Goal: Task Accomplishment & Management: Manage account settings

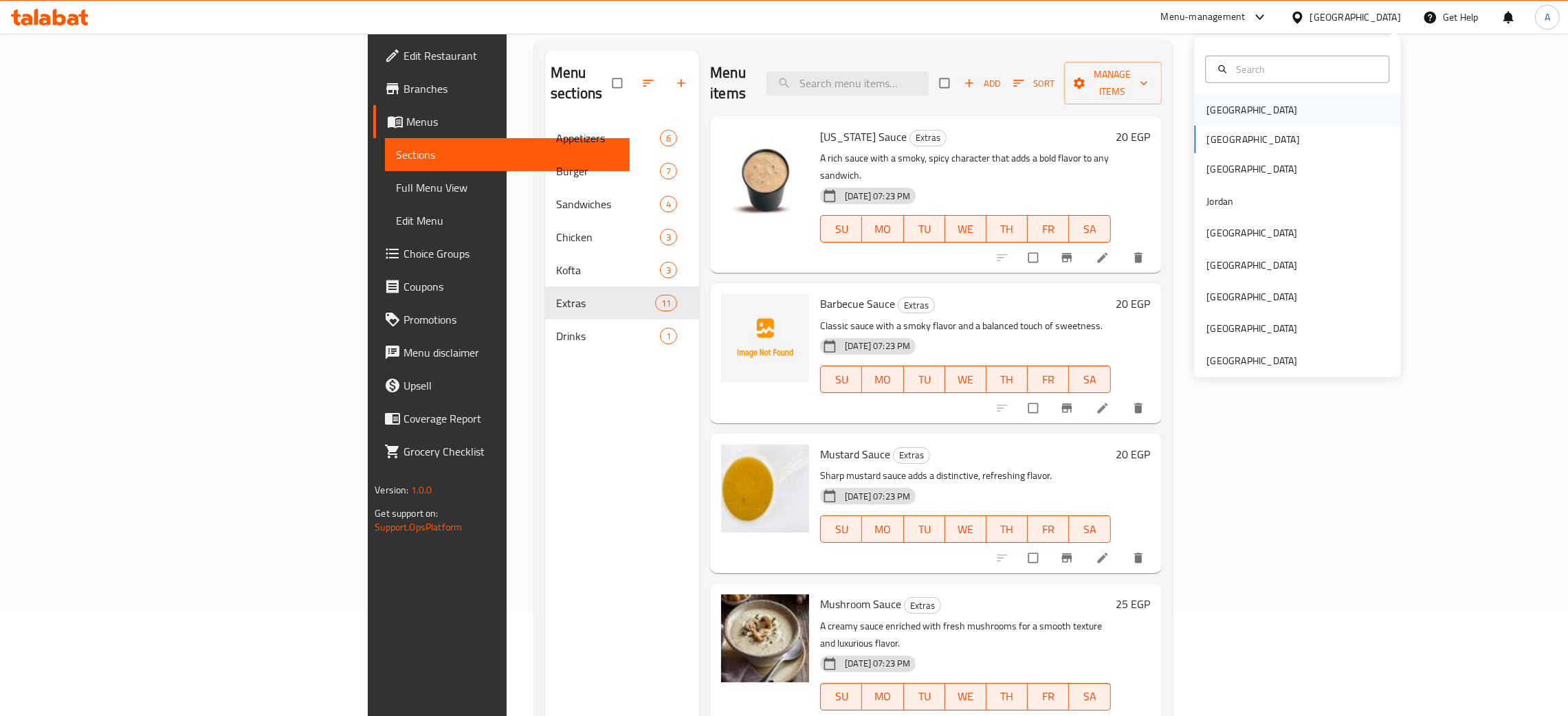
scroll to position [927, 0]
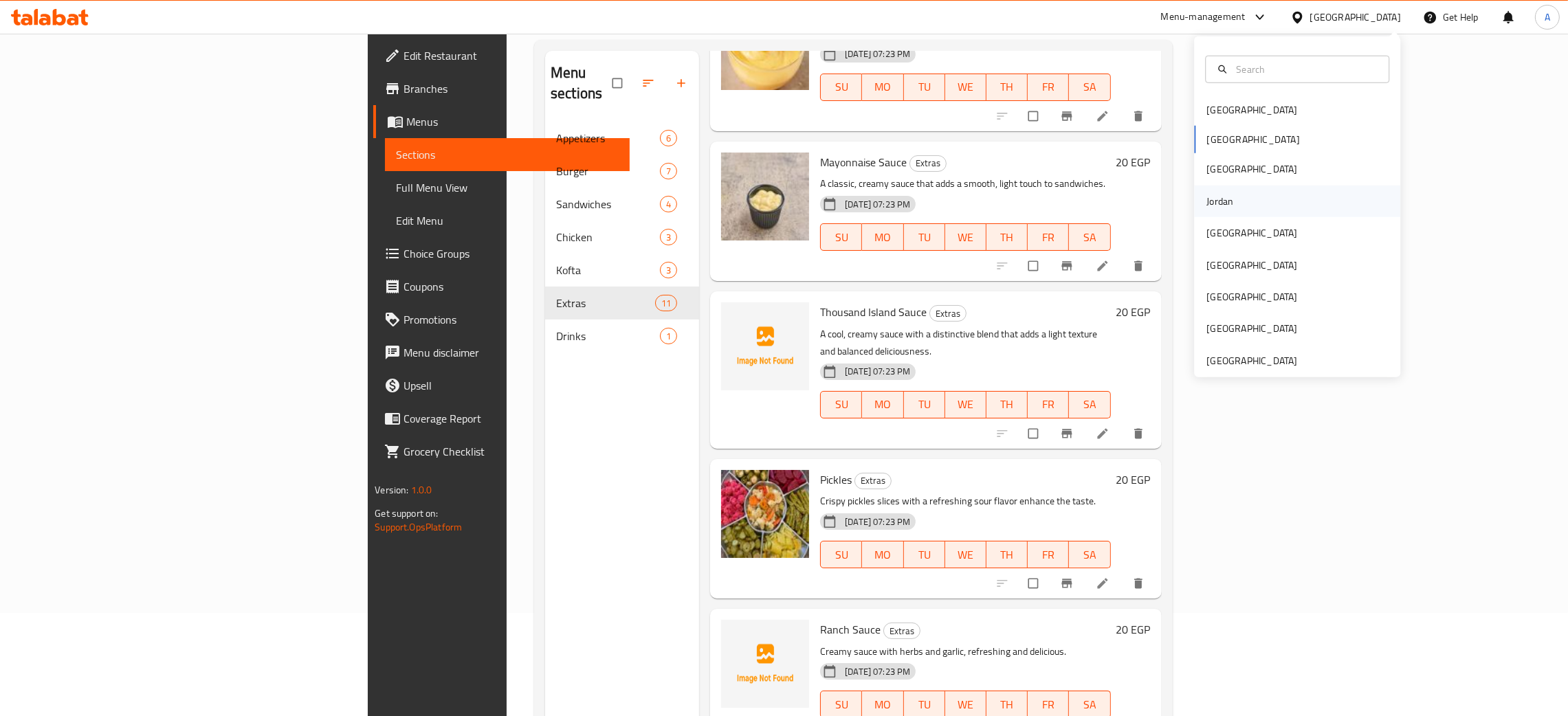
click at [1238, 208] on div "Jordan" at bounding box center [1297, 201] width 206 height 31
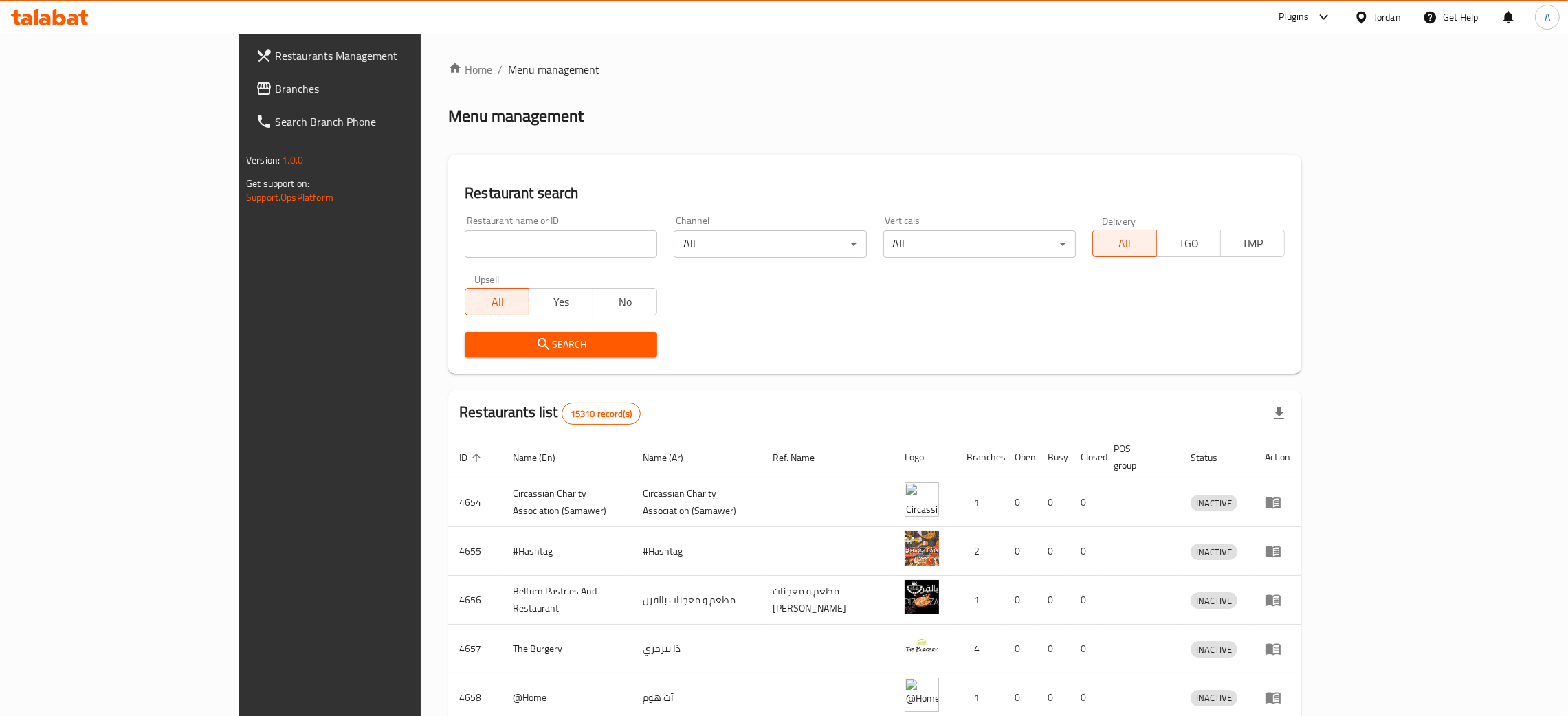
click at [465, 240] on input "search" at bounding box center [561, 244] width 193 height 27
paste input "Chip N Dip"
type input "Chip N Dip"
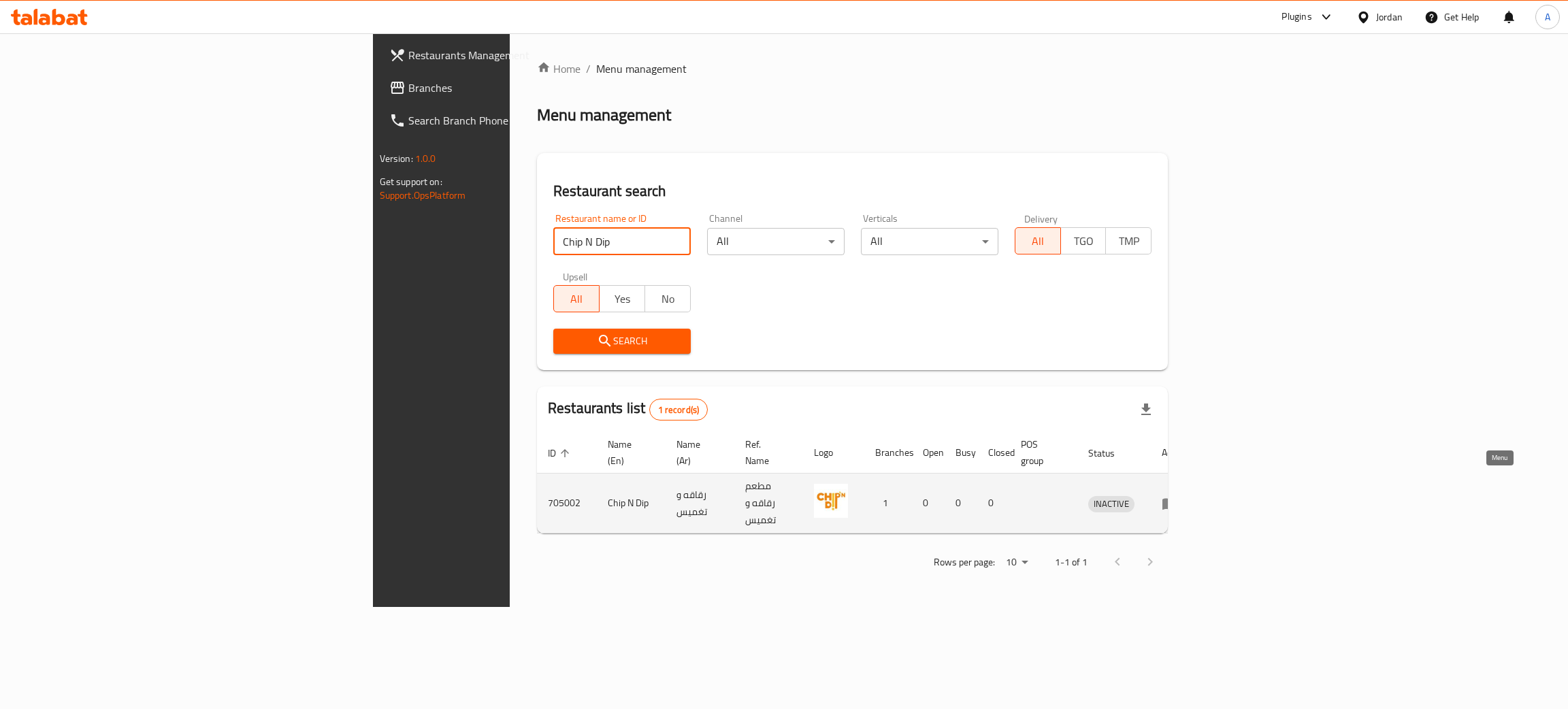
click at [1178, 495] on icon "enhanced table" at bounding box center [1169, 503] width 16 height 16
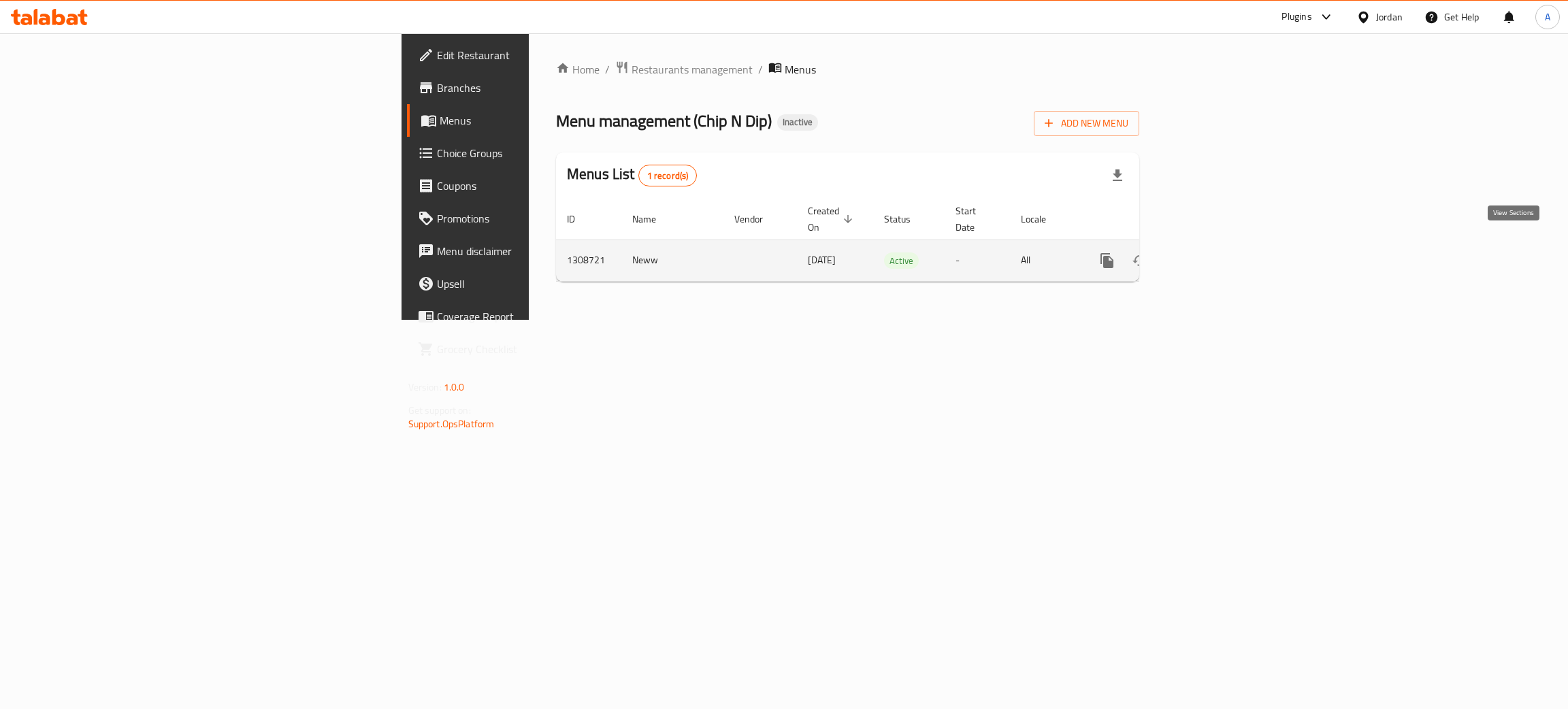
click at [1213, 252] on icon "enhanced table" at bounding box center [1205, 260] width 16 height 16
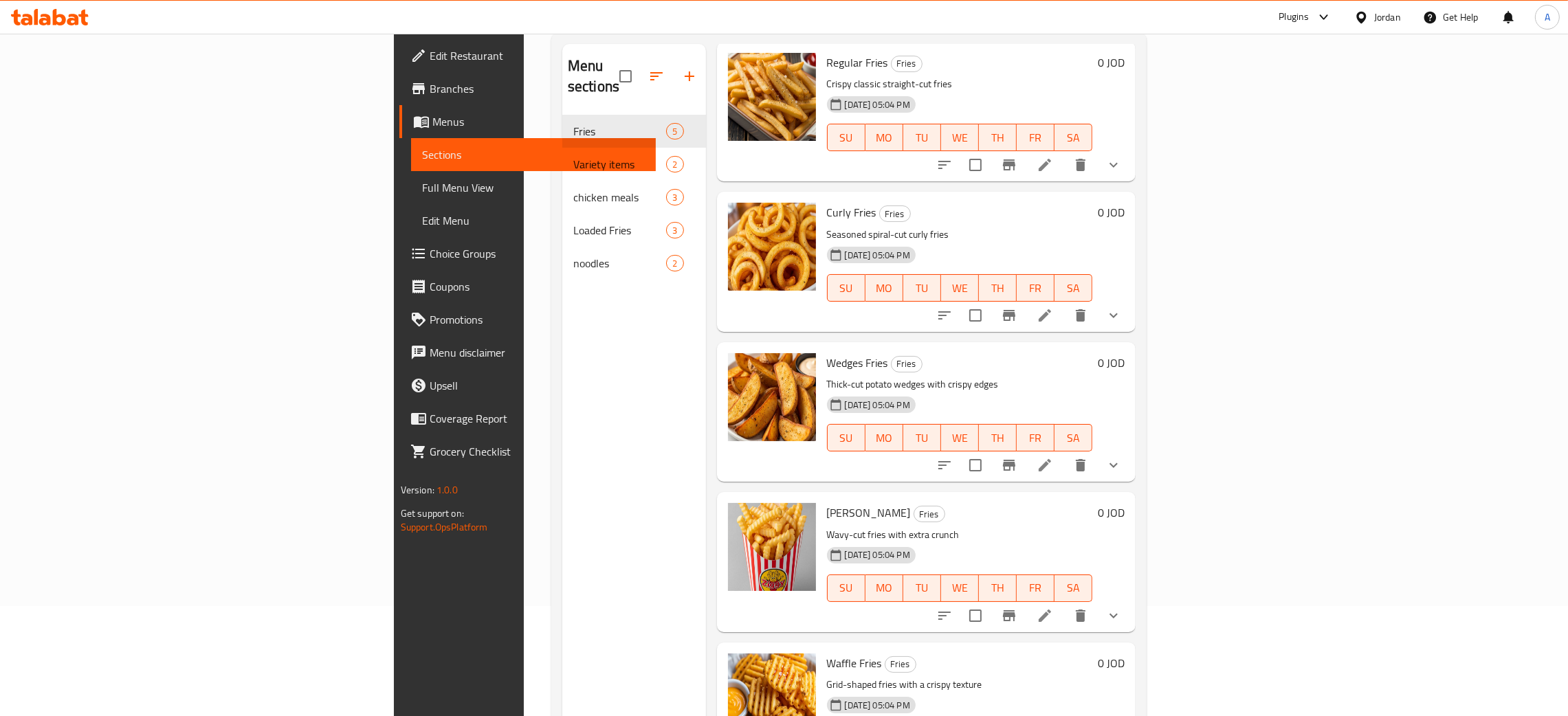
scroll to position [194, 0]
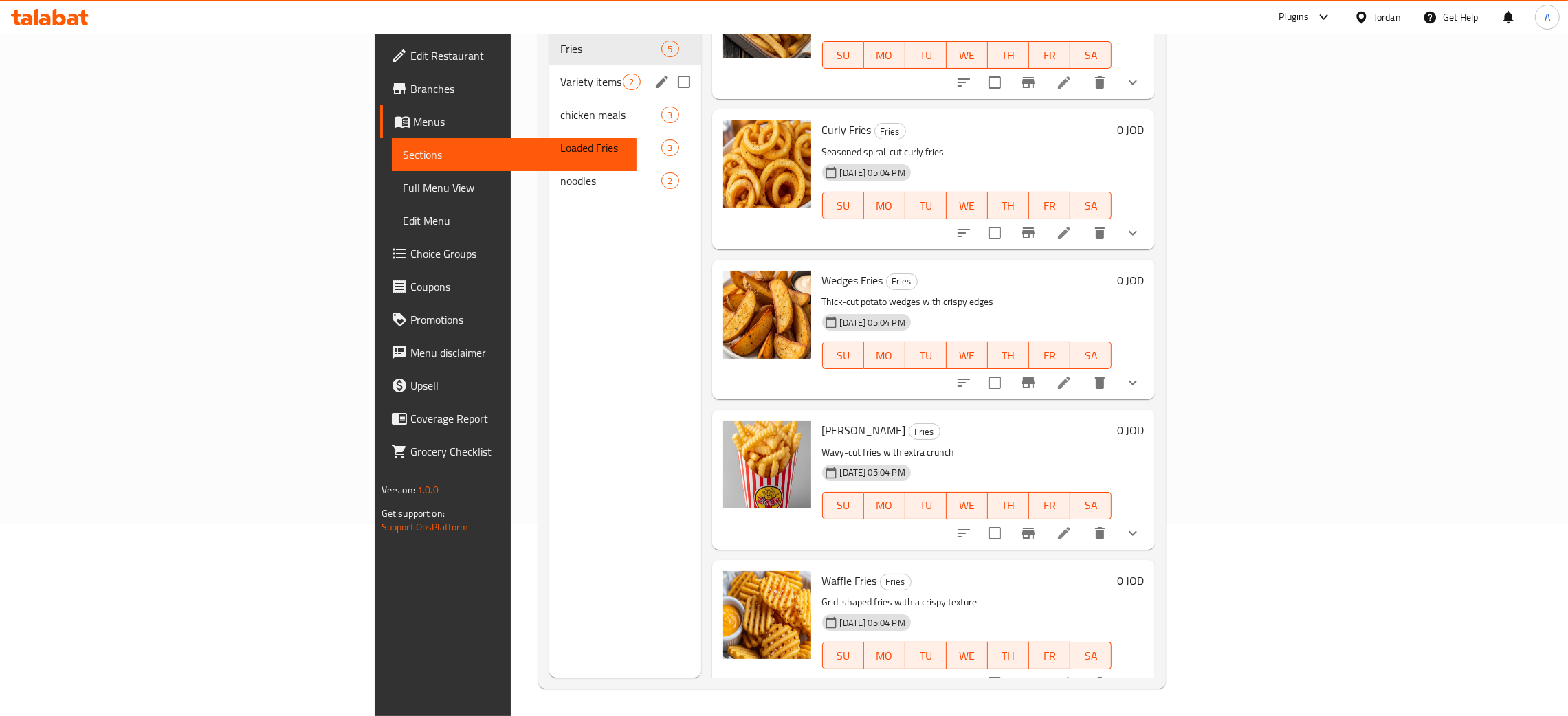
click at [550, 70] on div "Variety items 2" at bounding box center [625, 82] width 151 height 33
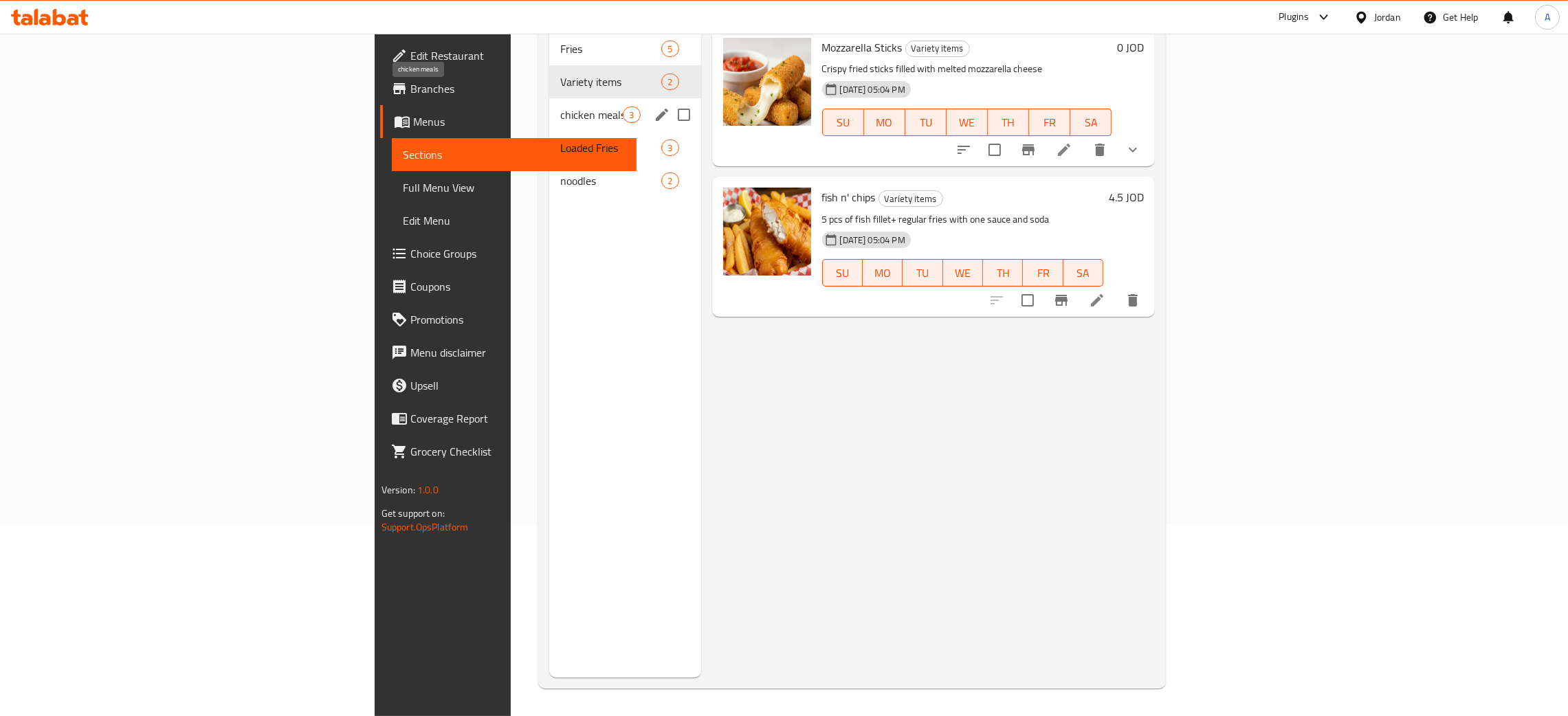
click at [561, 106] on span "chicken meals" at bounding box center [592, 114] width 63 height 16
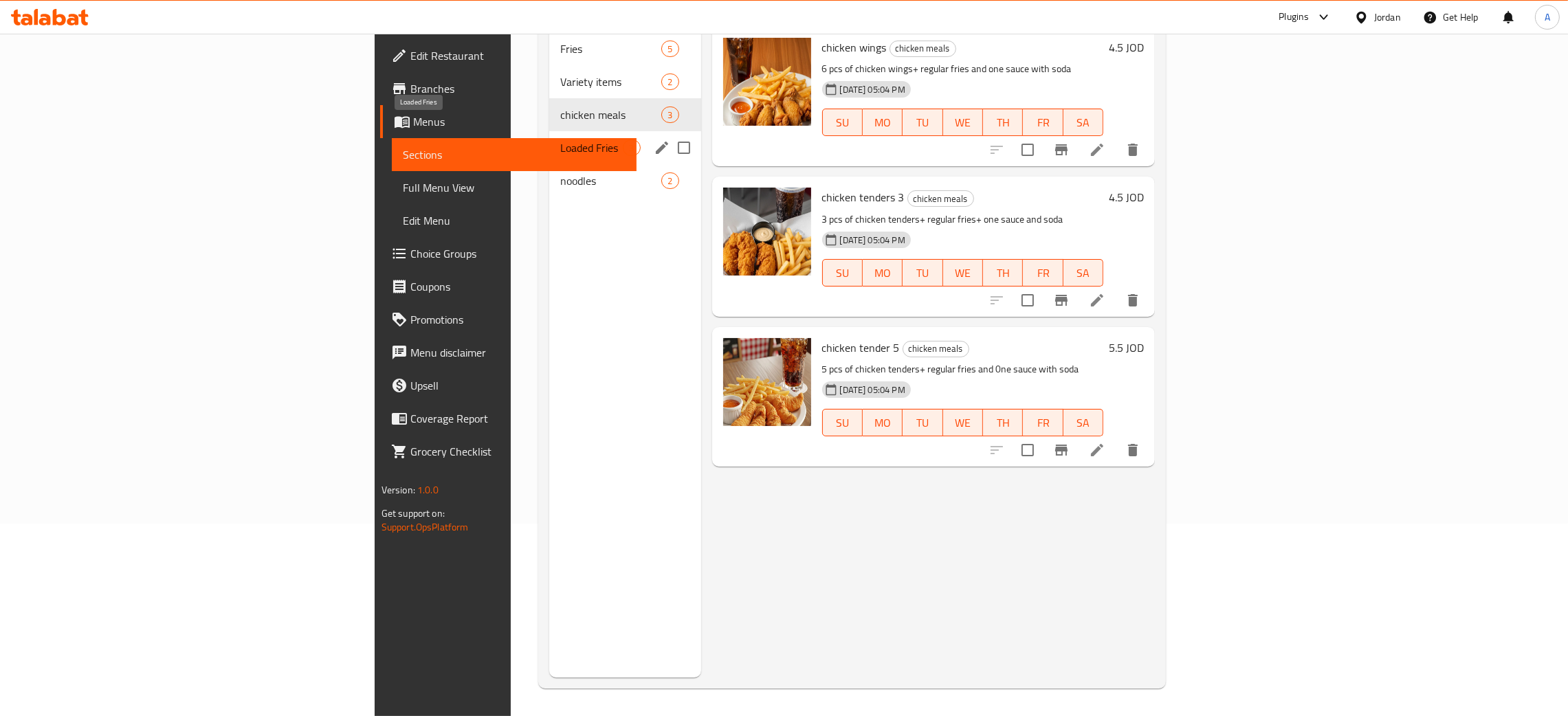
click at [561, 139] on span "Loaded Fries" at bounding box center [592, 147] width 63 height 16
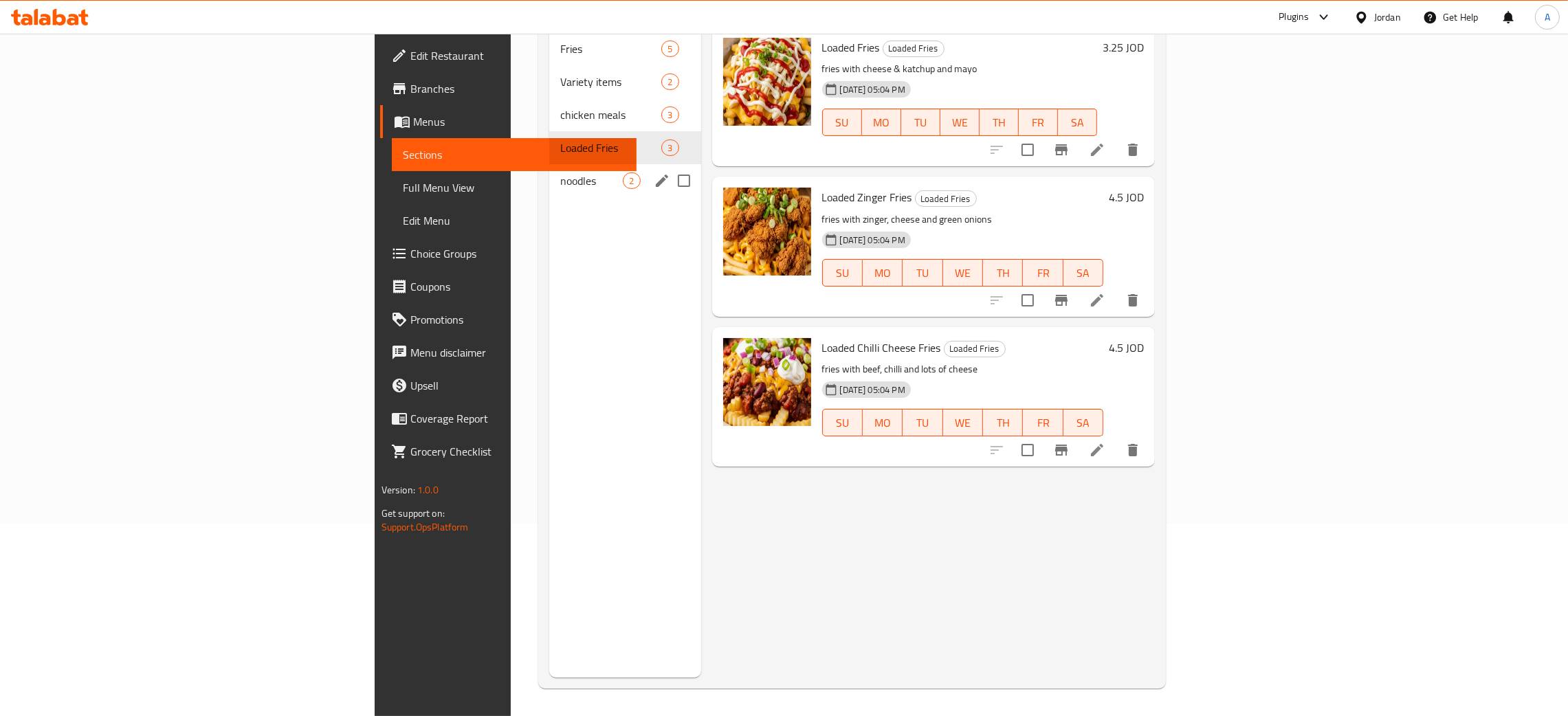
click at [550, 169] on div "noodles 2" at bounding box center [625, 180] width 151 height 33
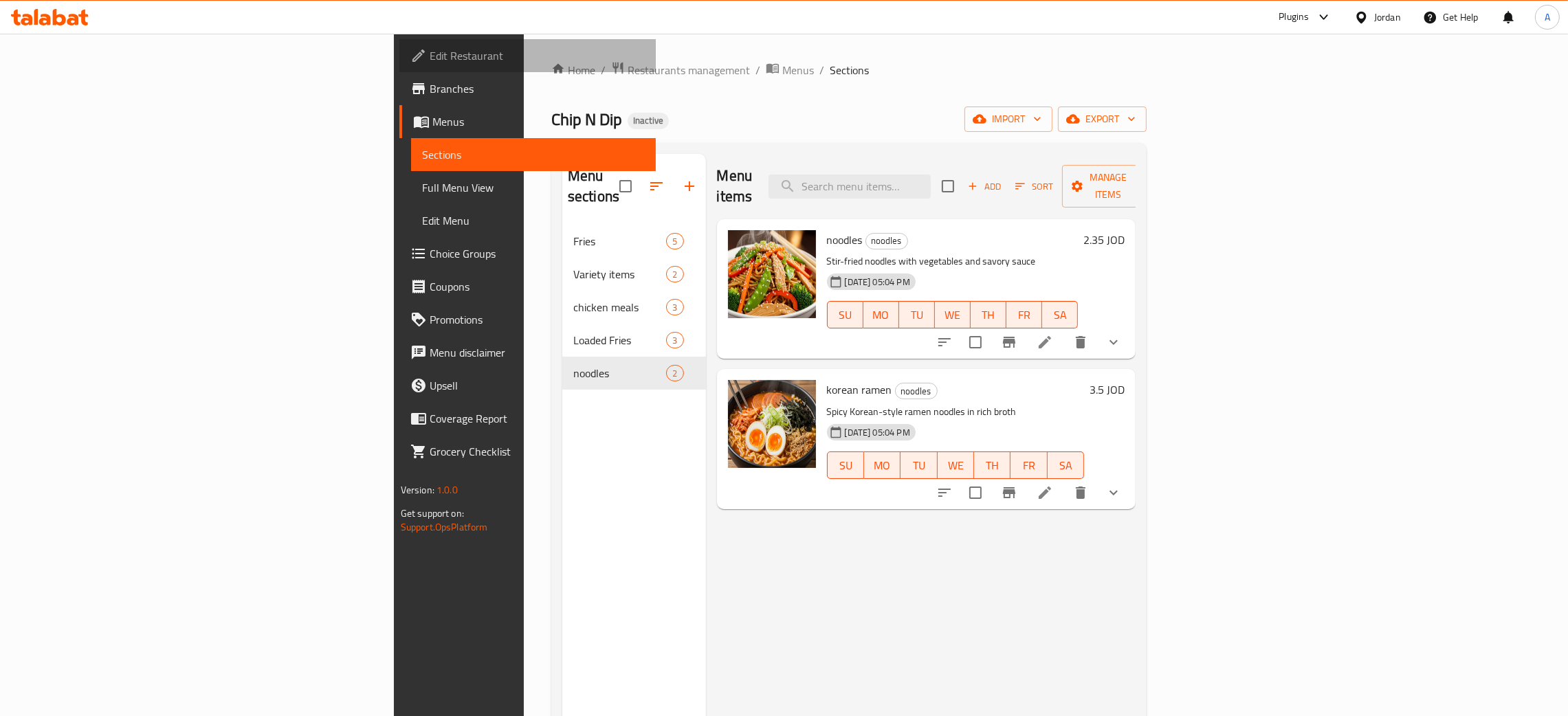
click at [430, 52] on span "Edit Restaurant" at bounding box center [537, 55] width 215 height 16
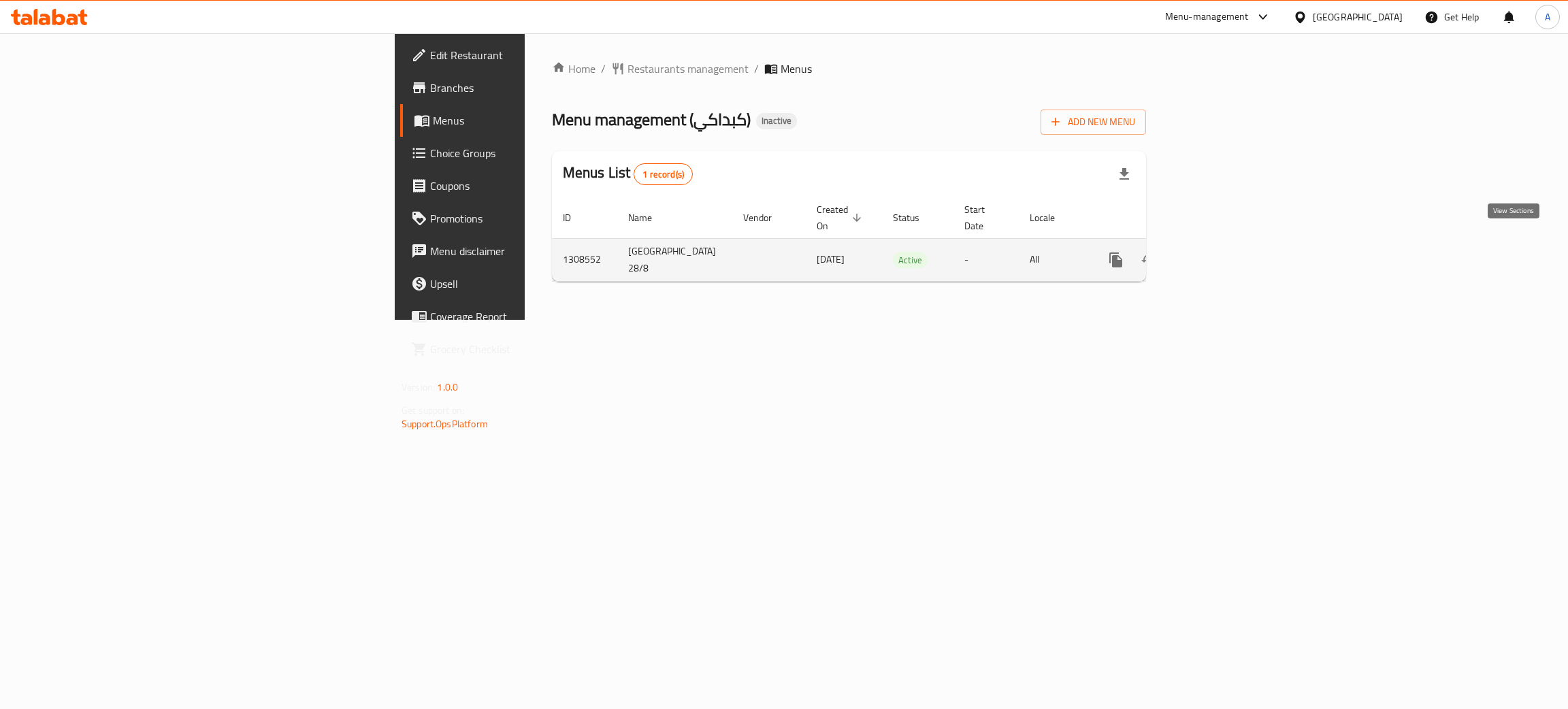
click at [1222, 252] on icon "enhanced table" at bounding box center [1213, 260] width 16 height 16
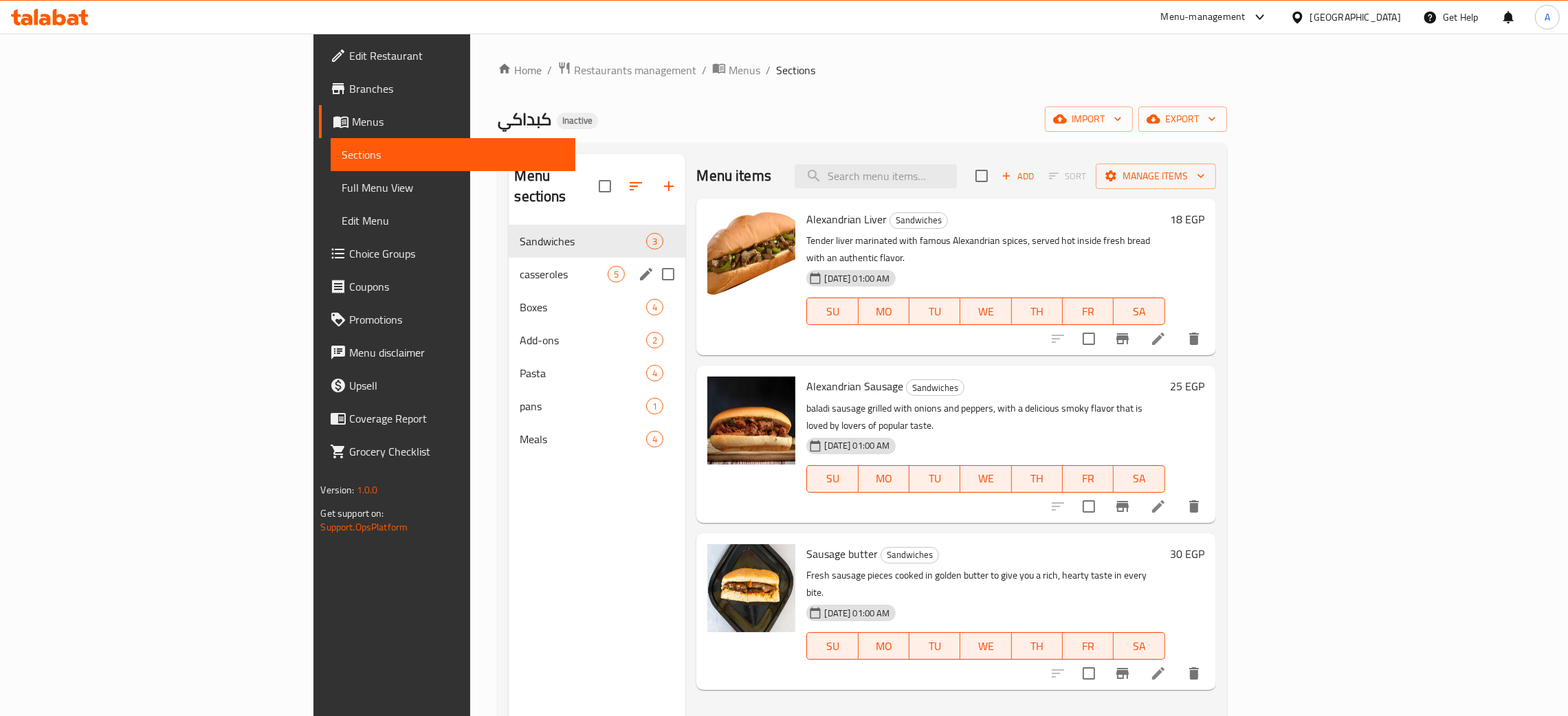
click at [520, 266] on span "casseroles" at bounding box center [564, 273] width 88 height 16
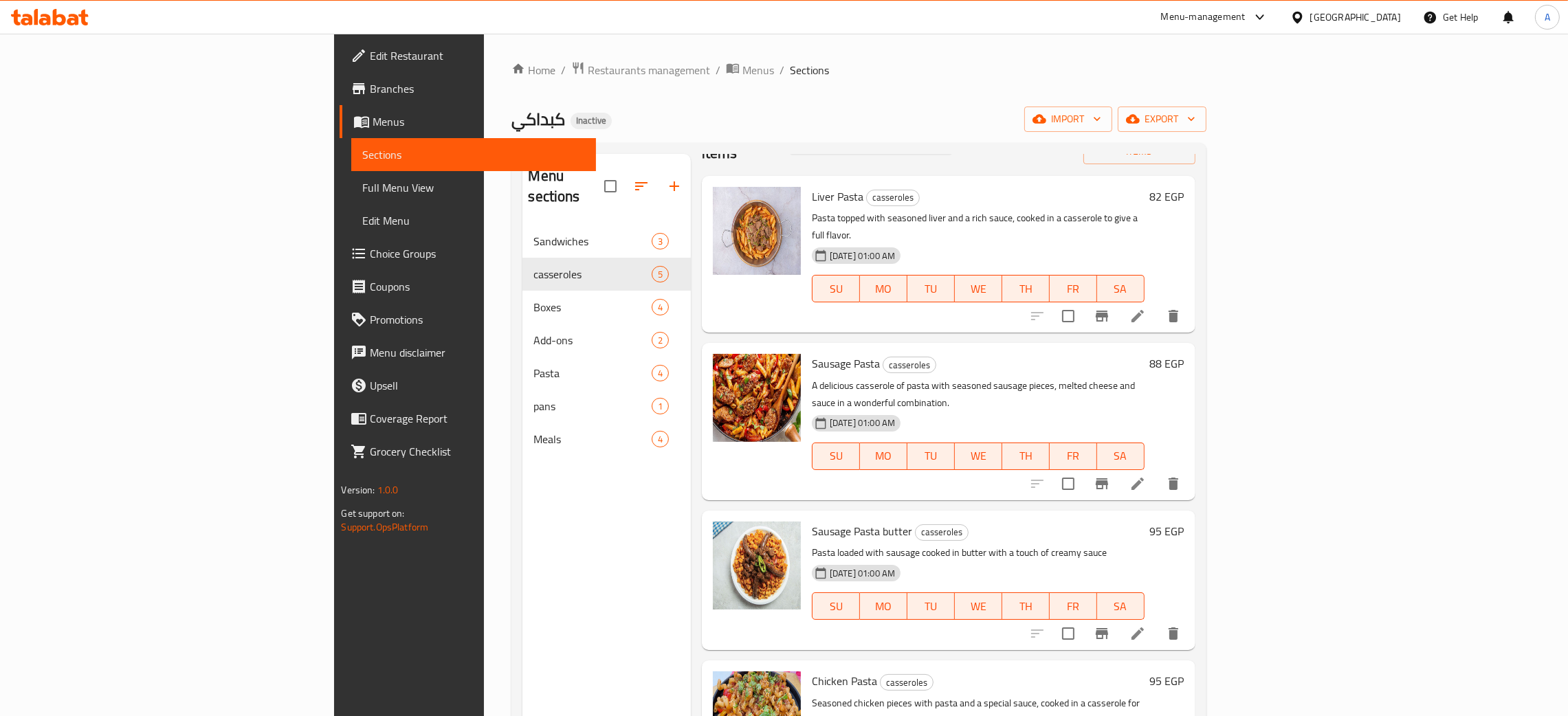
scroll to position [67, 0]
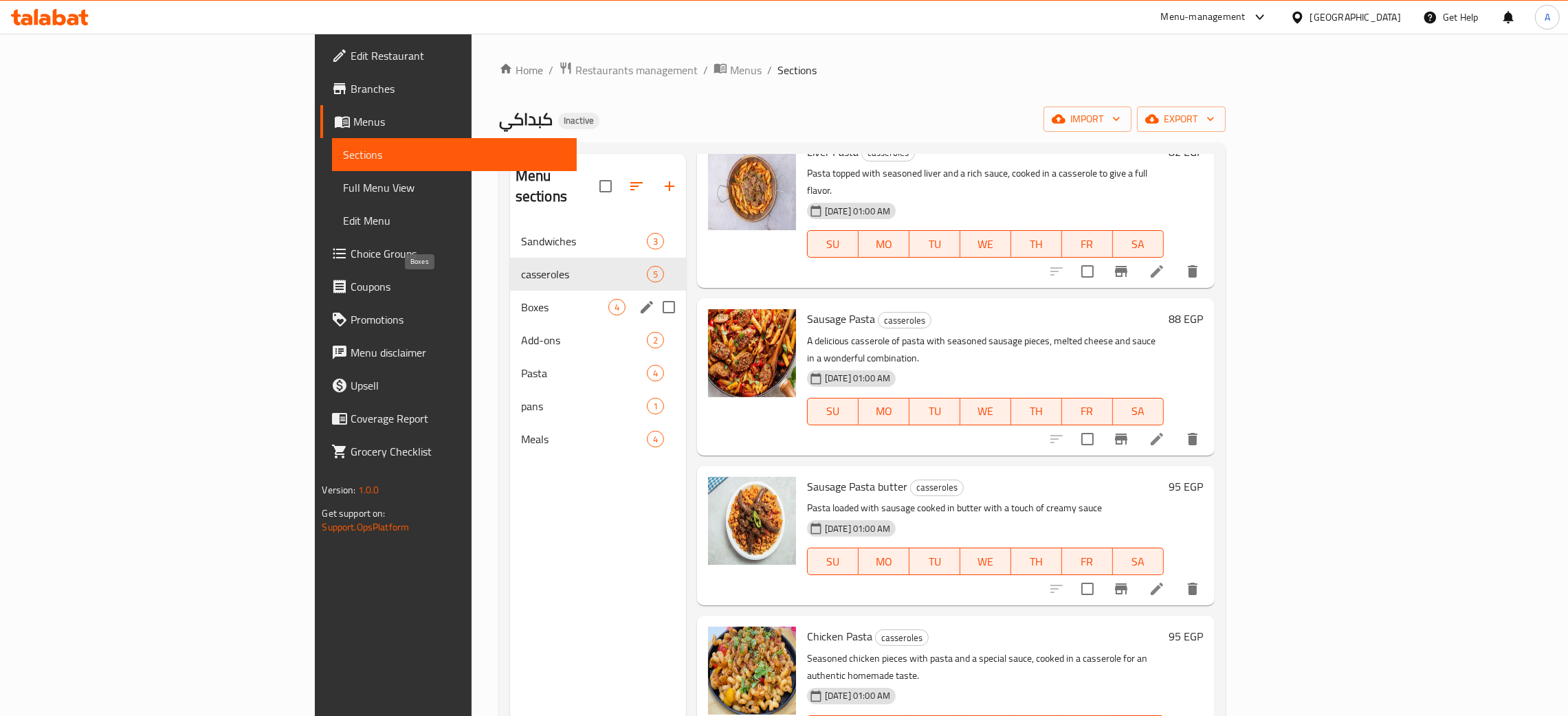
click at [522, 299] on span "Boxes" at bounding box center [565, 307] width 87 height 16
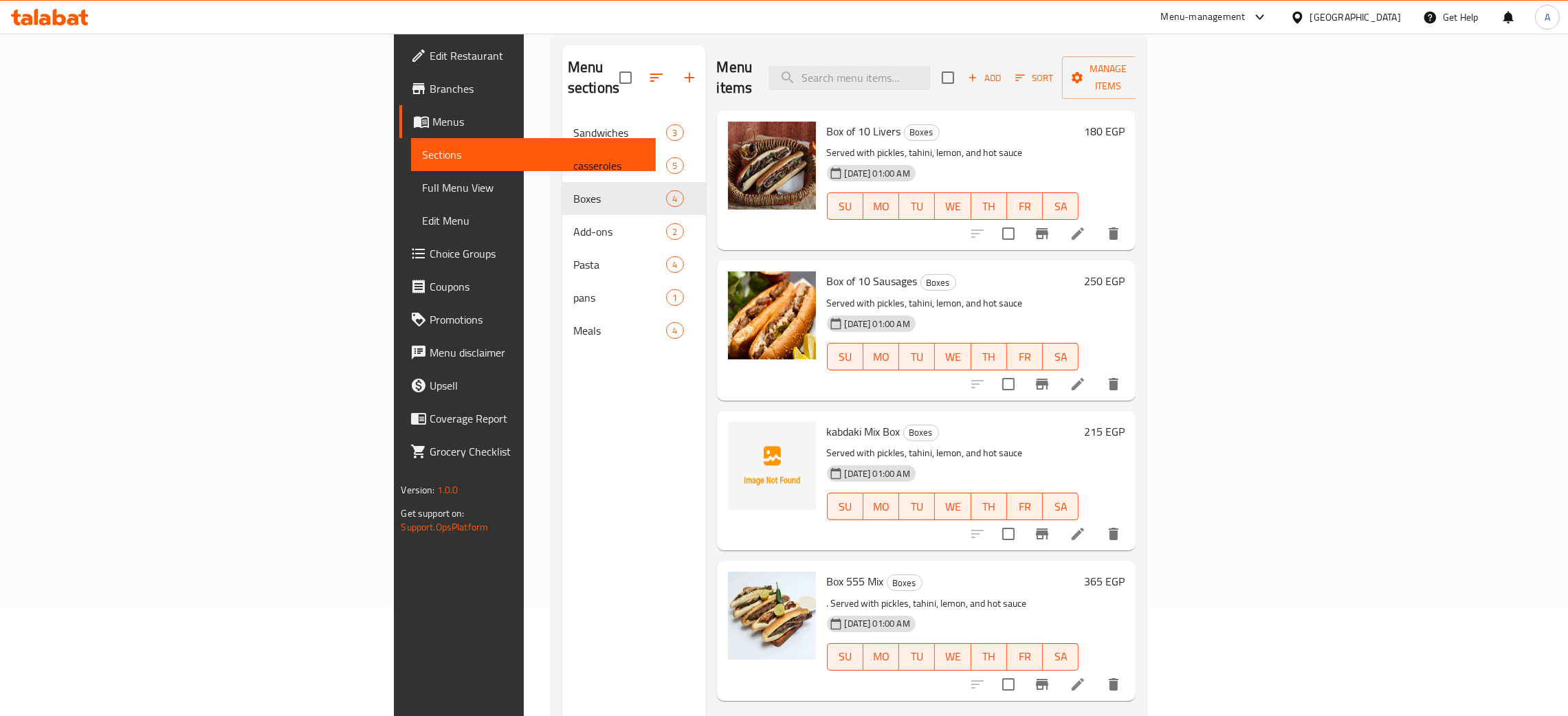
scroll to position [194, 0]
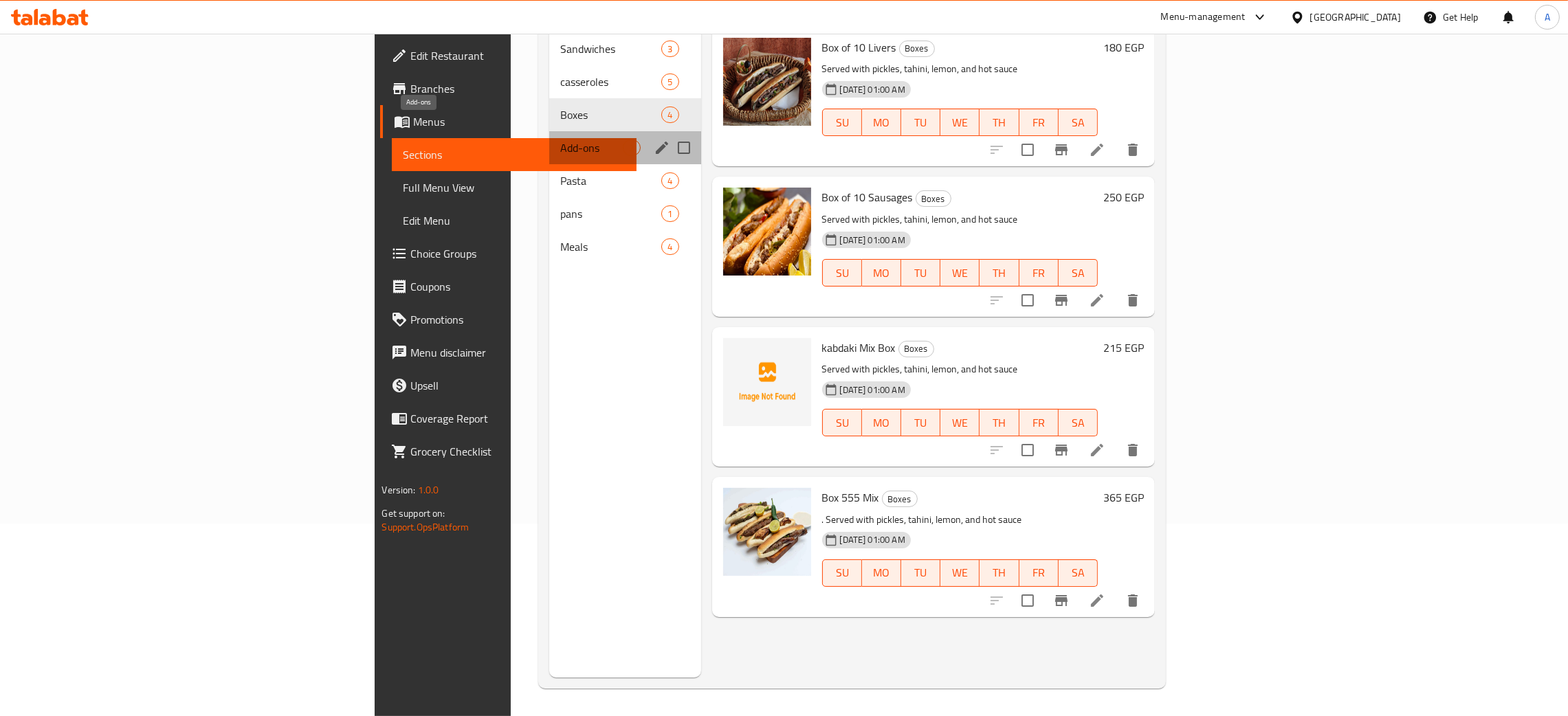
click at [561, 139] on span "Add-ons" at bounding box center [592, 147] width 63 height 16
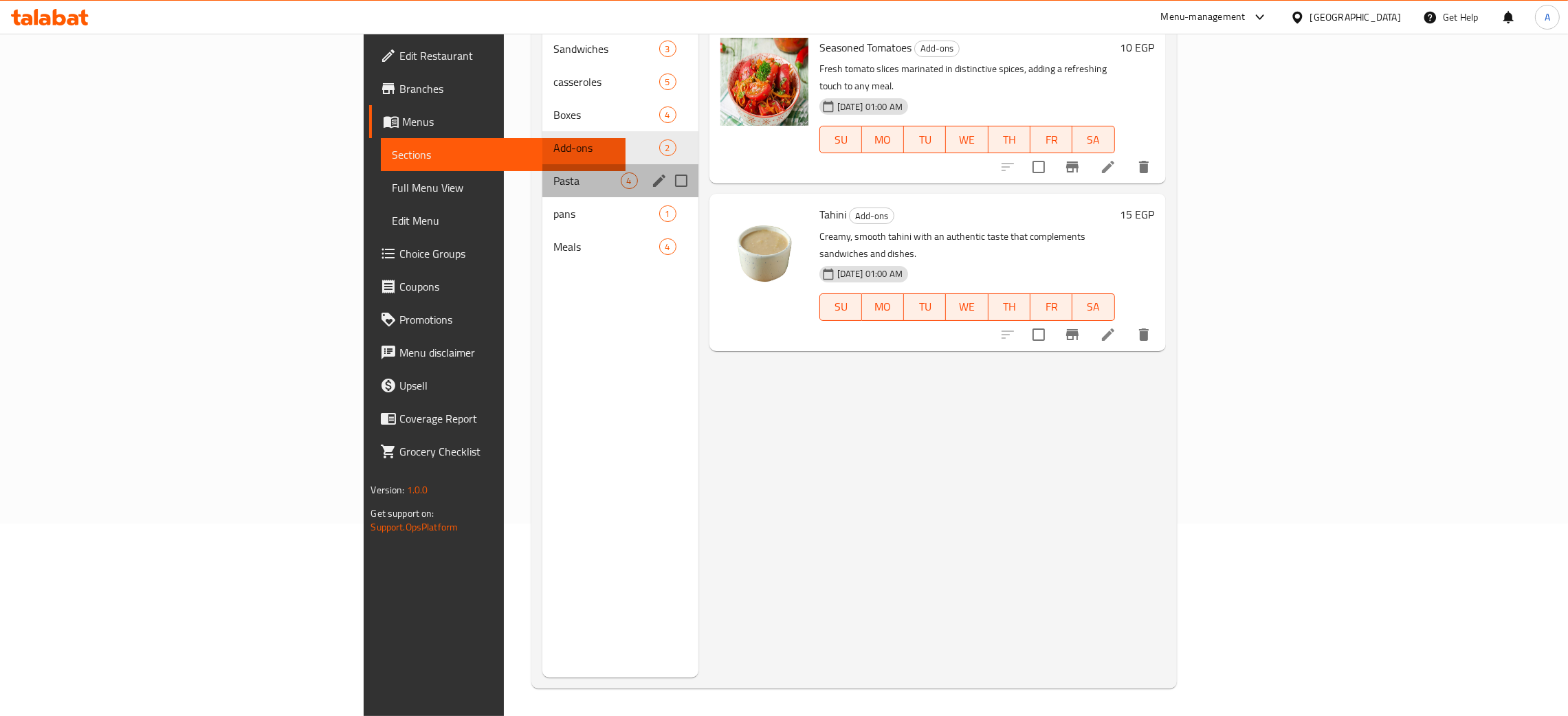
click at [543, 168] on div "Pasta 4" at bounding box center [621, 180] width 156 height 33
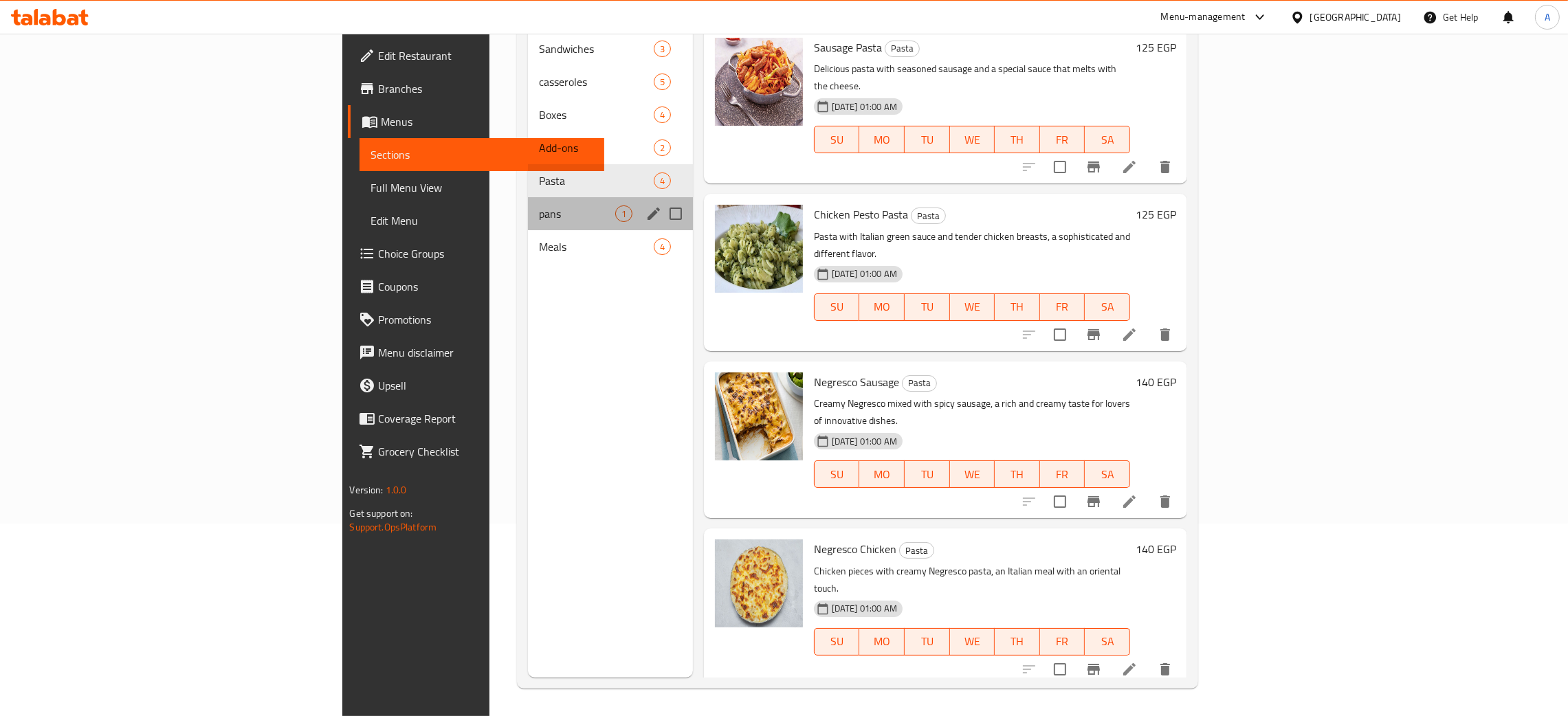
click at [528, 197] on div "pans 1" at bounding box center [611, 213] width 165 height 33
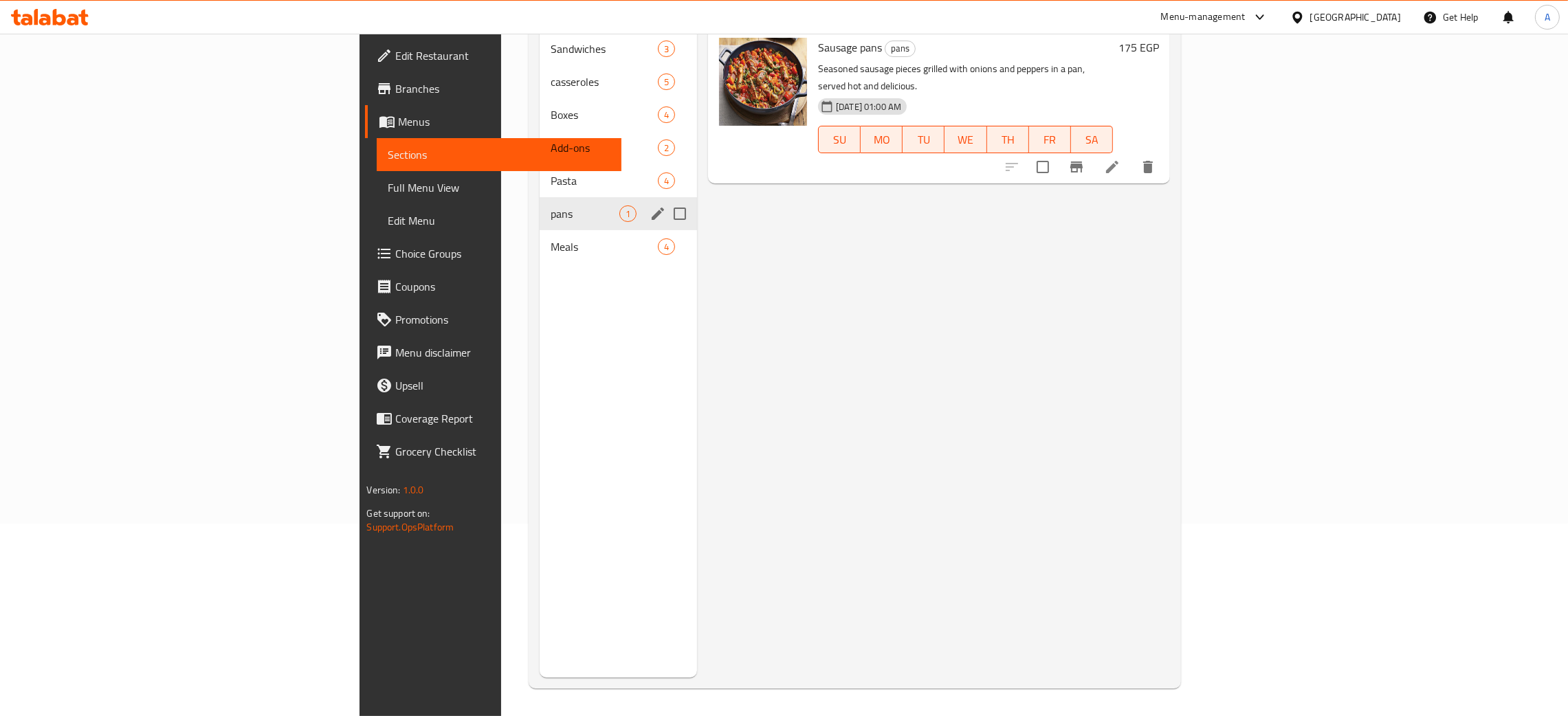
click at [539, 206] on div "pans 1" at bounding box center [618, 213] width 157 height 33
click at [550, 239] on span "Meals" at bounding box center [584, 246] width 69 height 16
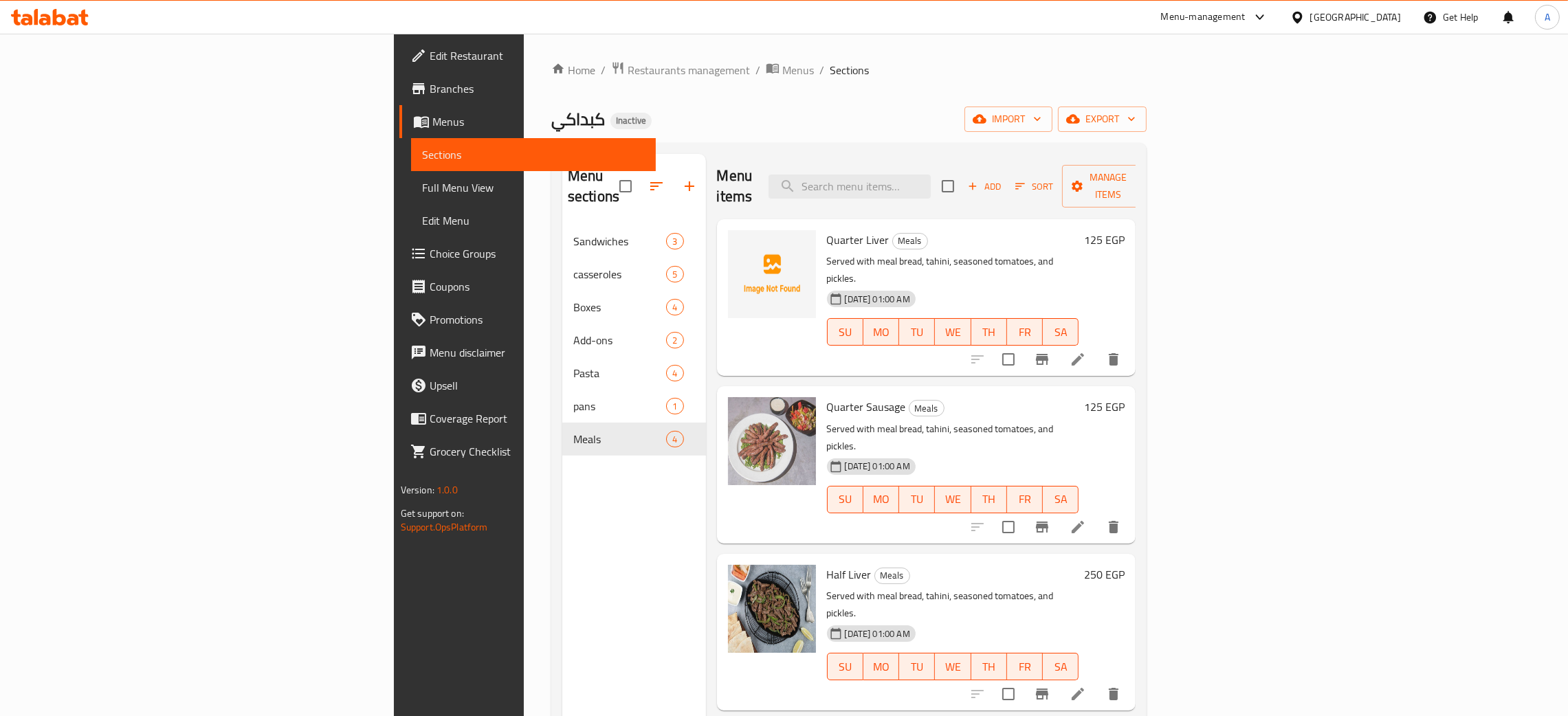
click at [1394, 20] on div "[GEOGRAPHIC_DATA]" at bounding box center [1356, 17] width 91 height 15
click at [1261, 359] on div "[GEOGRAPHIC_DATA]" at bounding box center [1252, 361] width 91 height 15
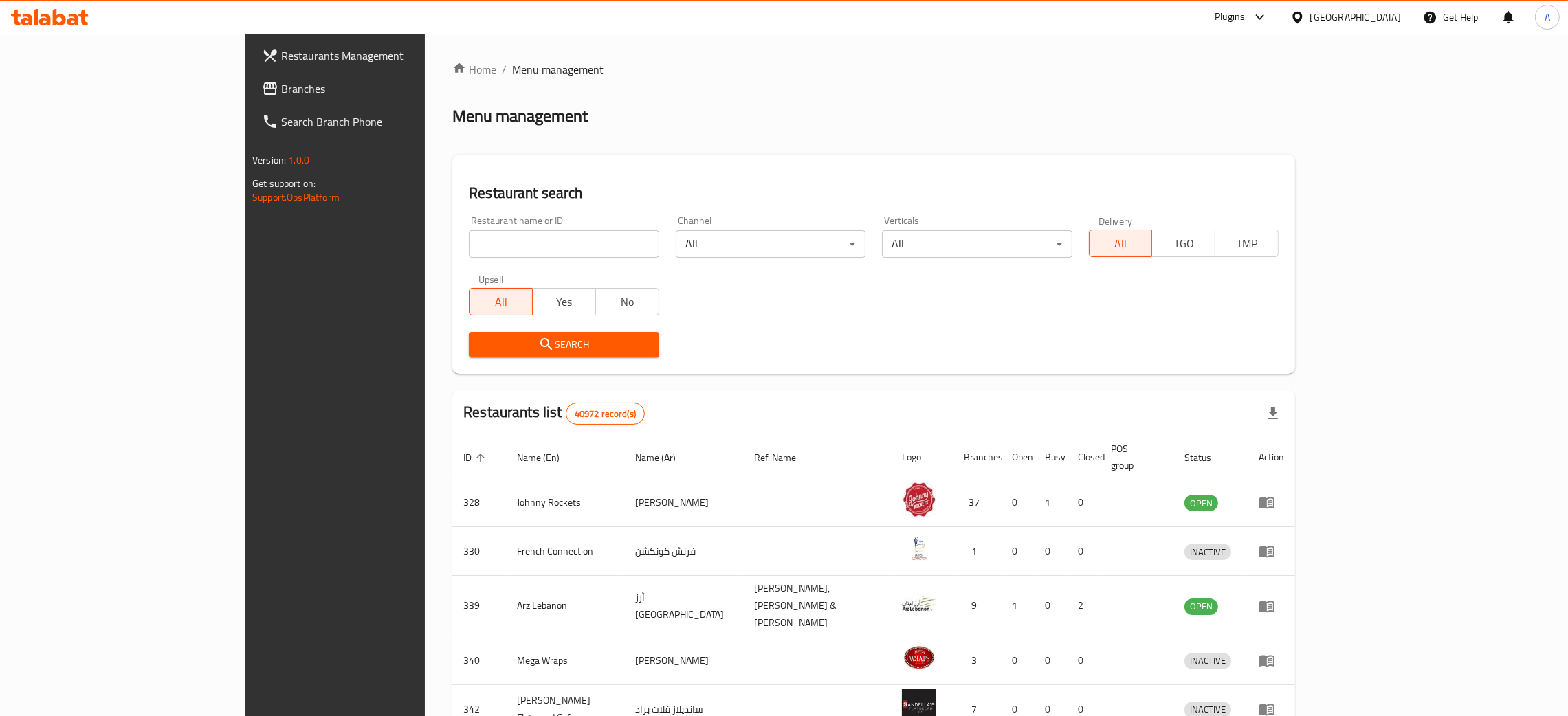
click at [489, 238] on input "search" at bounding box center [563, 244] width 189 height 27
paste input "Madhaq Alkarak"
type input "Madhaq Alkarak"
click button "Search" at bounding box center [563, 345] width 189 height 25
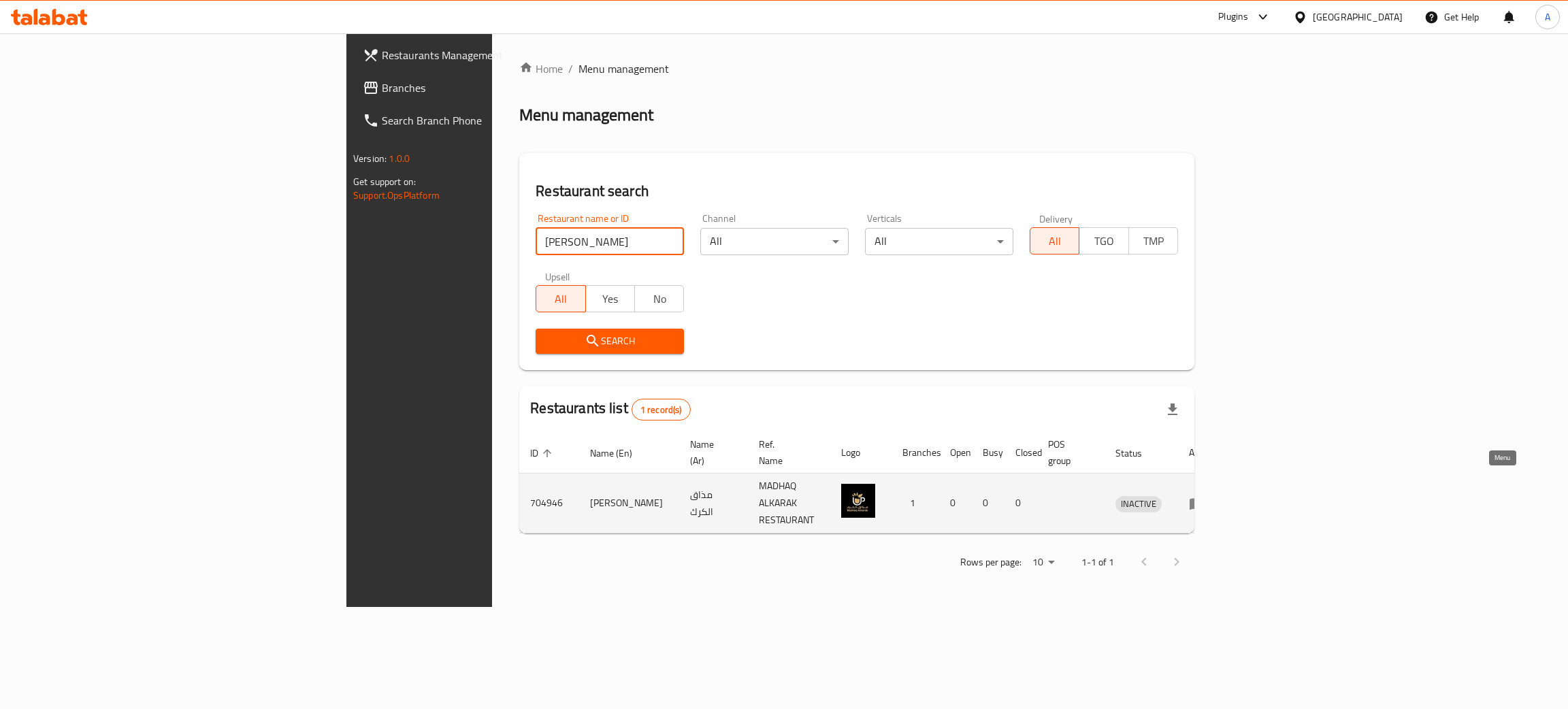
click at [1206, 495] on icon "enhanced table" at bounding box center [1196, 503] width 16 height 16
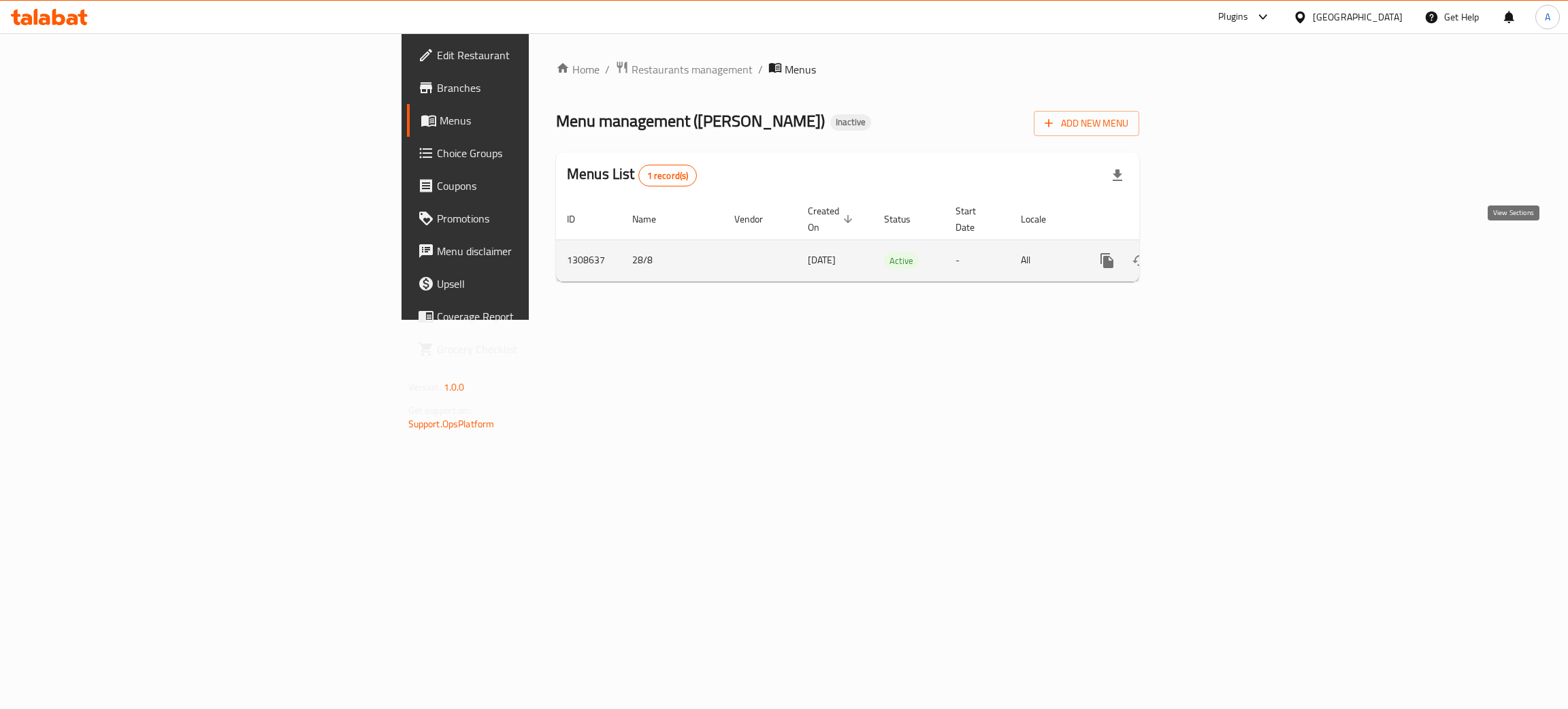
click at [1213, 252] on icon "enhanced table" at bounding box center [1205, 260] width 16 height 16
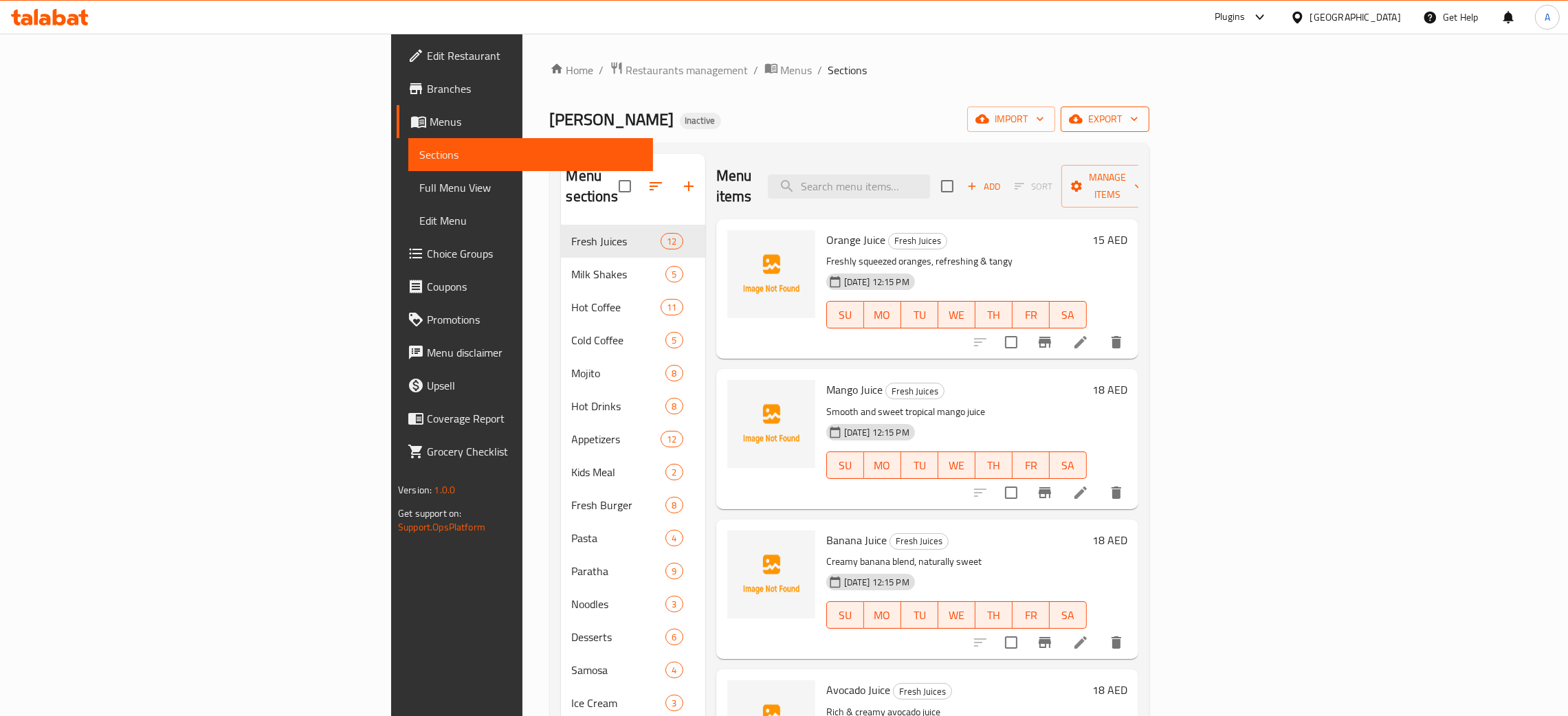
click at [1139, 110] on span "export" at bounding box center [1105, 119] width 67 height 17
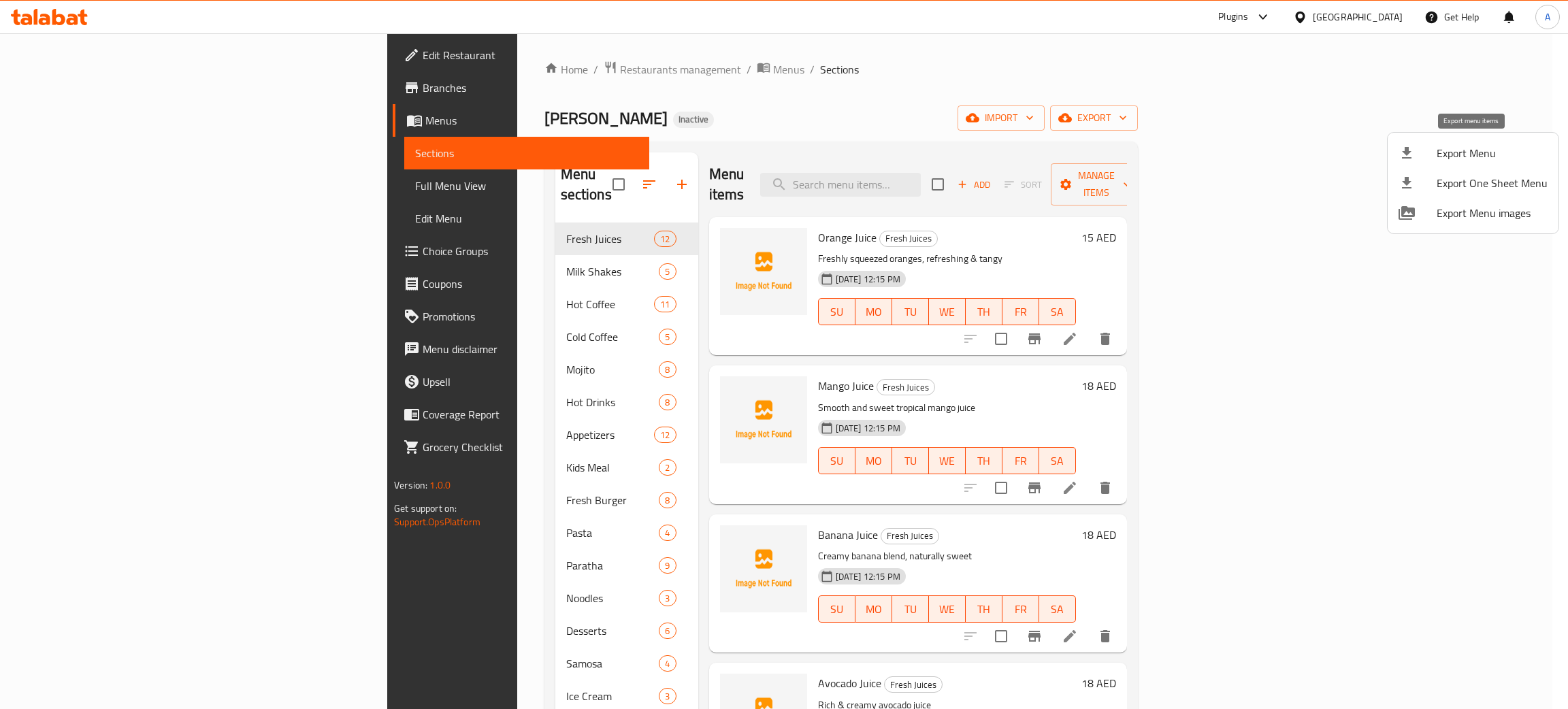
click at [1473, 151] on span "Export Menu" at bounding box center [1492, 152] width 111 height 16
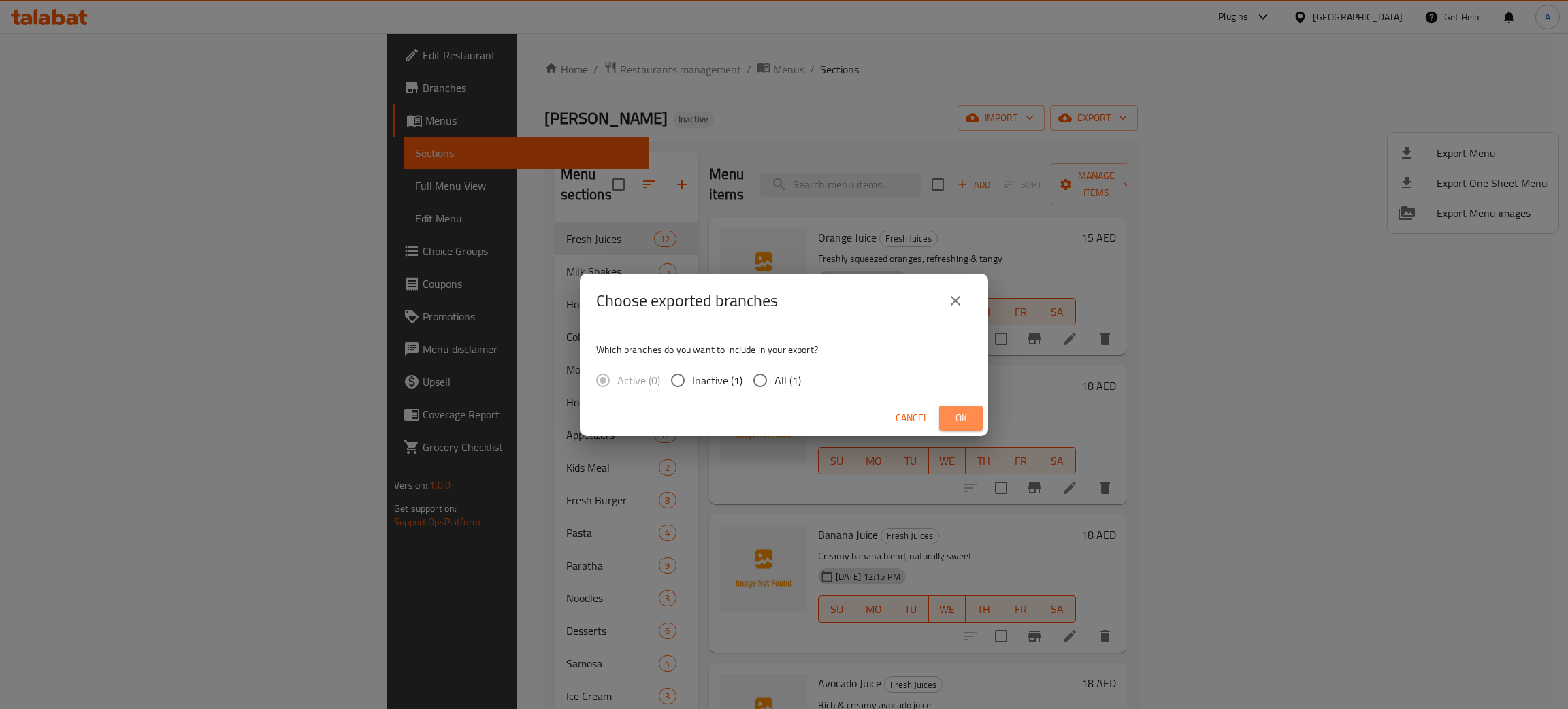
click at [969, 415] on span "Ok" at bounding box center [961, 418] width 22 height 17
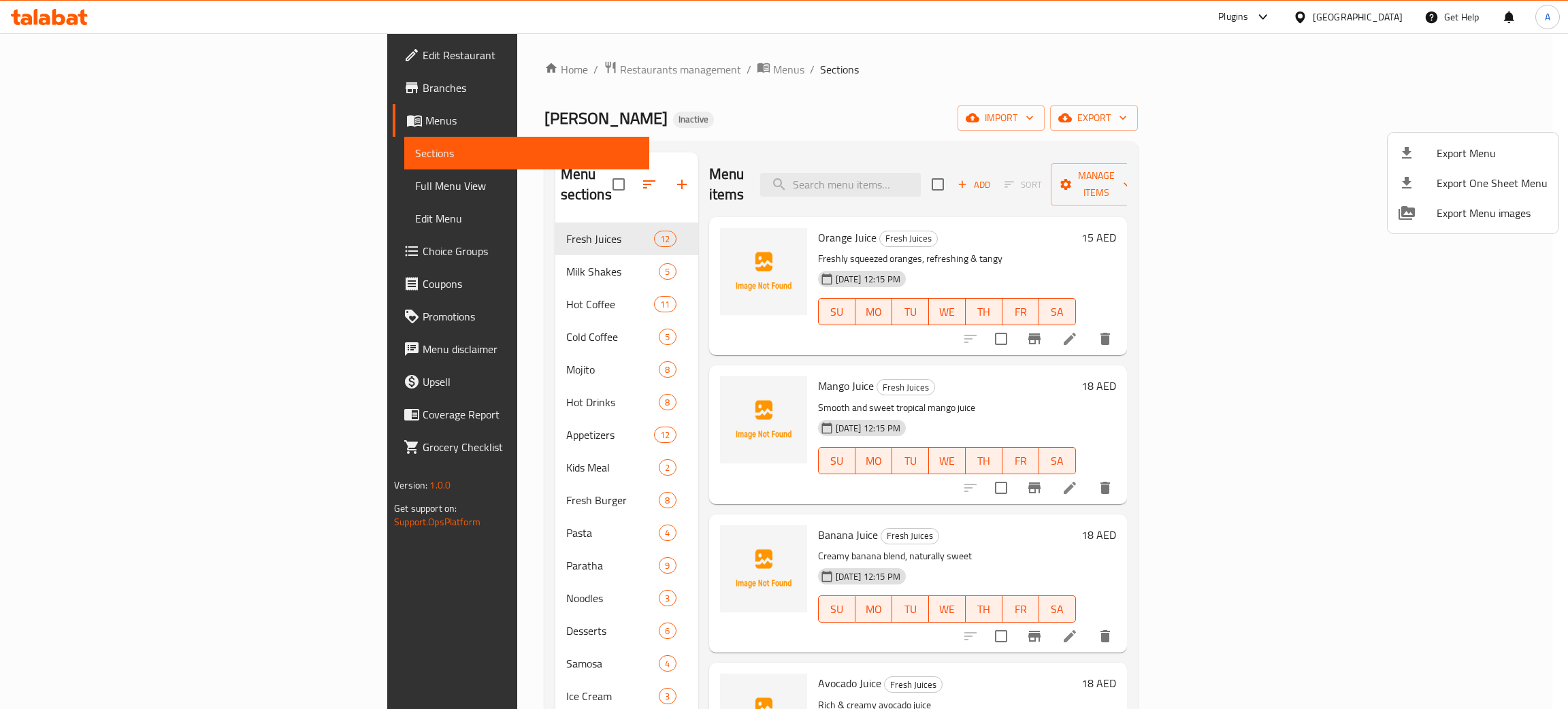
click at [756, 114] on div at bounding box center [784, 354] width 1568 height 709
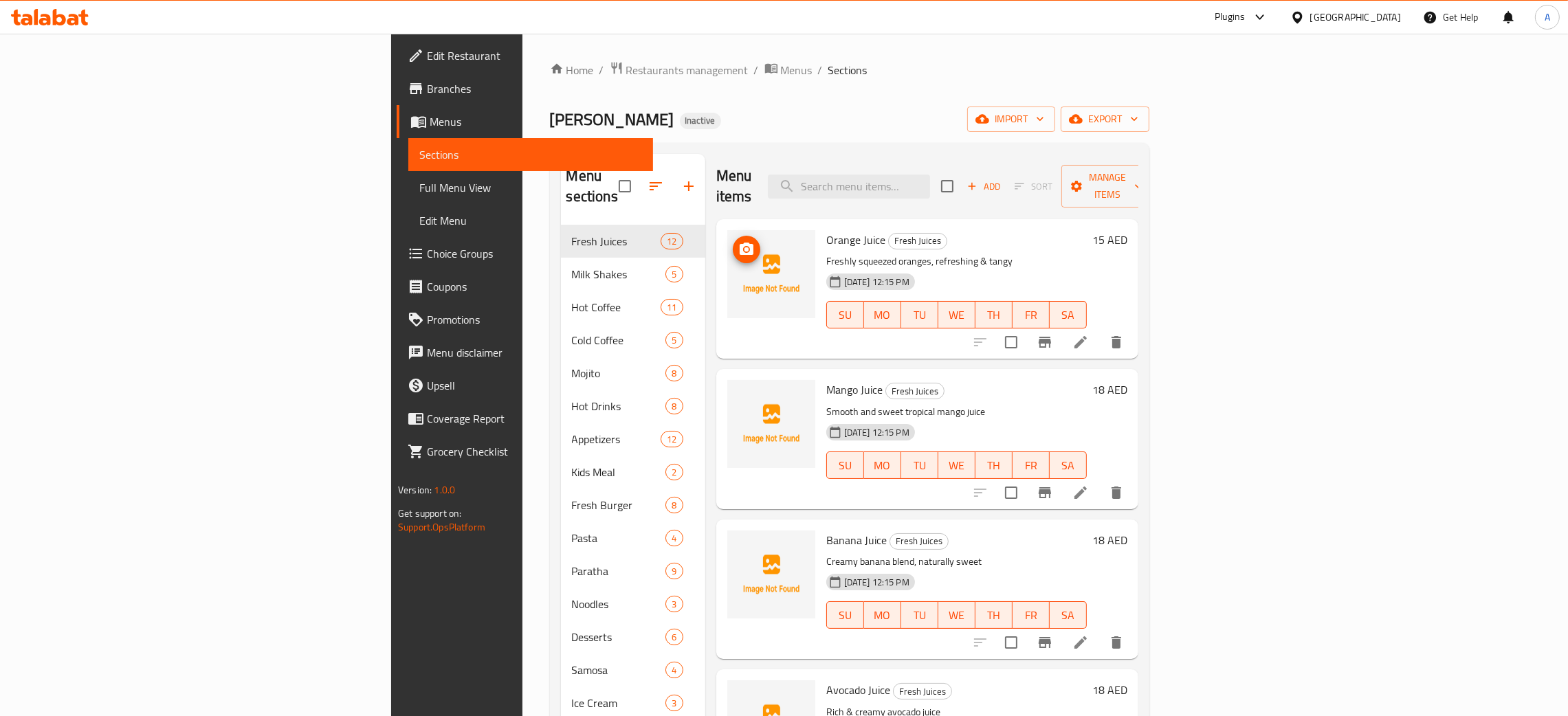
click at [740, 243] on icon "upload picture" at bounding box center [747, 249] width 14 height 13
click at [740, 392] on icon "upload picture" at bounding box center [747, 398] width 14 height 13
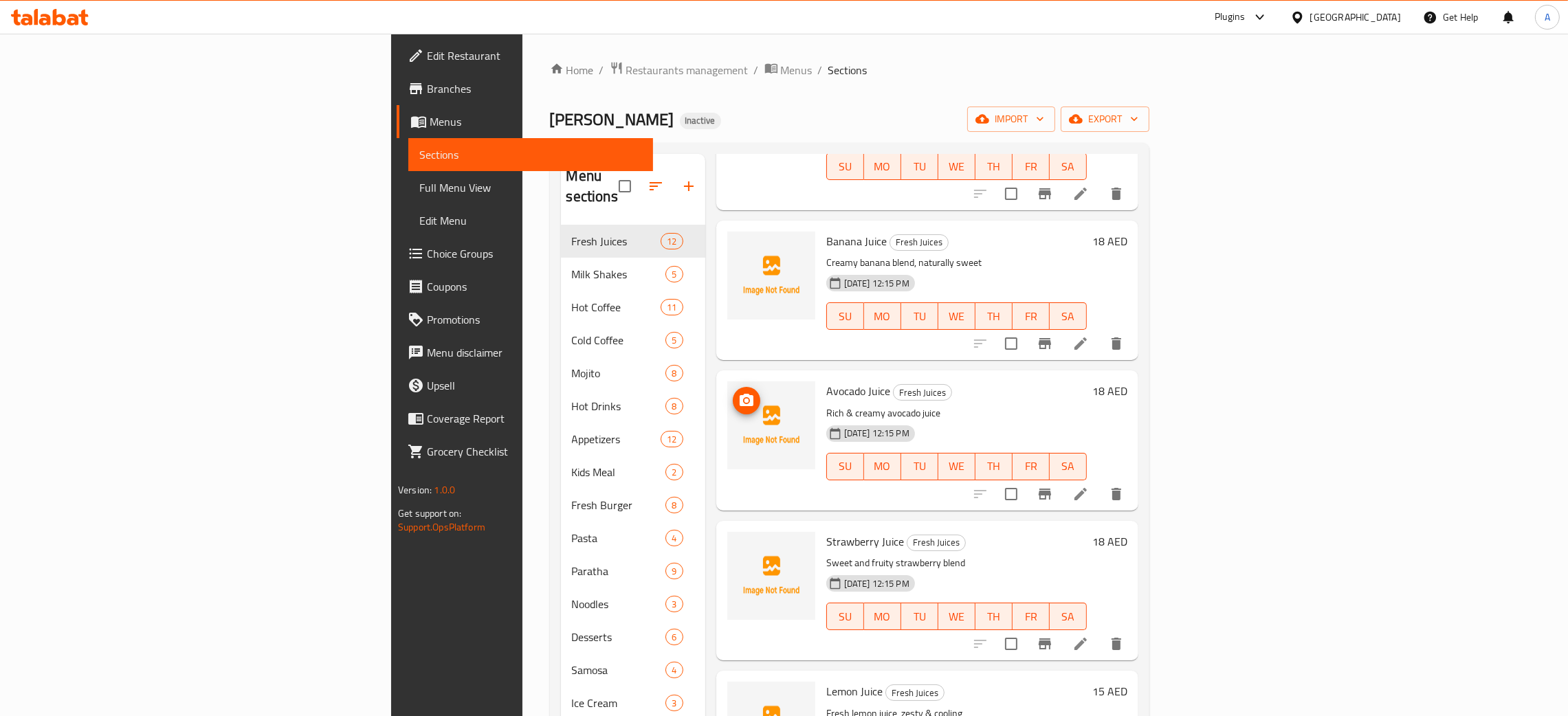
scroll to position [308, 0]
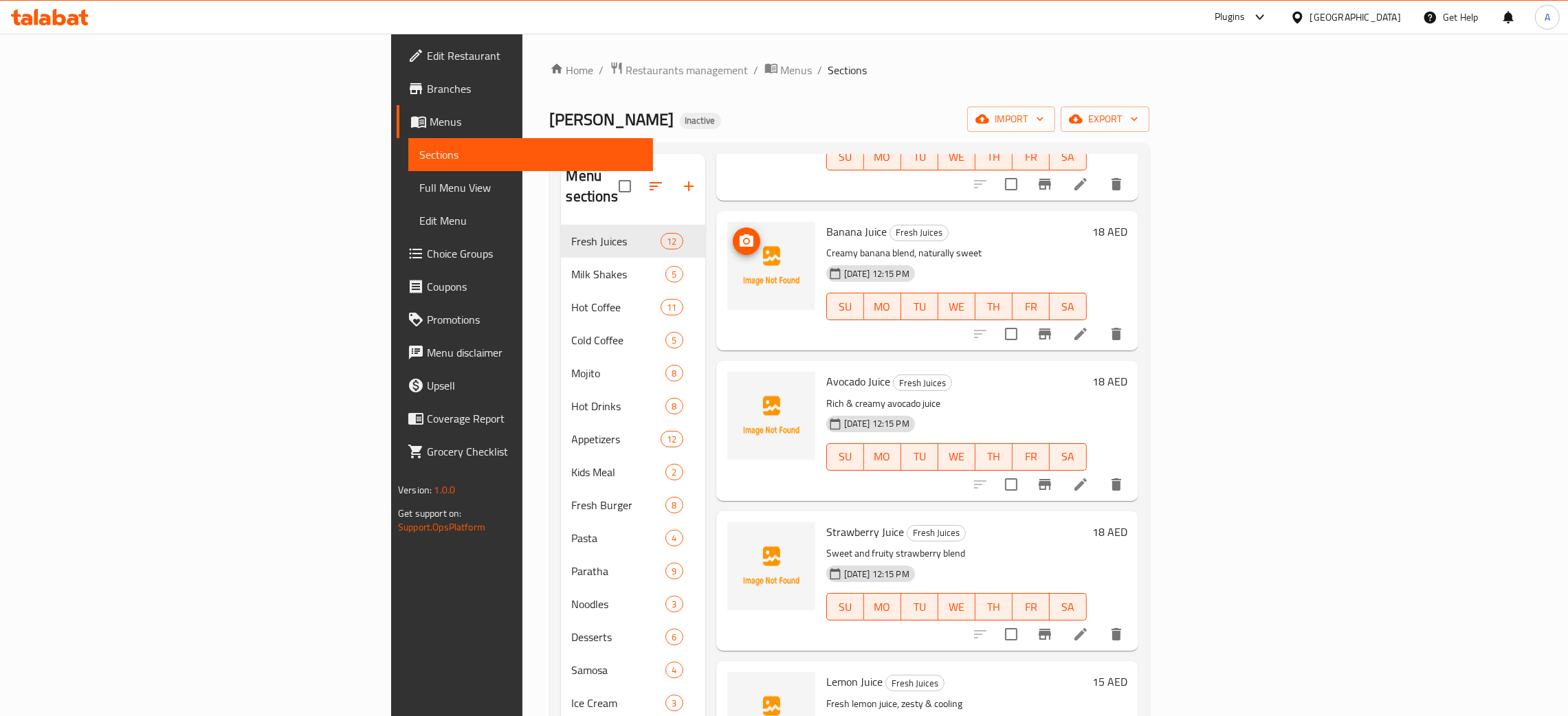
click at [740, 234] on icon "upload picture" at bounding box center [747, 240] width 14 height 13
click at [740, 385] on icon "upload picture" at bounding box center [747, 391] width 14 height 13
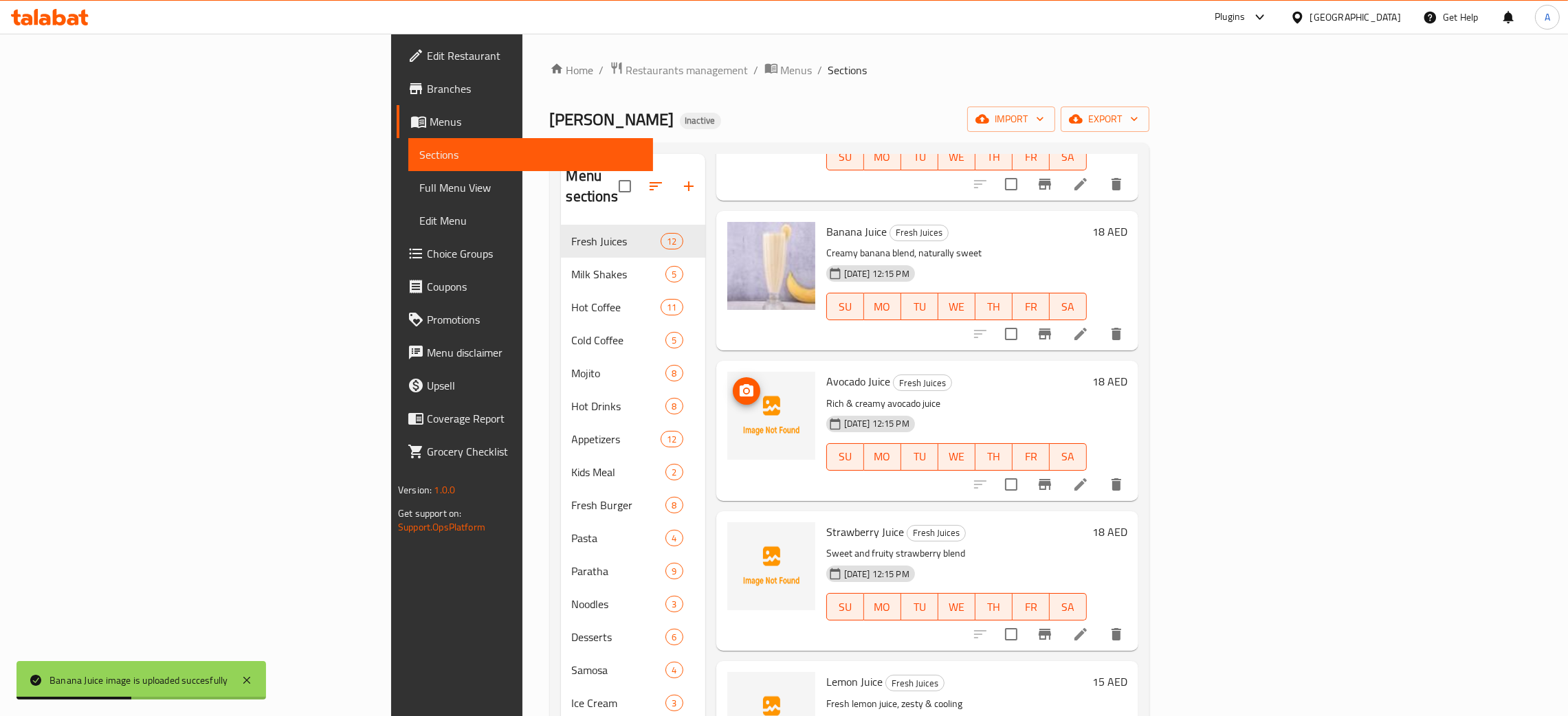
click at [740, 385] on icon "upload picture" at bounding box center [747, 391] width 14 height 13
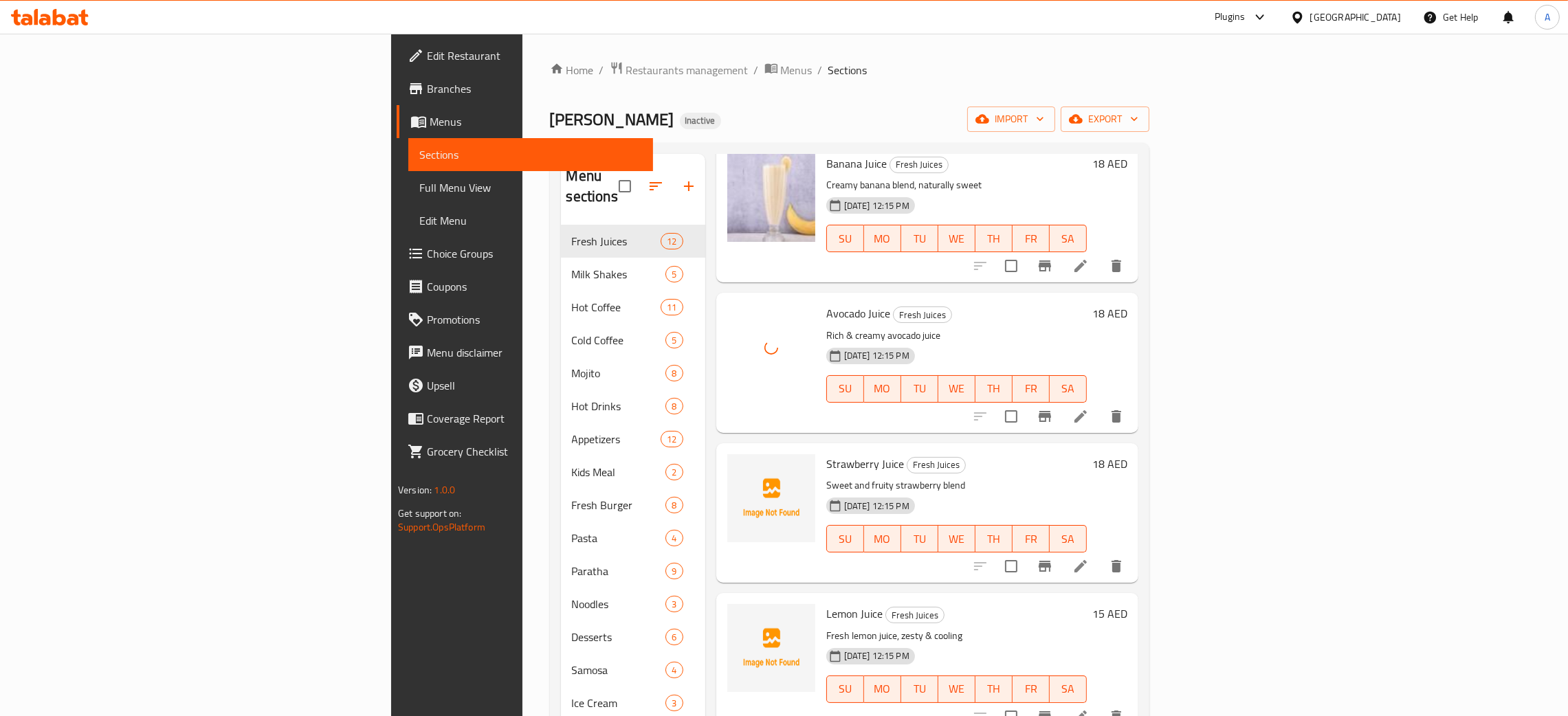
scroll to position [413, 0]
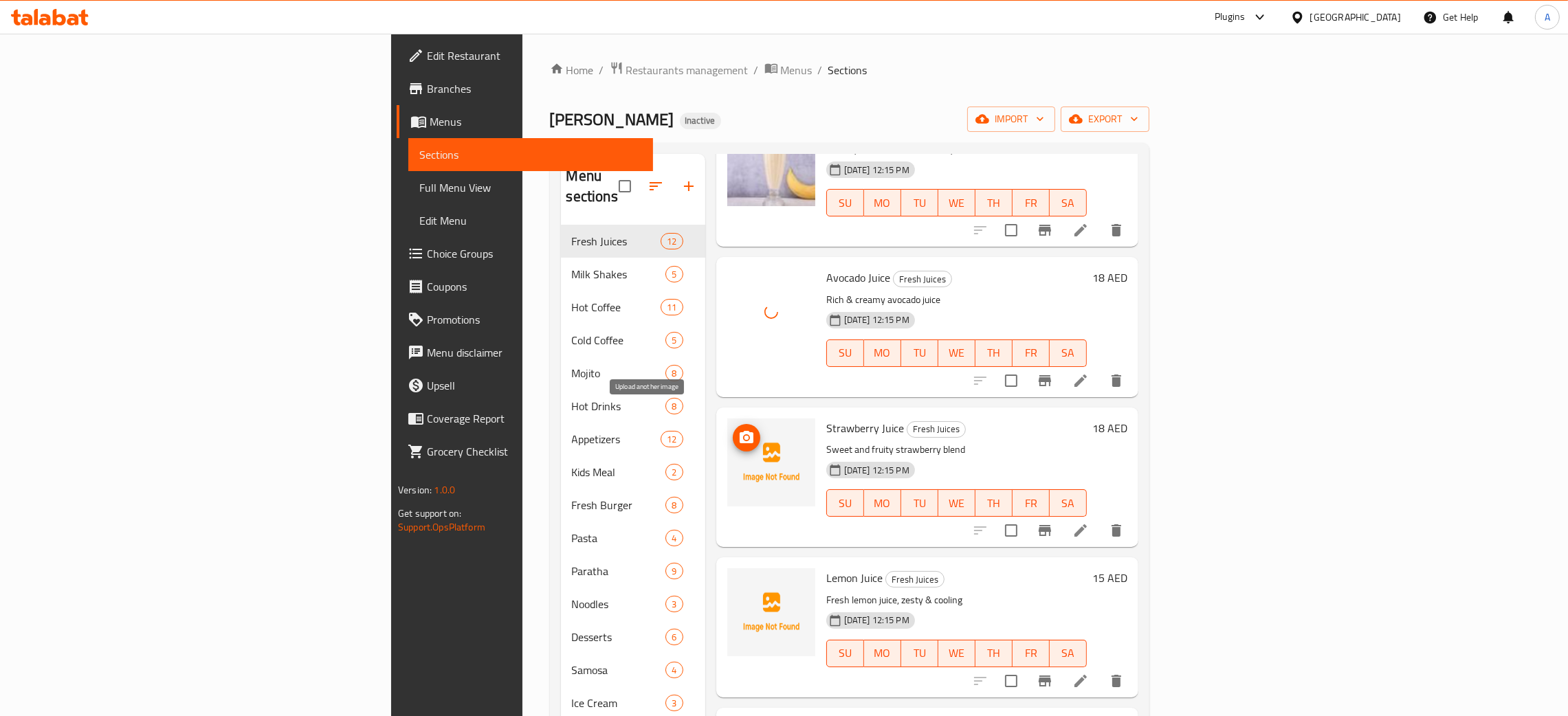
click at [740, 431] on icon "upload picture" at bounding box center [747, 437] width 14 height 13
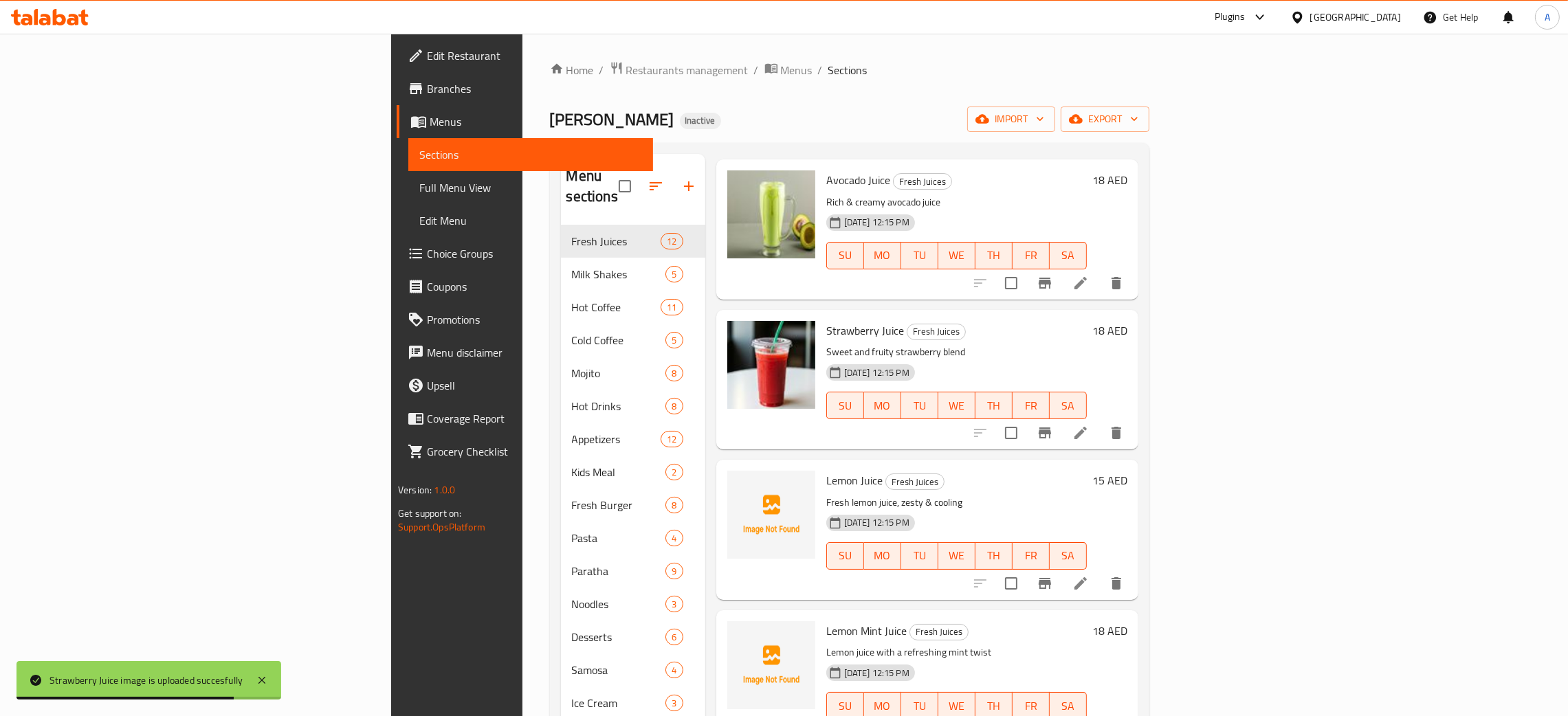
scroll to position [618, 0]
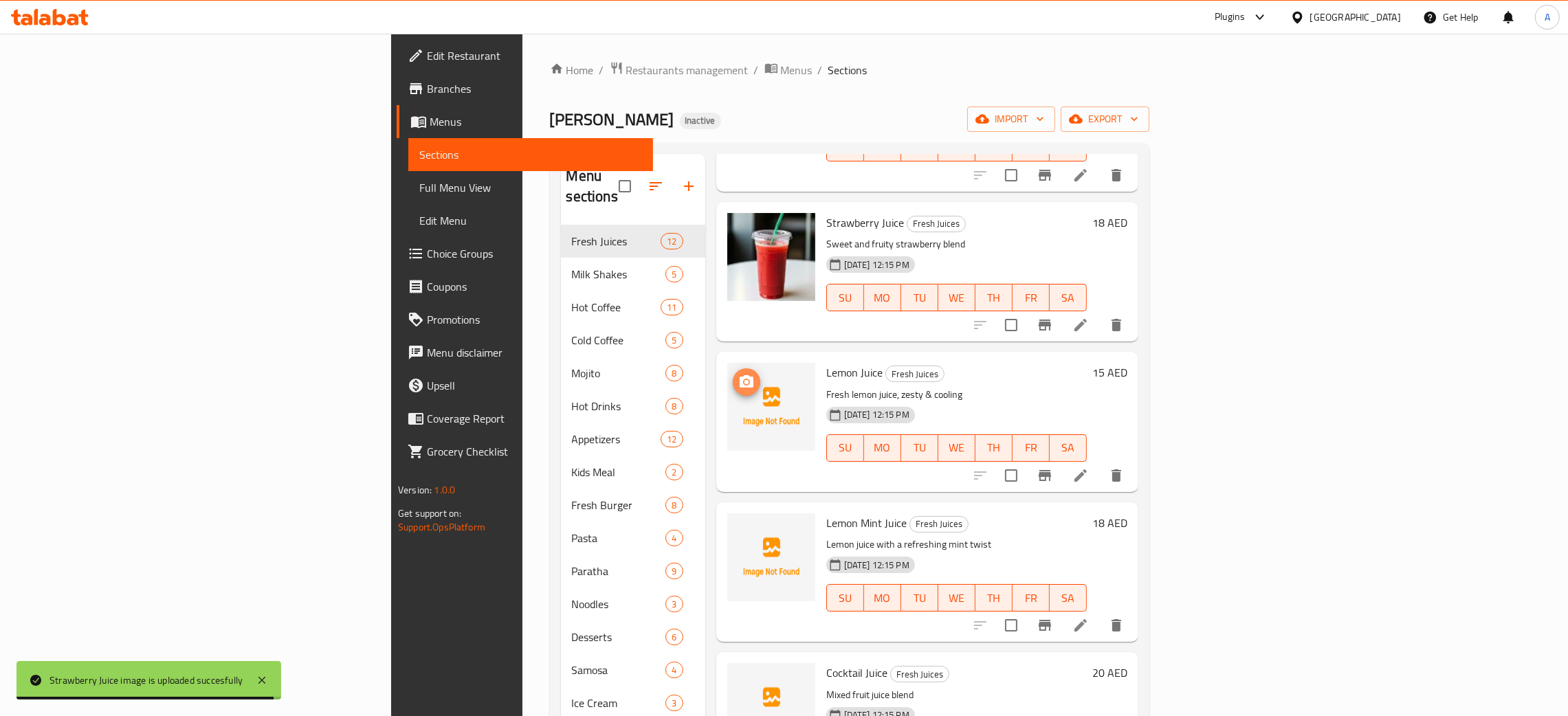
click at [738, 374] on icon "upload picture" at bounding box center [746, 381] width 16 height 16
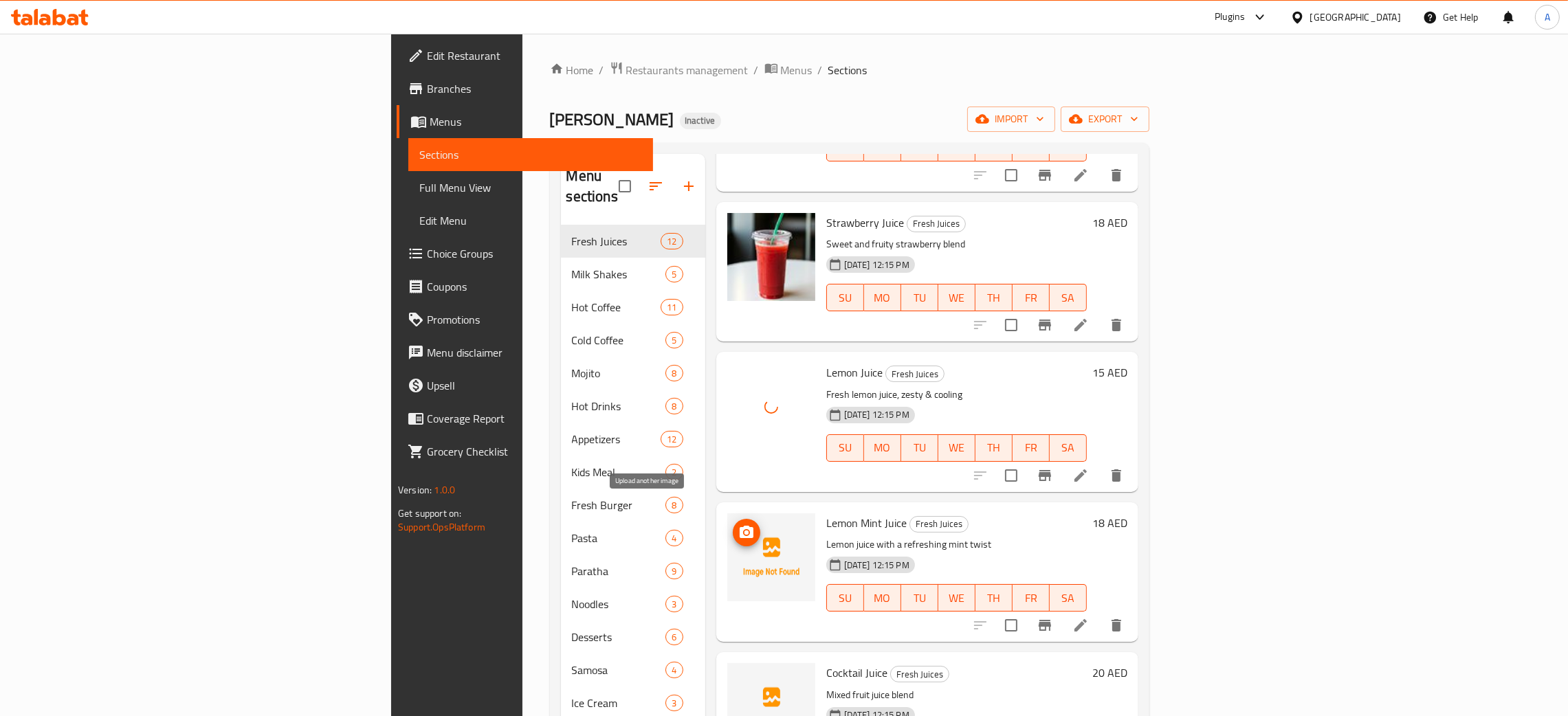
click at [733, 525] on span "upload picture" at bounding box center [747, 533] width 27 height 16
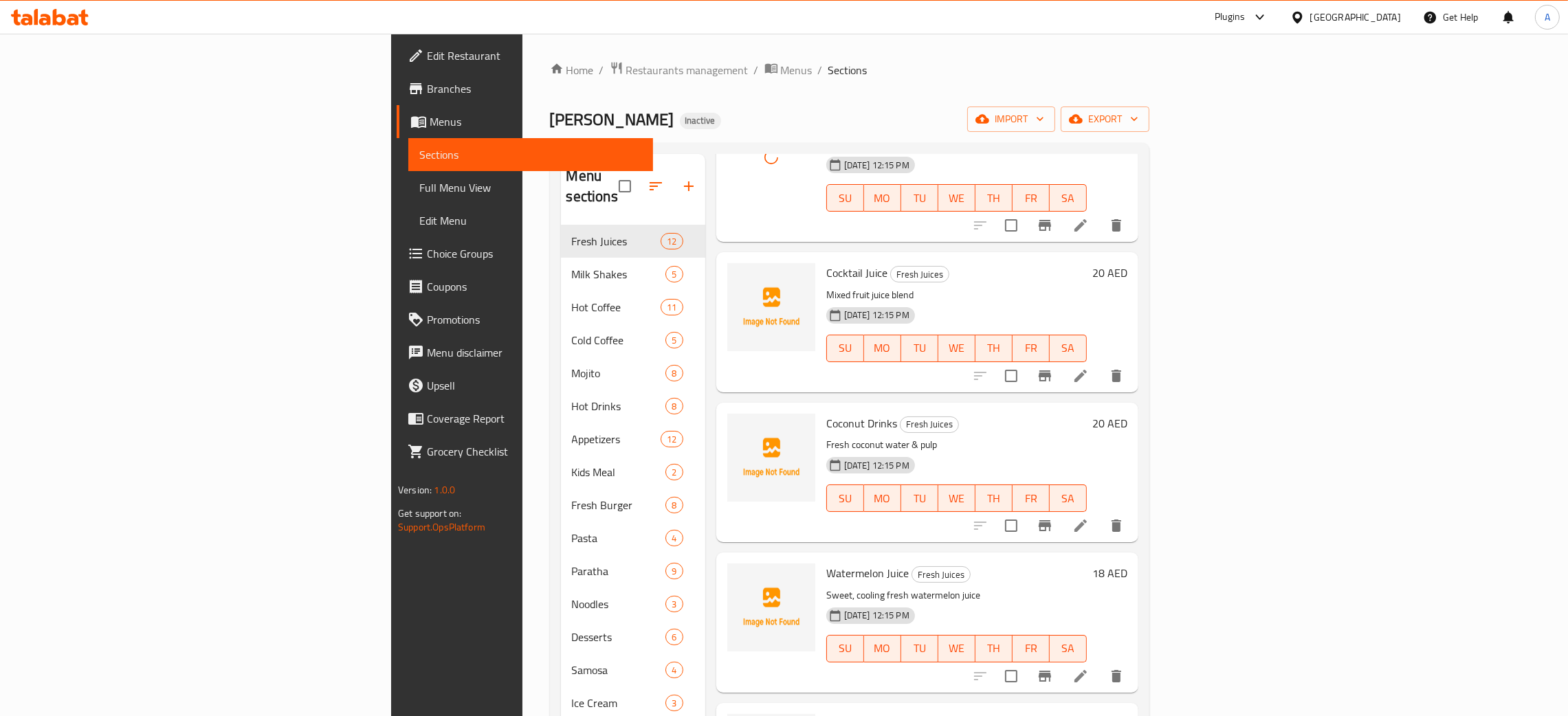
scroll to position [1119, 0]
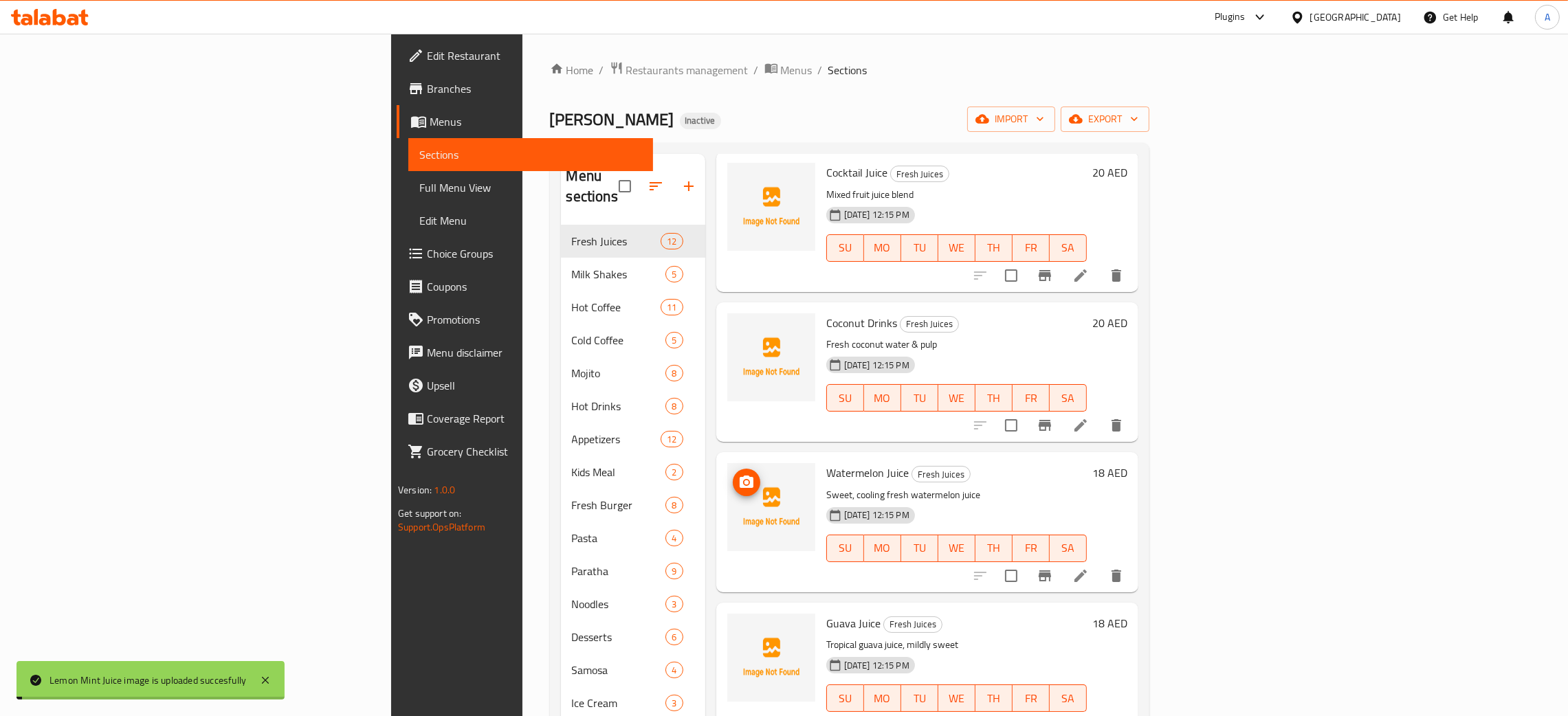
click at [727, 464] on img at bounding box center [771, 508] width 88 height 88
click at [740, 476] on icon "upload picture" at bounding box center [747, 482] width 14 height 13
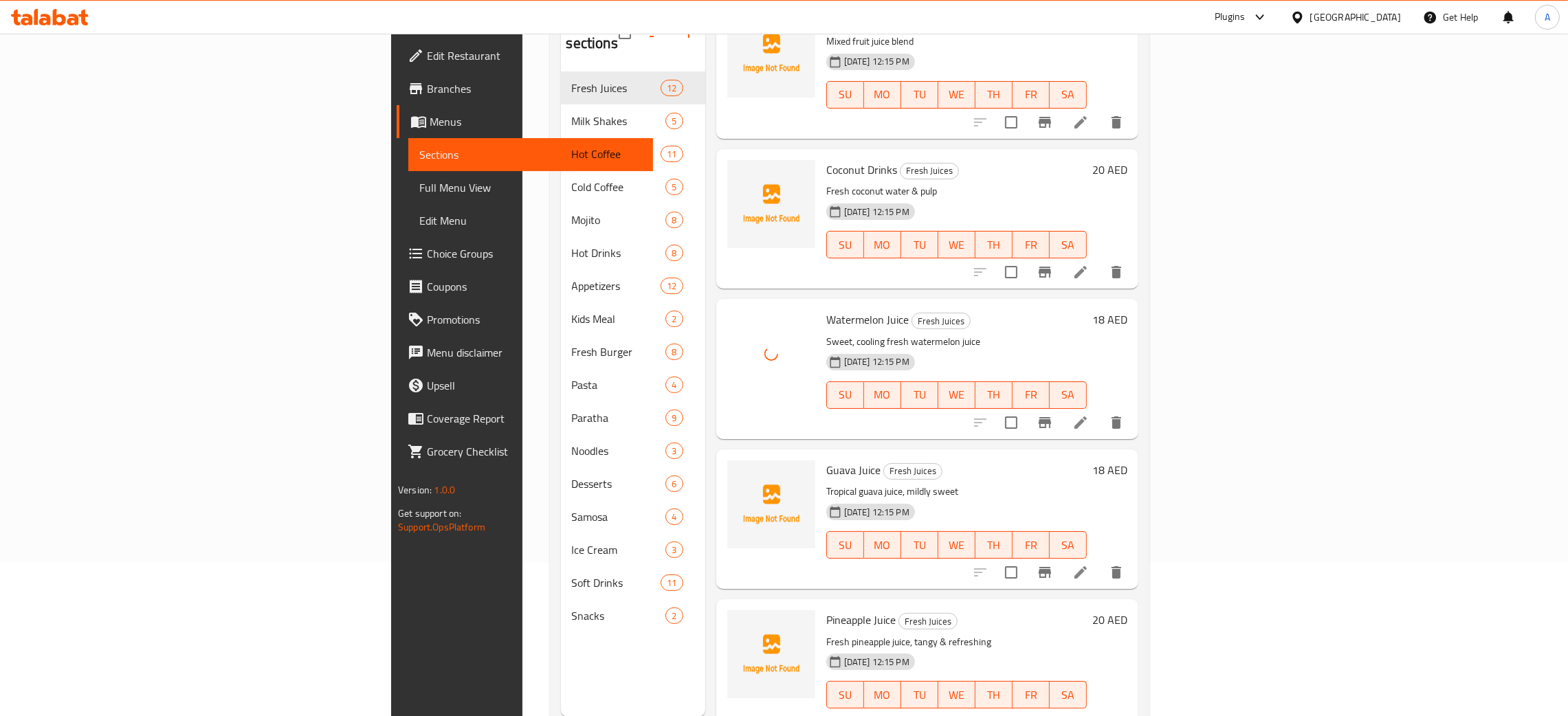
scroll to position [194, 0]
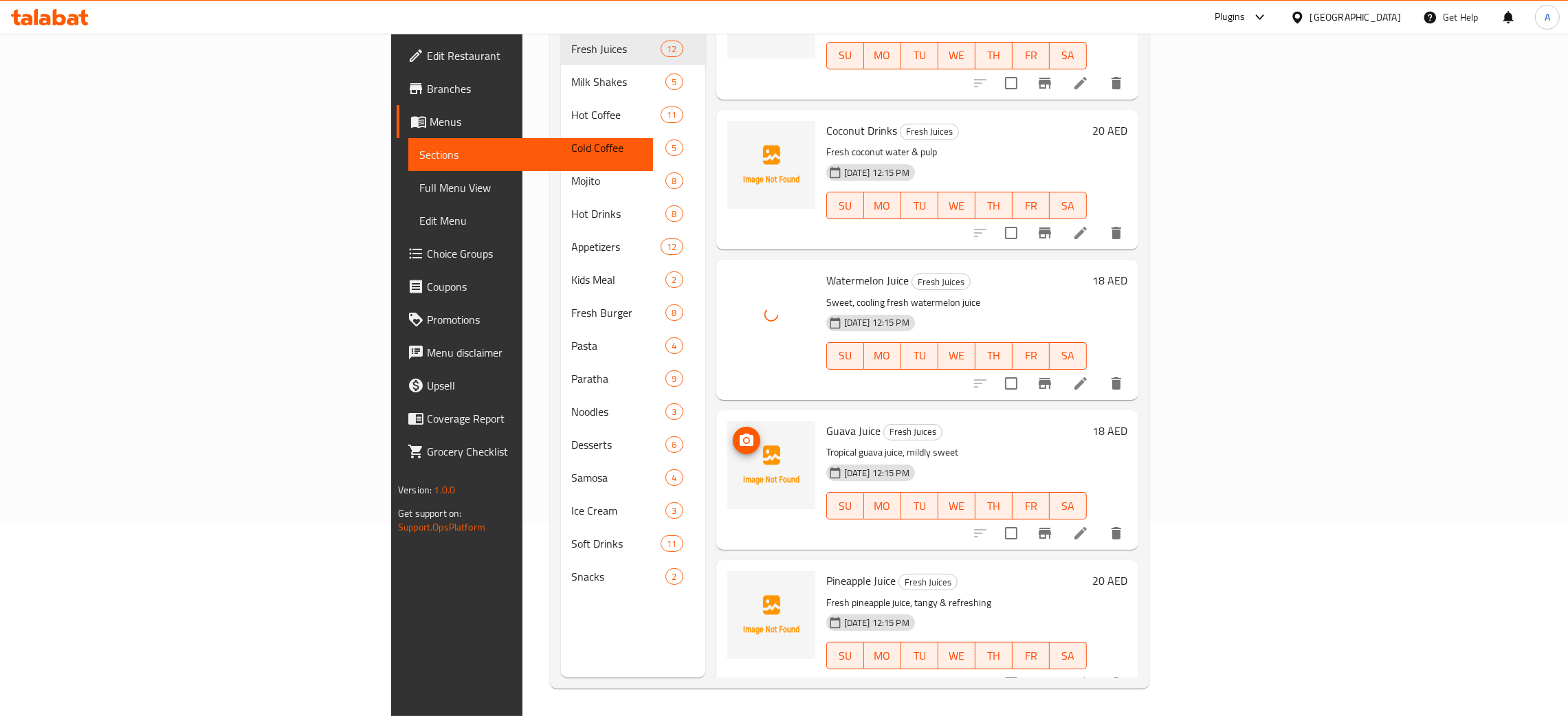
click at [733, 427] on button "upload picture" at bounding box center [747, 441] width 27 height 27
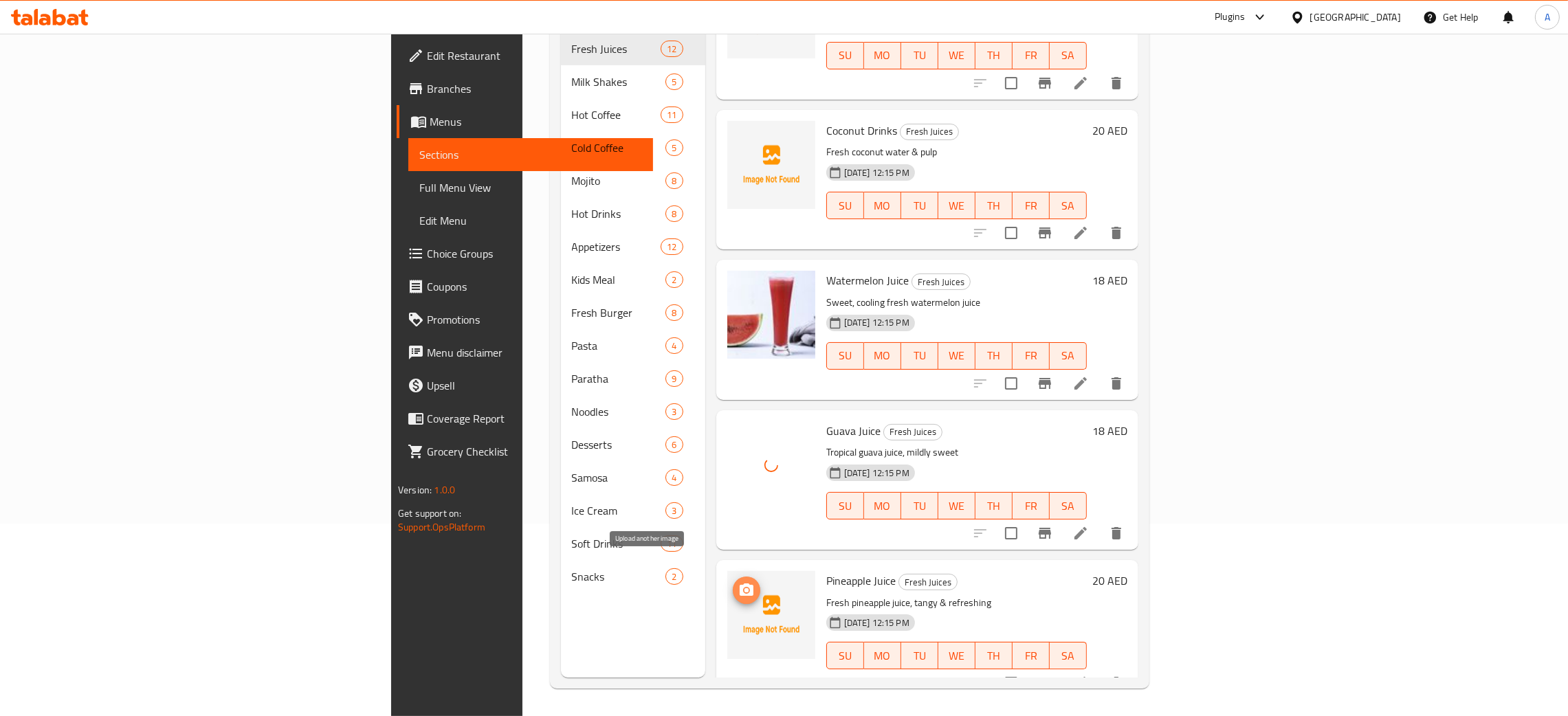
click at [738, 583] on icon "upload picture" at bounding box center [746, 590] width 16 height 16
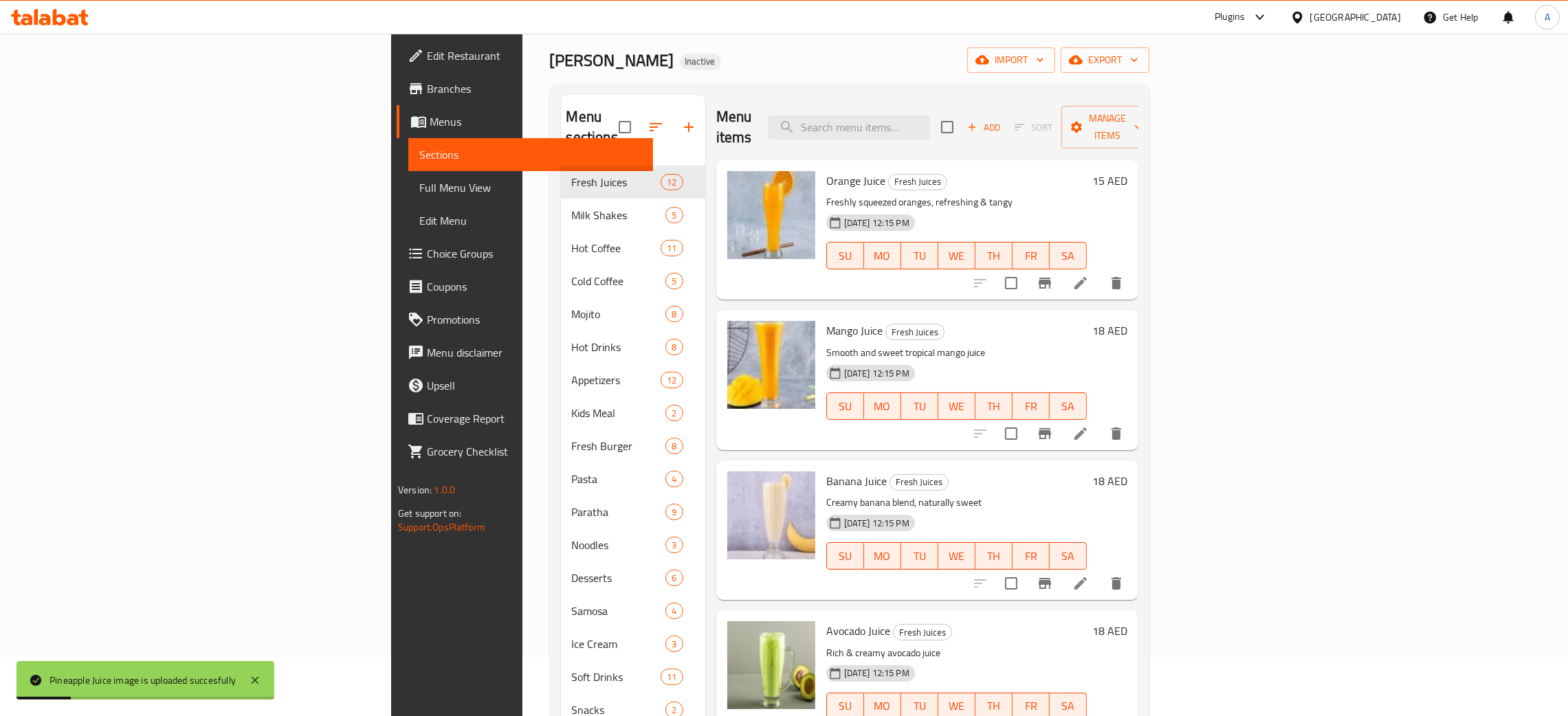
scroll to position [0, 0]
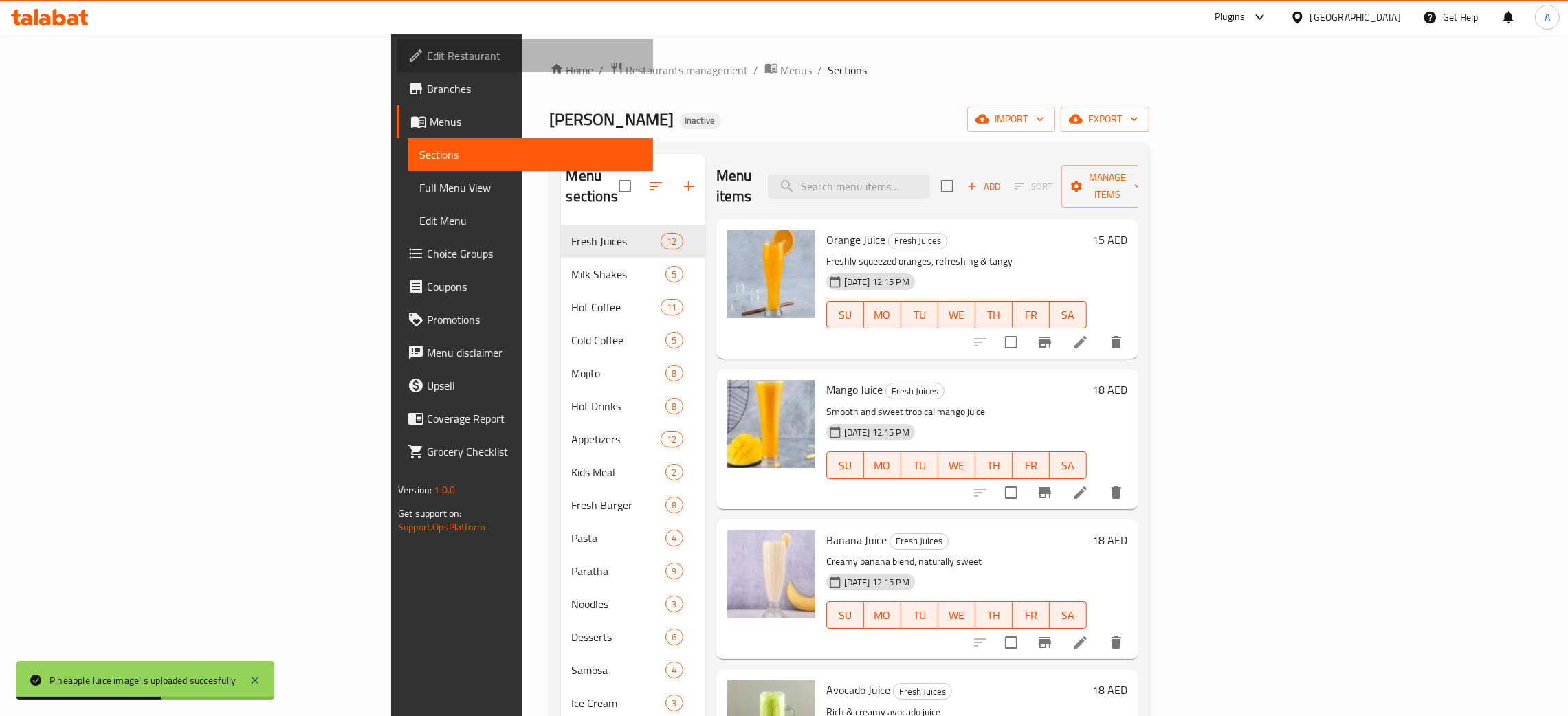
click at [397, 42] on link "Edit Restaurant" at bounding box center [525, 55] width 257 height 33
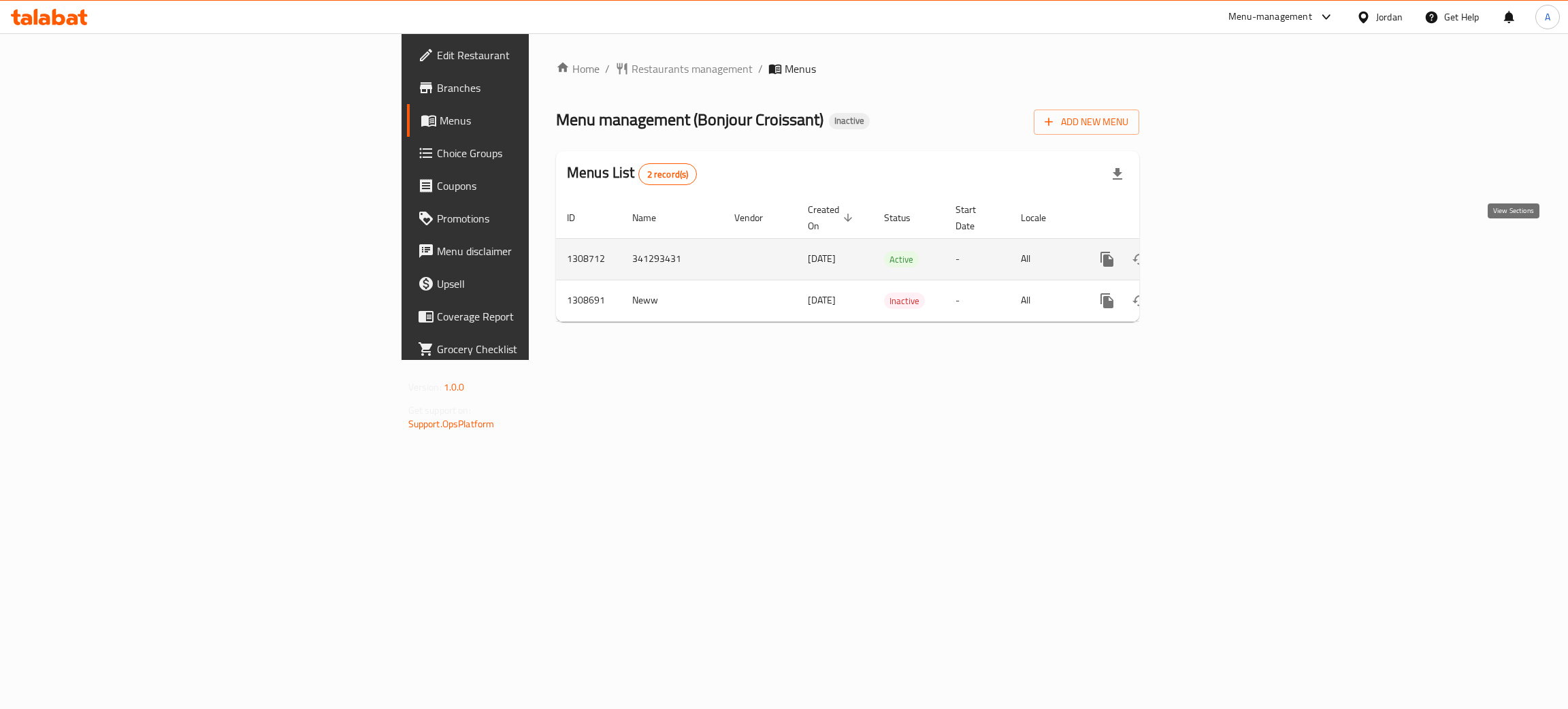
click at [1222, 243] on link "enhanced table" at bounding box center [1205, 259] width 33 height 33
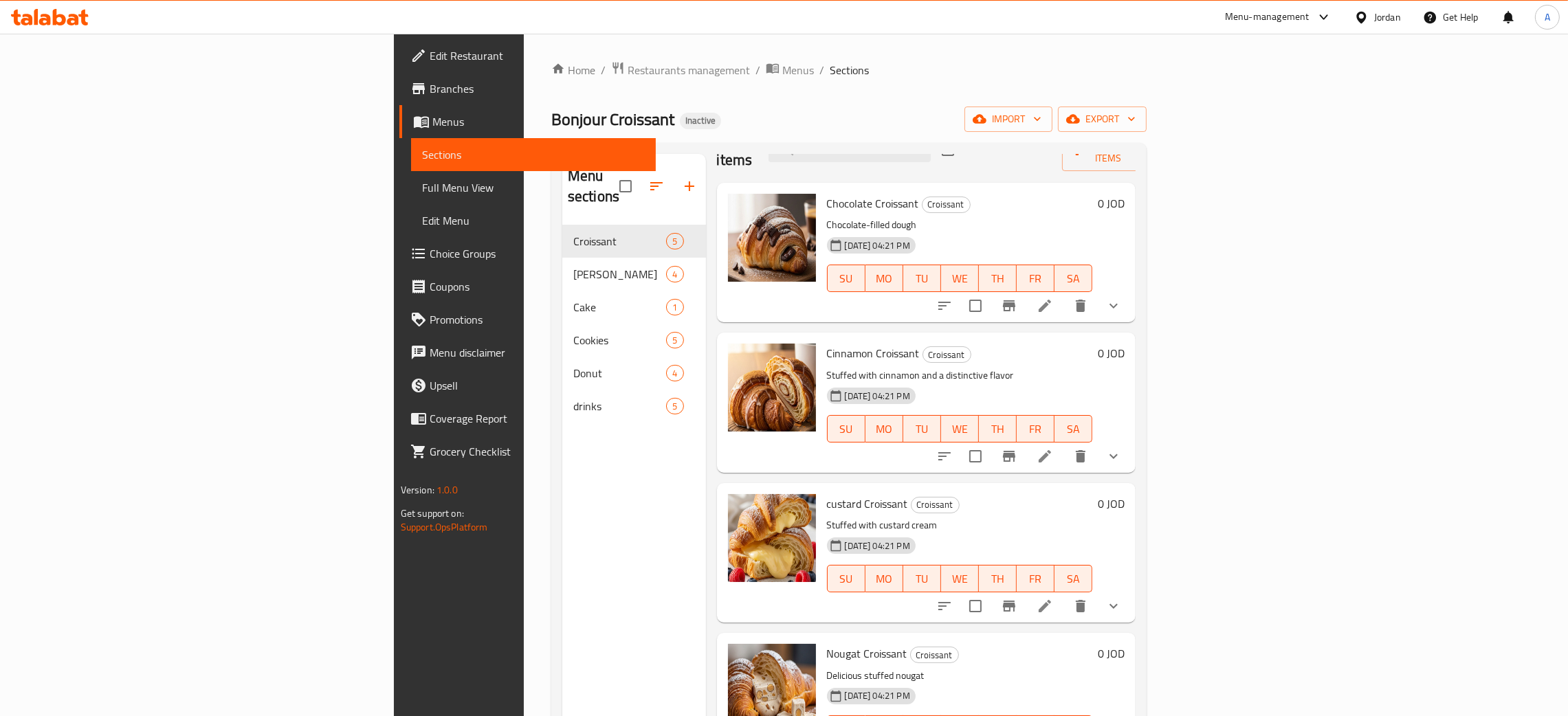
scroll to position [67, 0]
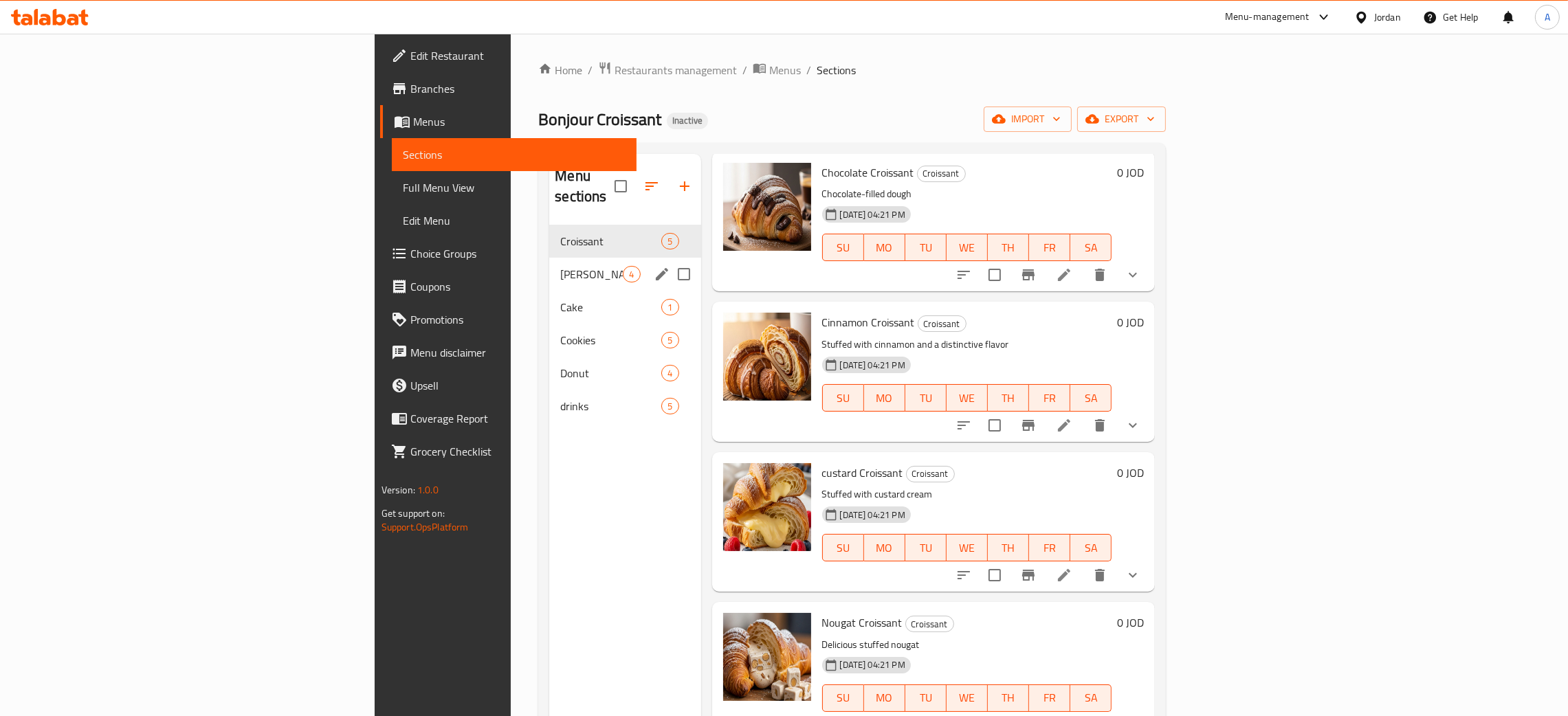
click at [561, 266] on span "[PERSON_NAME]" at bounding box center [592, 273] width 63 height 16
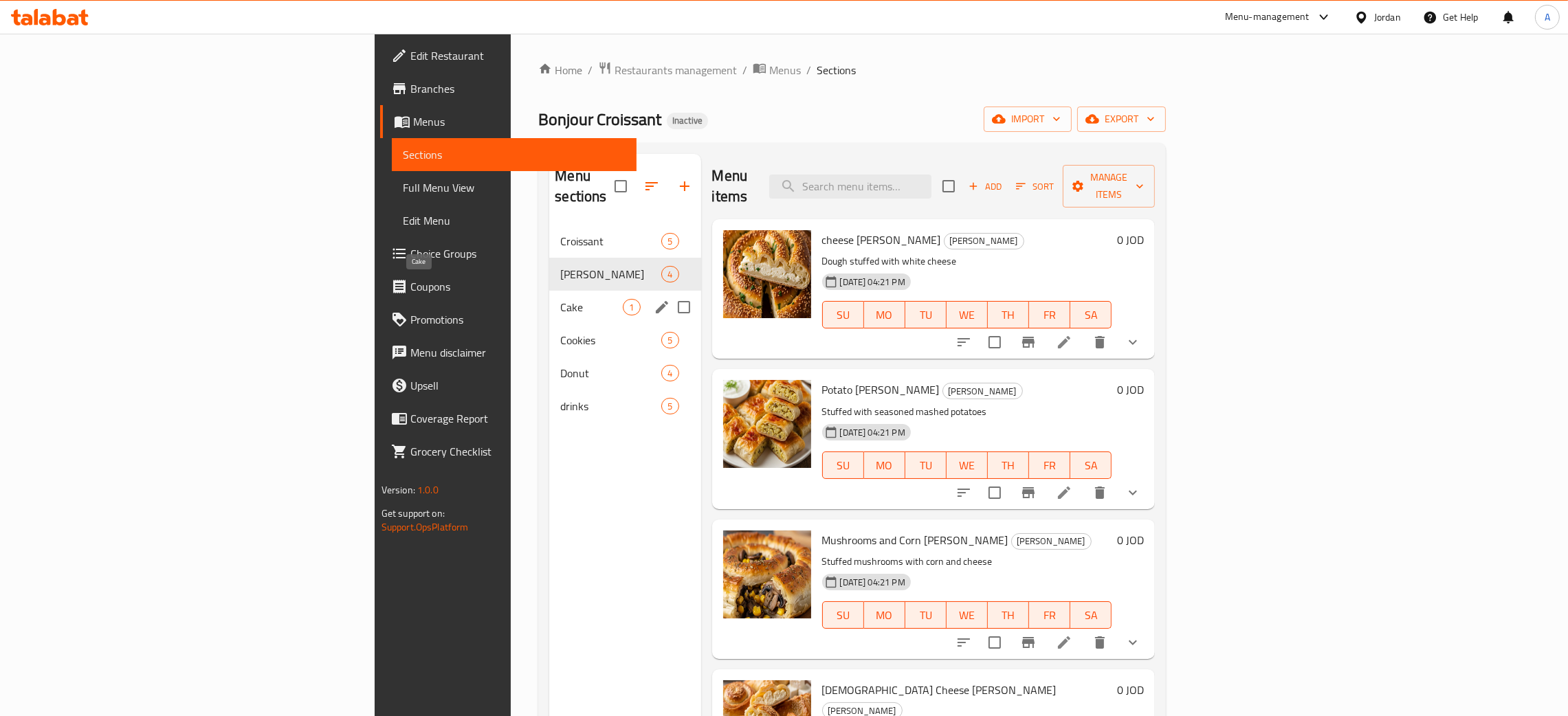
click at [561, 299] on span "Cake" at bounding box center [592, 307] width 63 height 16
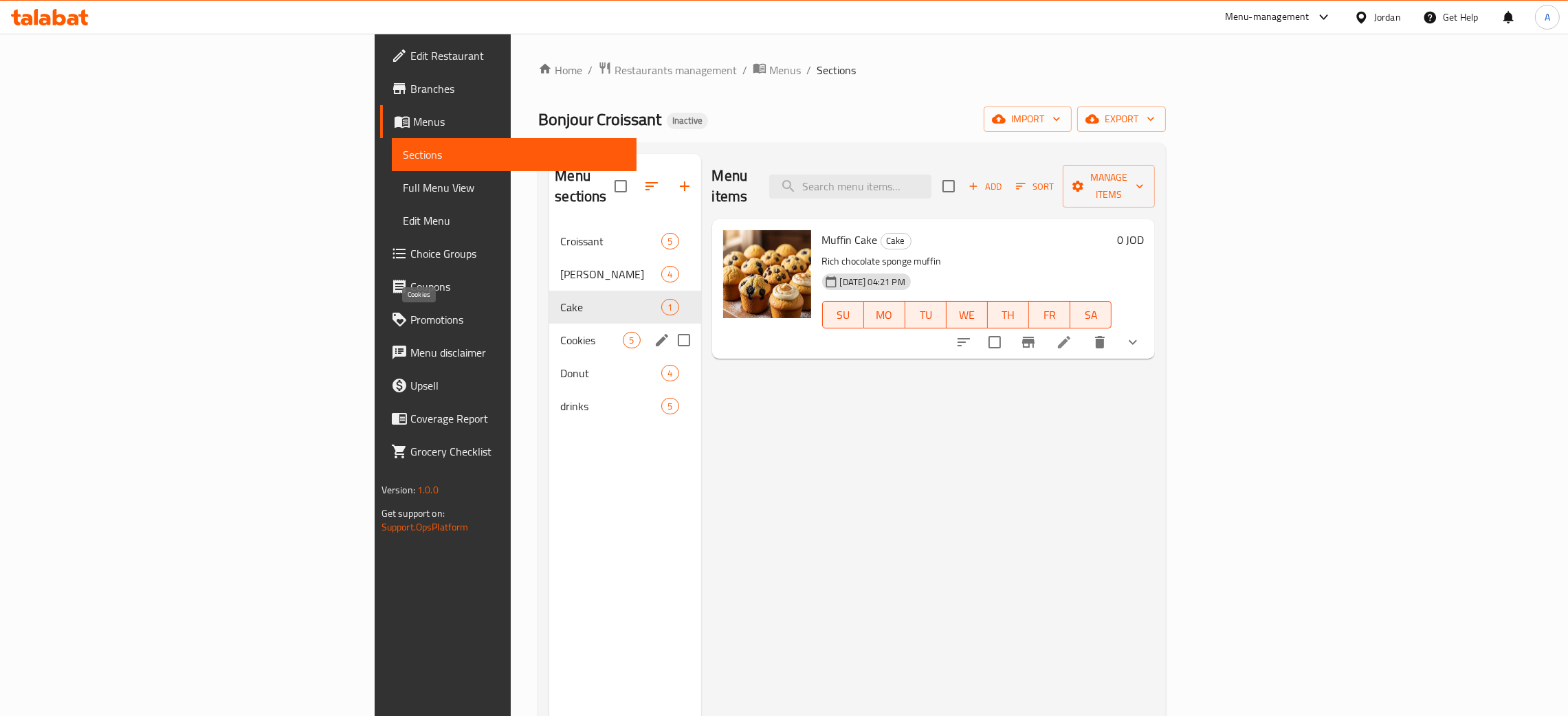
click at [561, 332] on span "Cookies" at bounding box center [592, 340] width 63 height 16
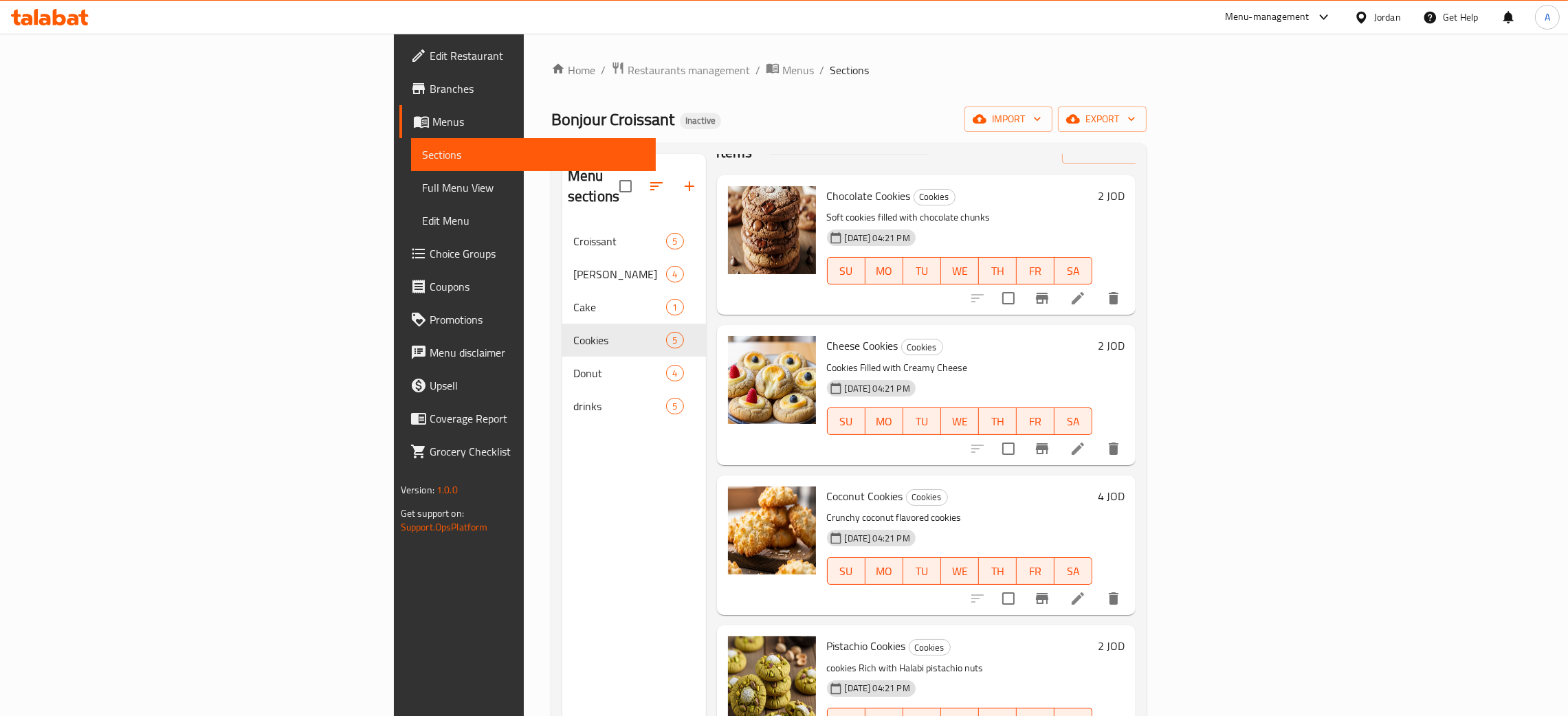
scroll to position [67, 0]
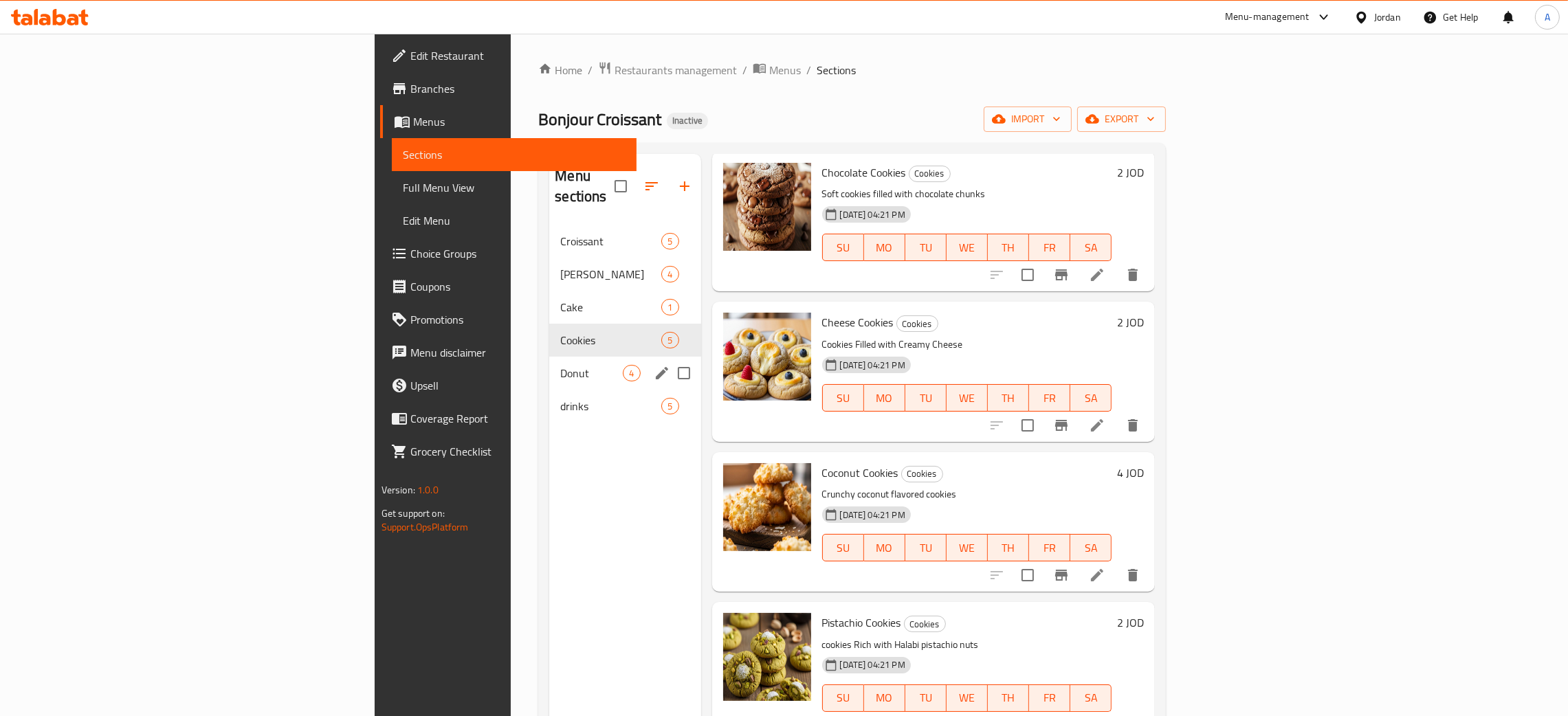
click at [561, 365] on span "Donut" at bounding box center [592, 373] width 63 height 16
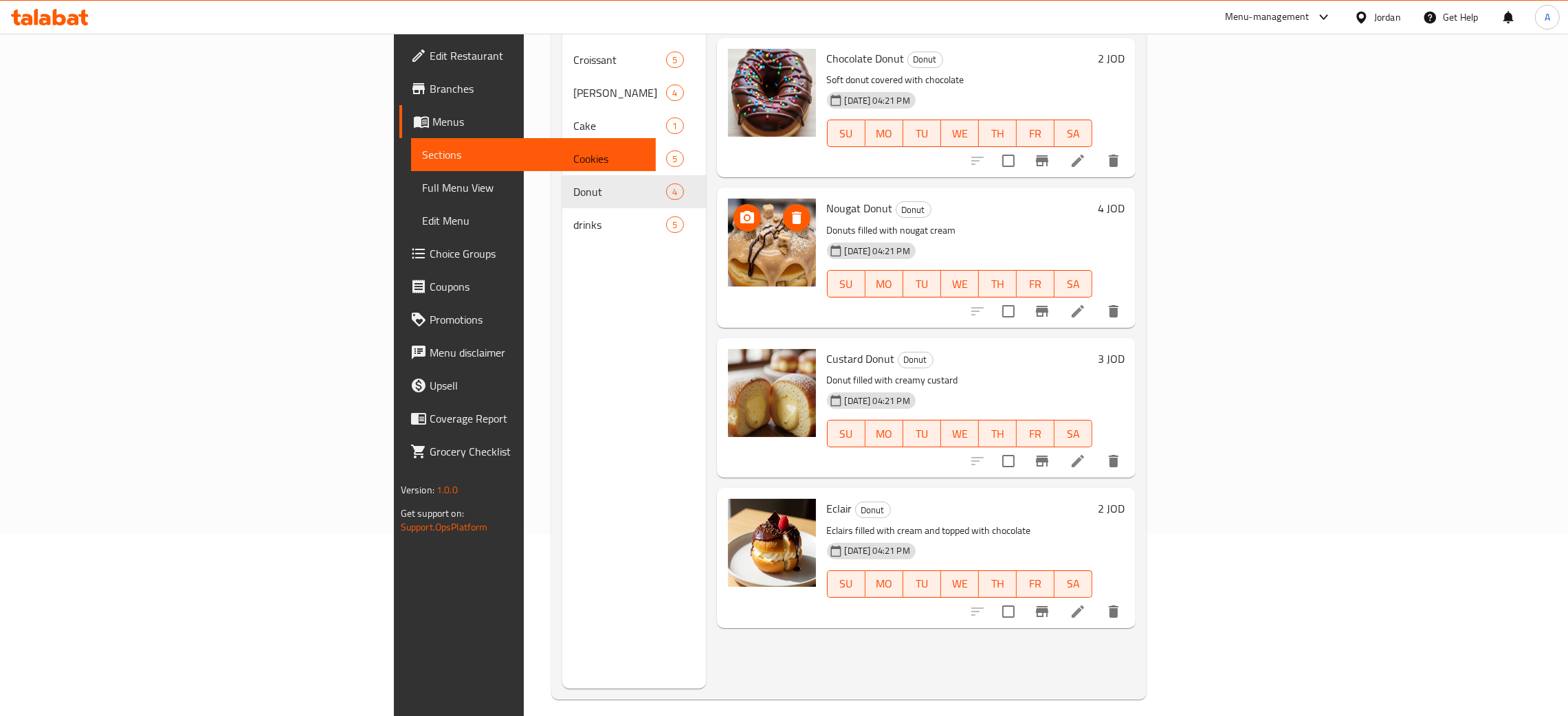
scroll to position [194, 0]
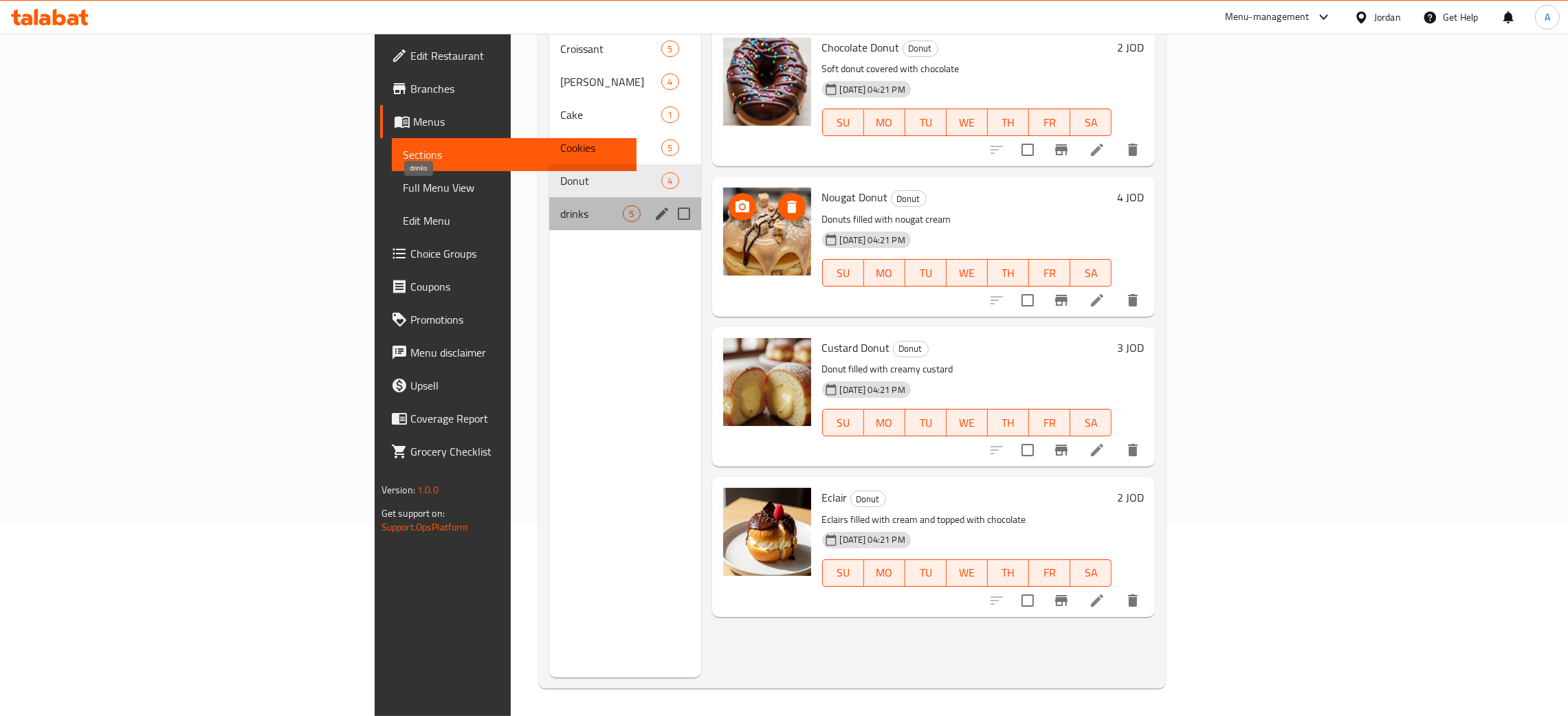
click at [561, 206] on span "drinks" at bounding box center [592, 213] width 63 height 16
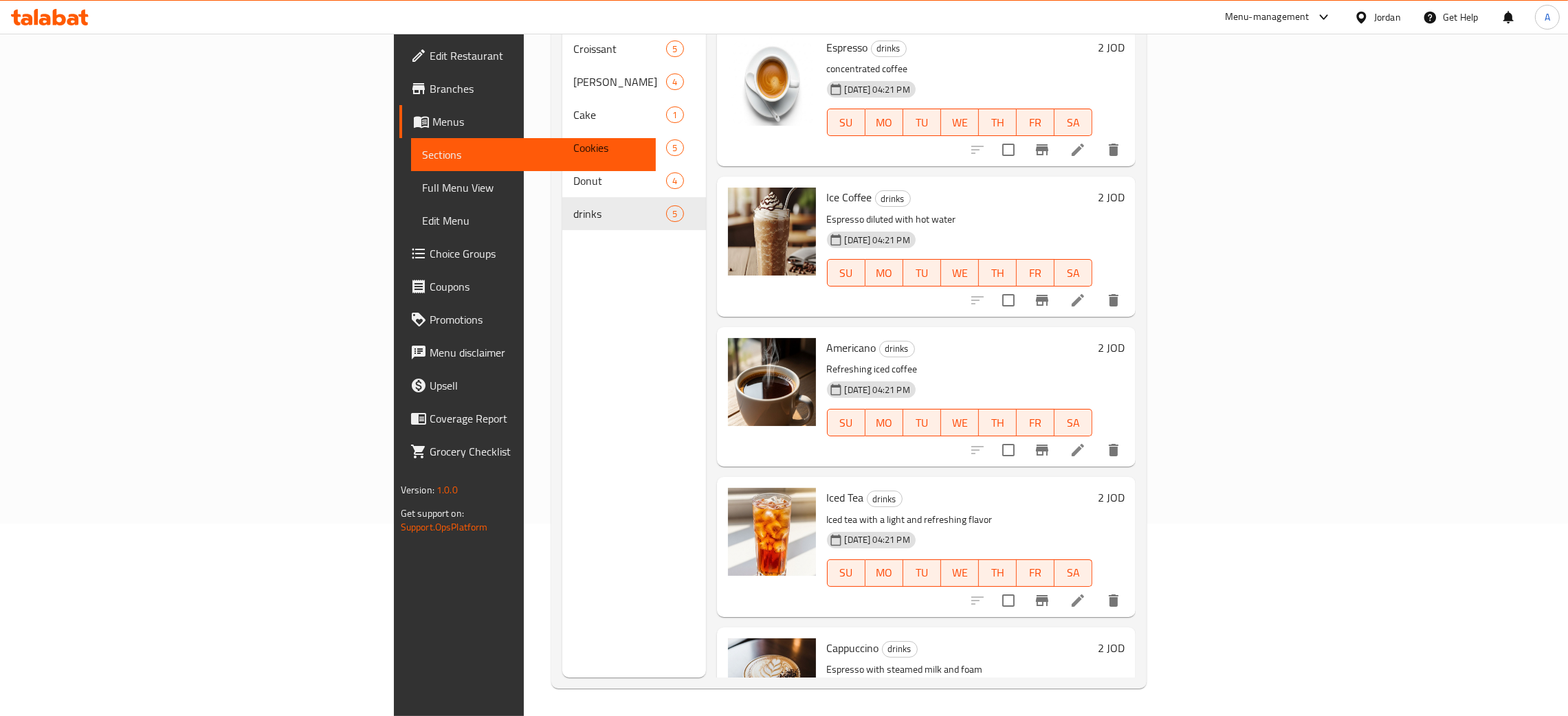
click at [1377, 10] on div "Jordan" at bounding box center [1388, 17] width 27 height 15
click at [1221, 143] on div "Egypt" at bounding box center [1252, 143] width 113 height 31
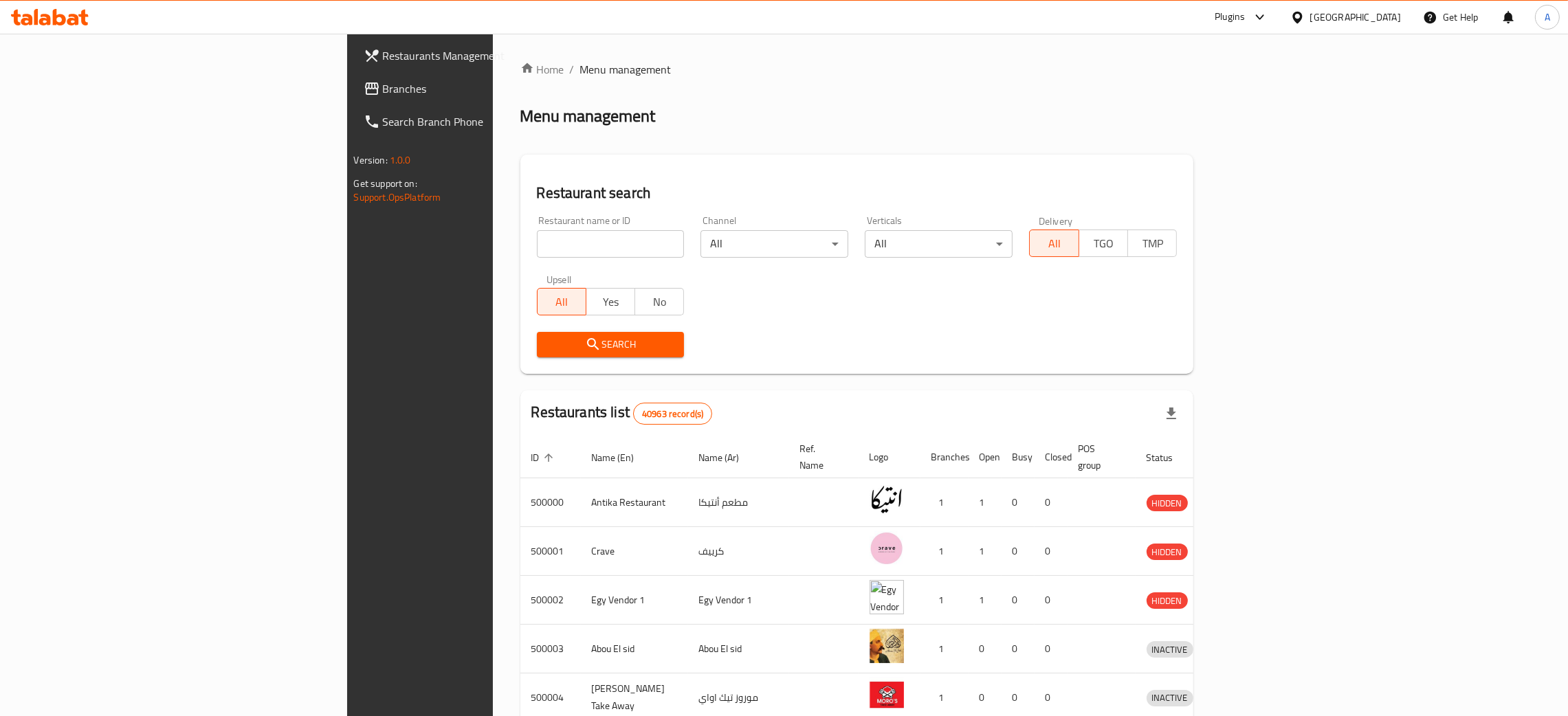
click at [537, 244] on input "search" at bounding box center [611, 244] width 148 height 27
paste input "Tota"
type input "Tota"
click button "Search" at bounding box center [611, 345] width 148 height 25
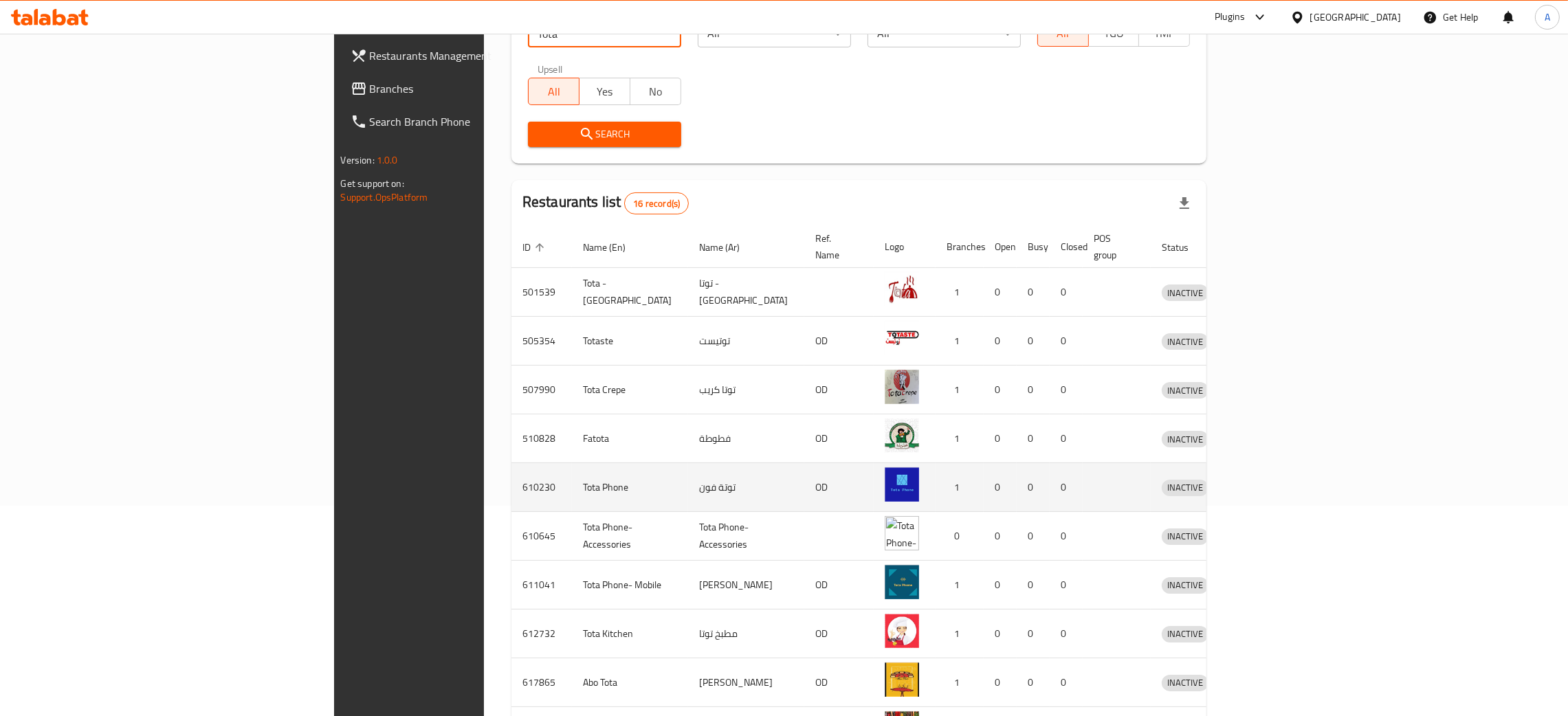
scroll to position [312, 0]
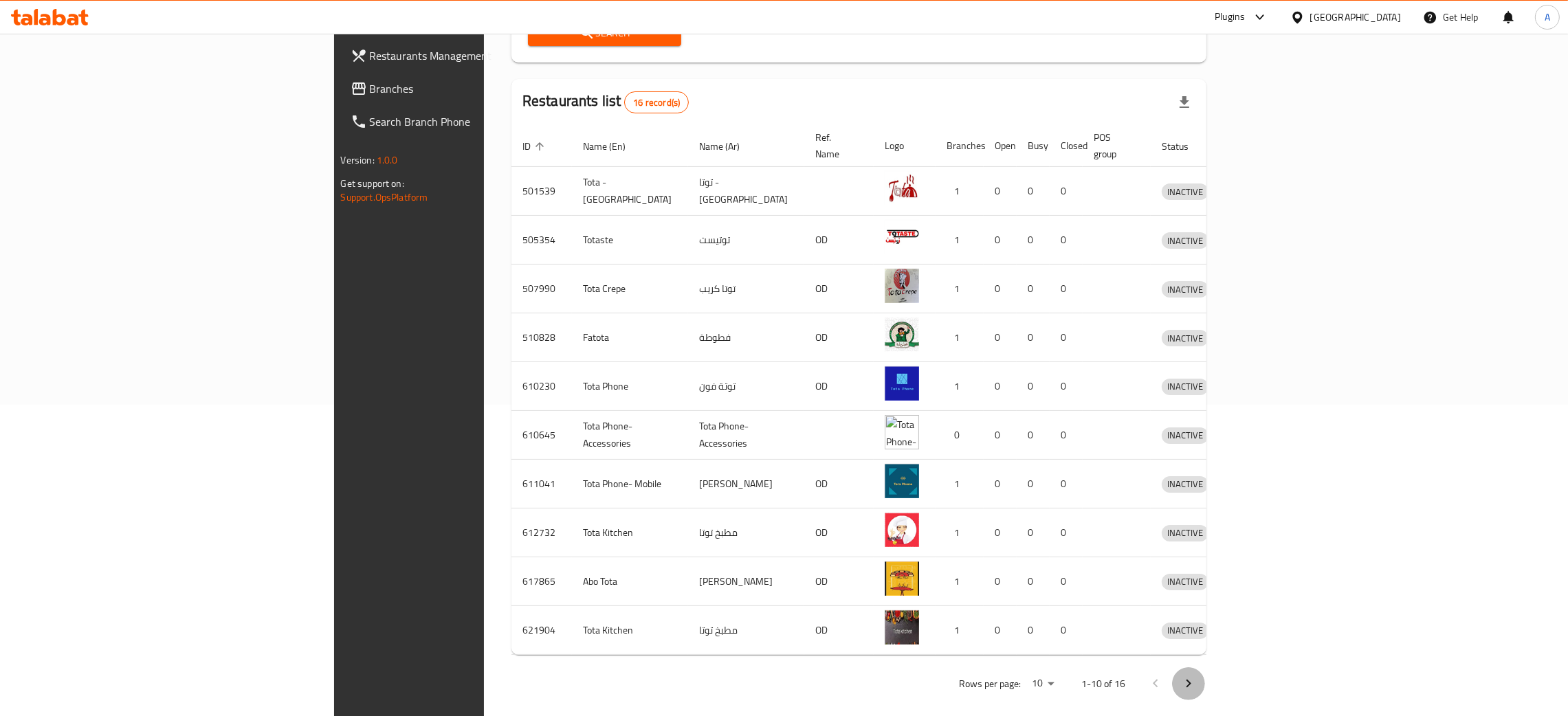
click at [1197, 676] on icon "Next page" at bounding box center [1188, 684] width 16 height 16
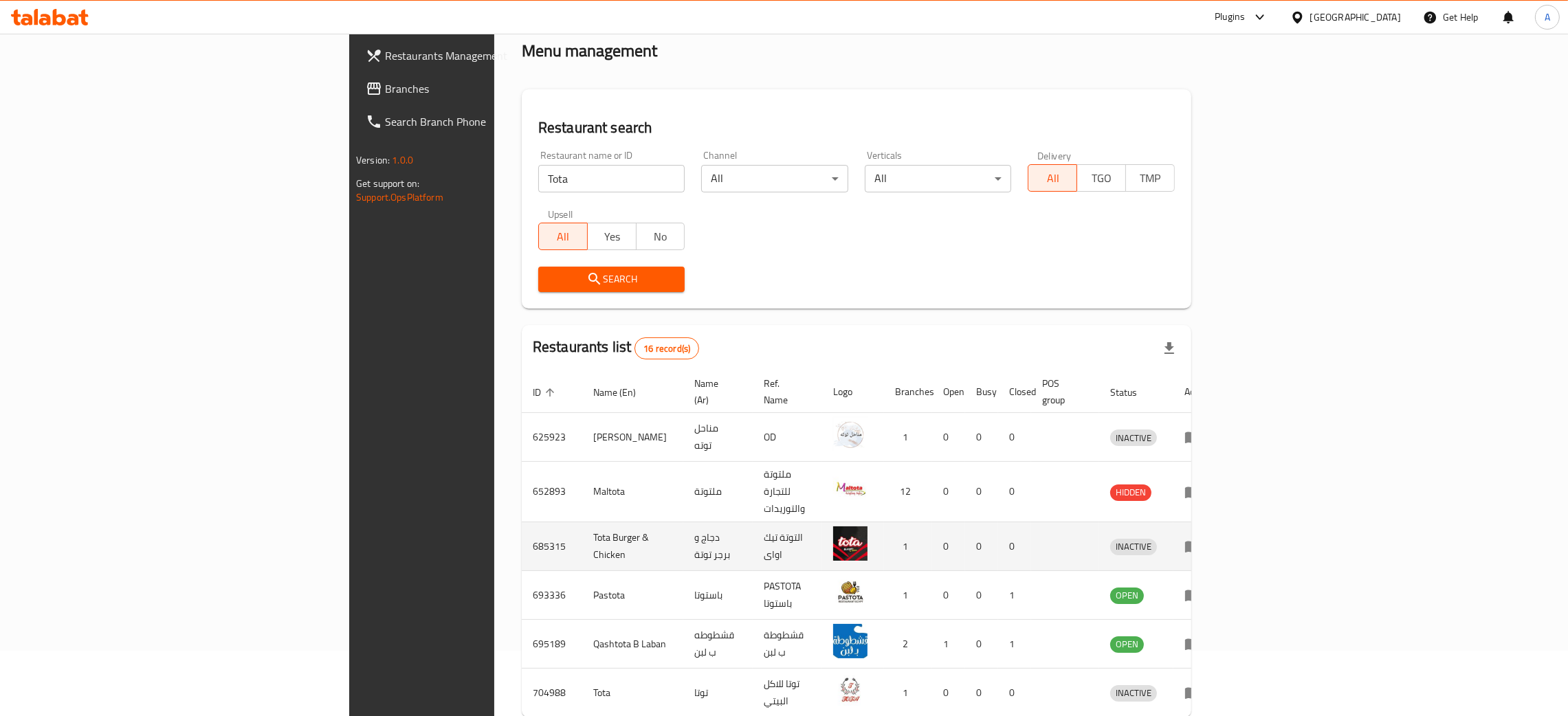
scroll to position [115, 0]
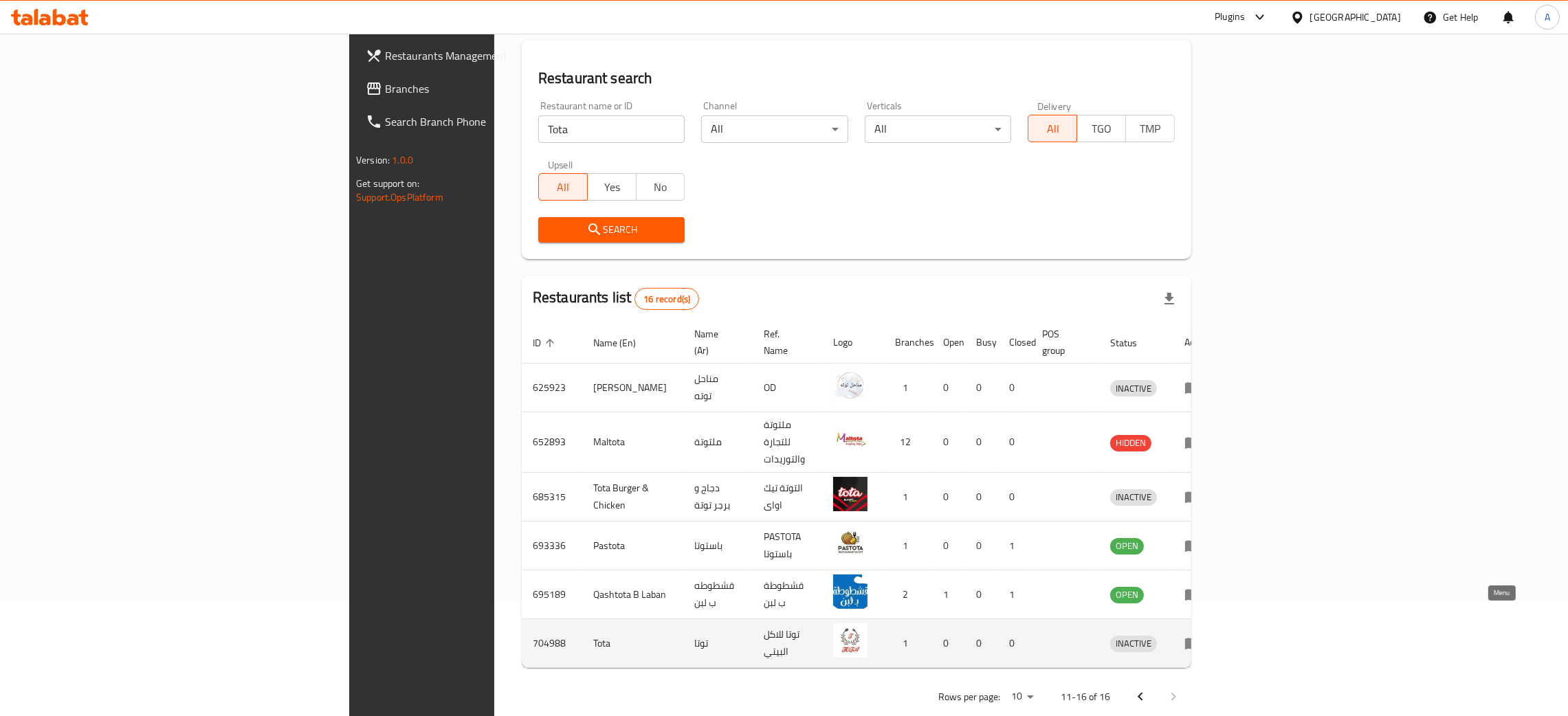
click at [1200, 639] on icon "enhanced table" at bounding box center [1193, 645] width 15 height 12
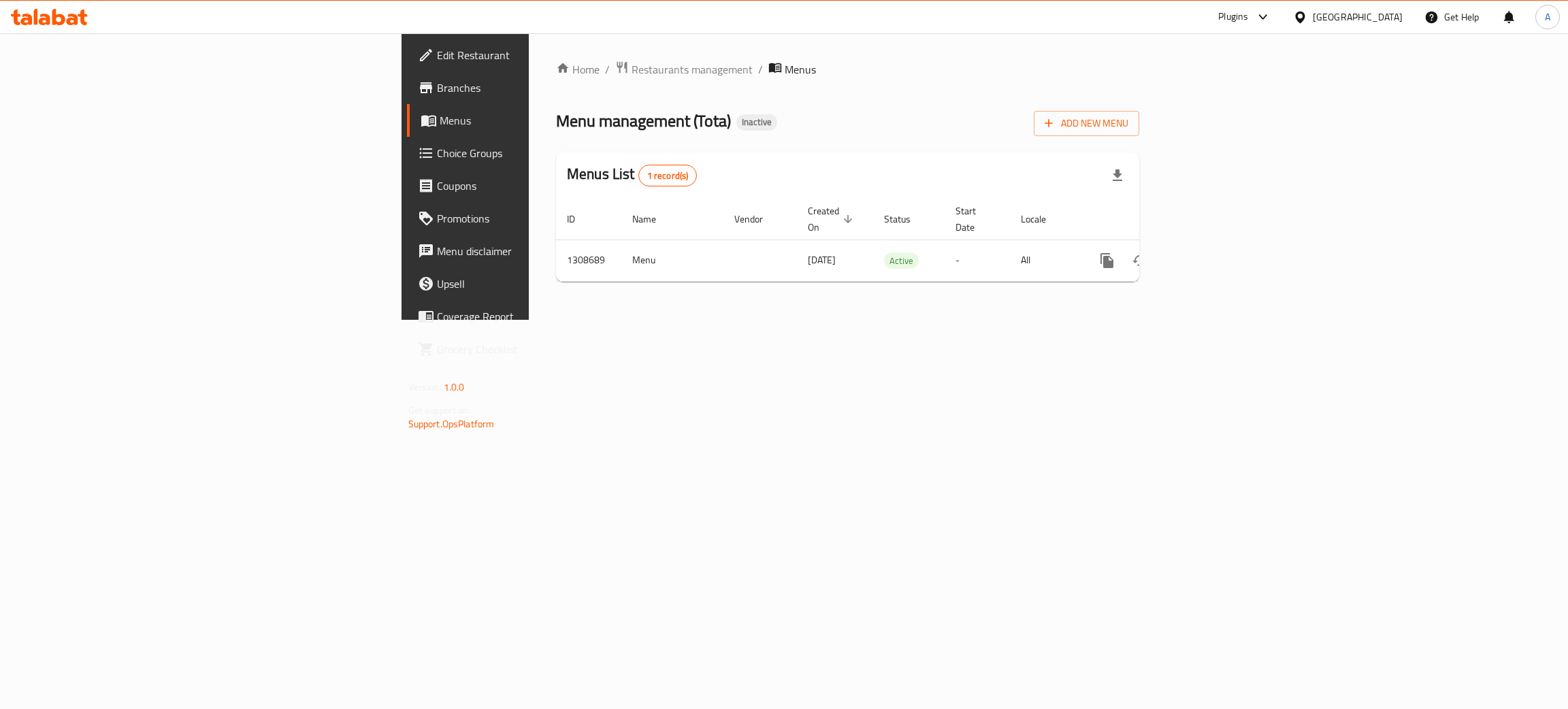
click at [437, 56] on span "Edit Restaurant" at bounding box center [545, 55] width 216 height 16
click at [1212, 253] on icon "enhanced table" at bounding box center [1205, 259] width 13 height 13
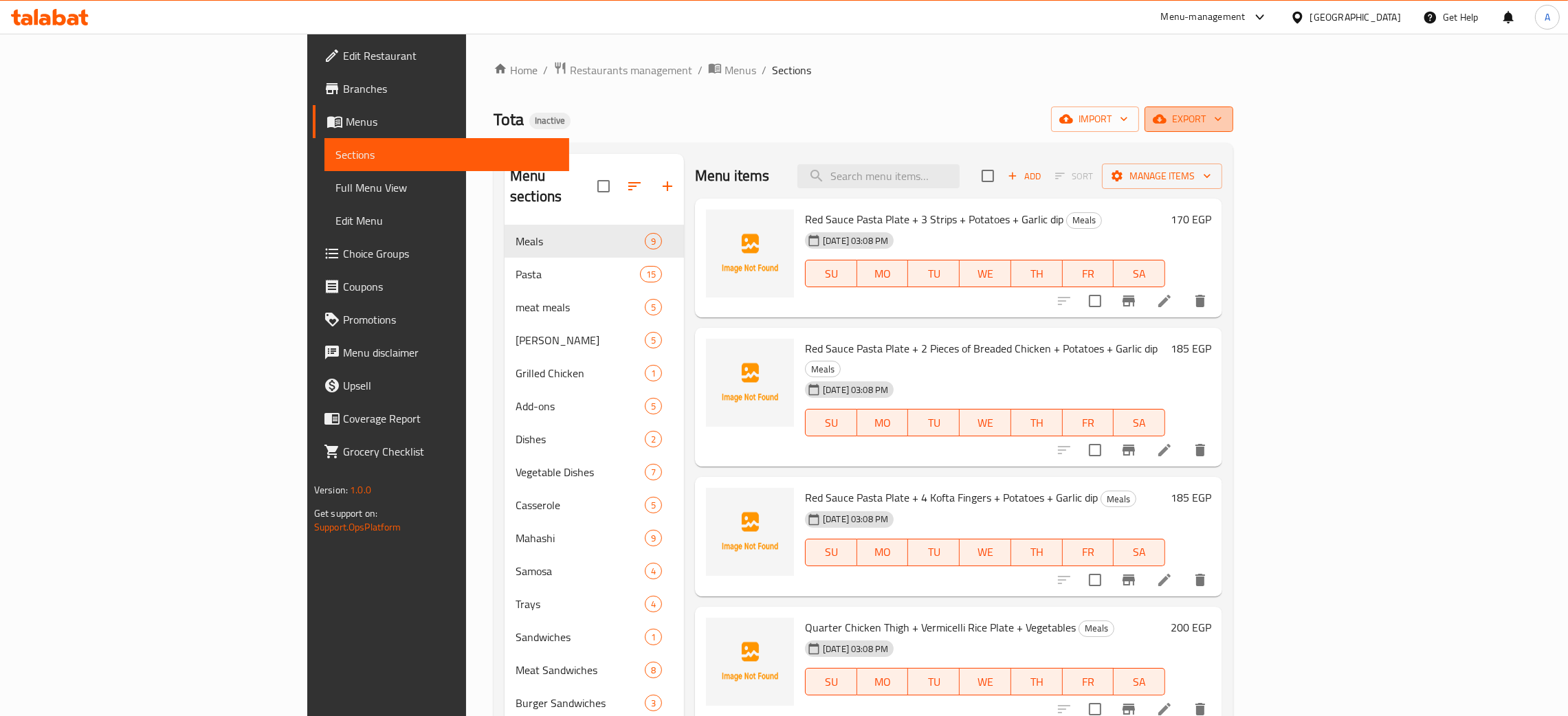
click at [1221, 120] on icon "button" at bounding box center [1218, 119] width 7 height 4
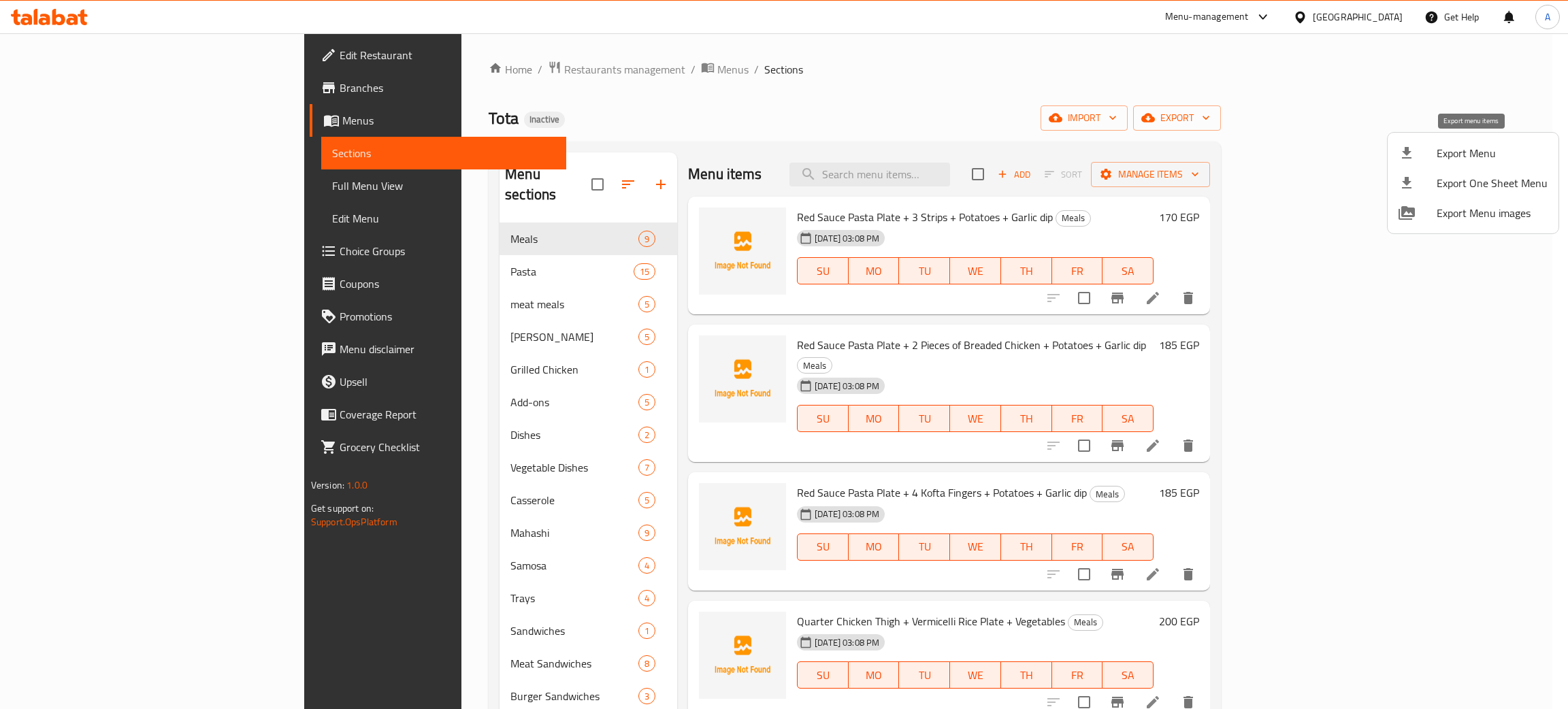
click at [1481, 146] on span "Export Menu" at bounding box center [1492, 152] width 111 height 16
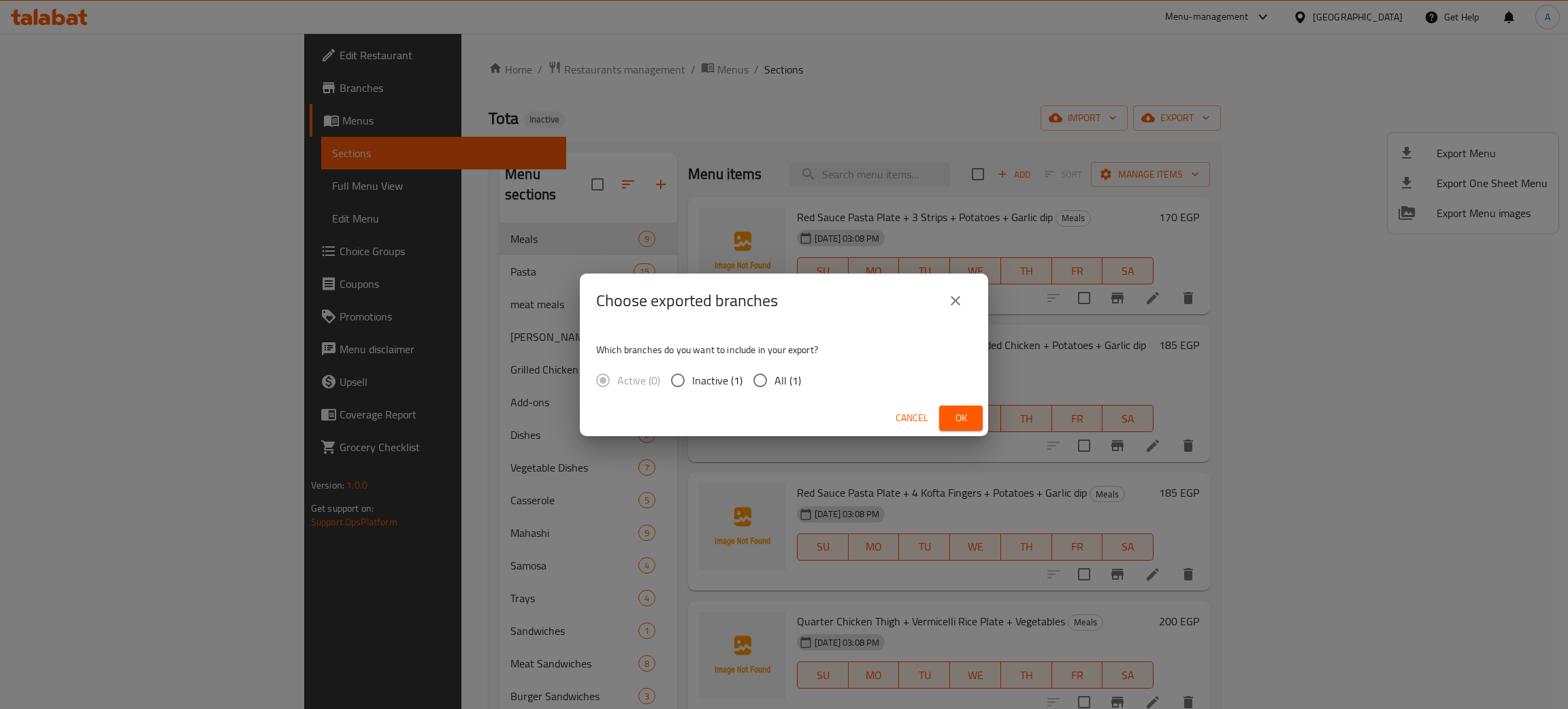
click at [975, 411] on button "Ok" at bounding box center [961, 418] width 44 height 25
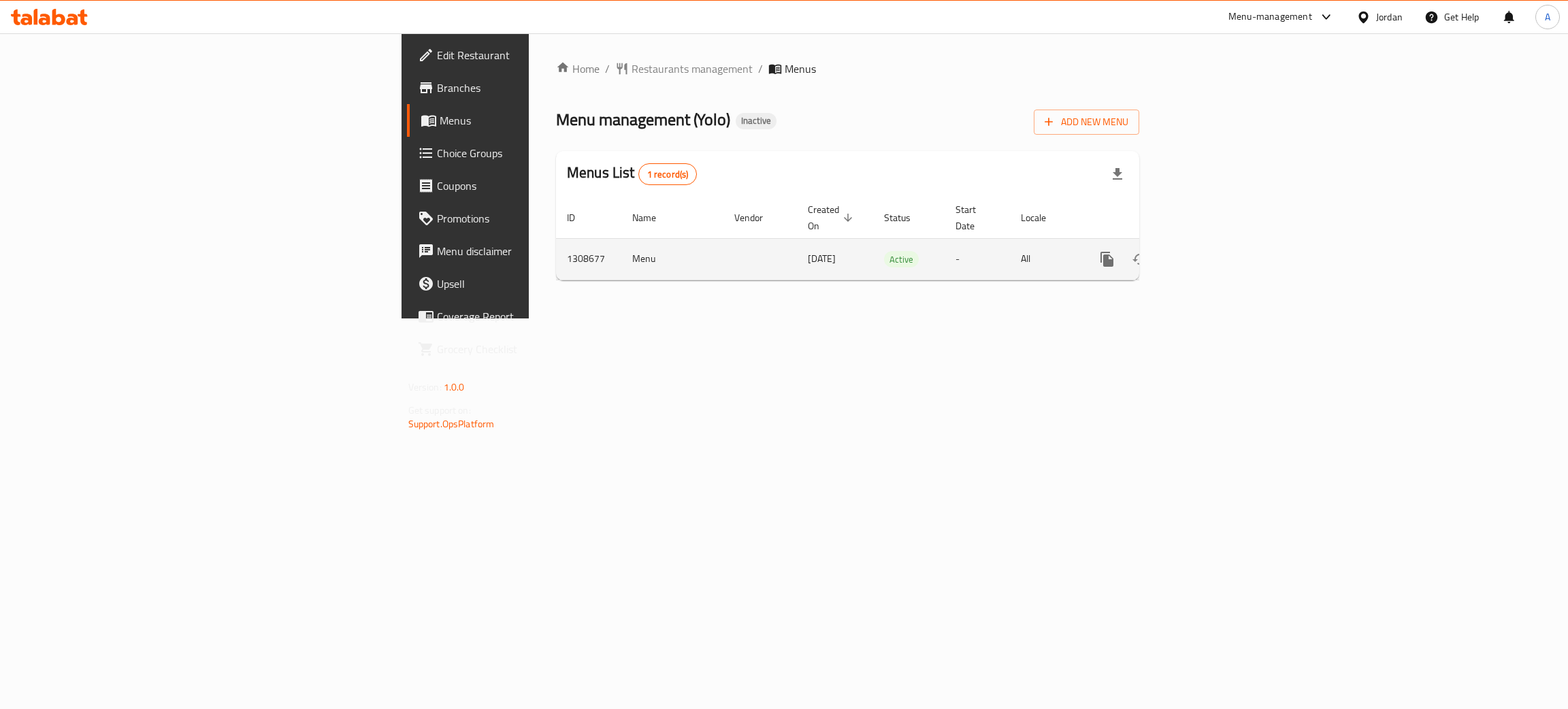
click at [1212, 253] on icon "enhanced table" at bounding box center [1205, 259] width 13 height 13
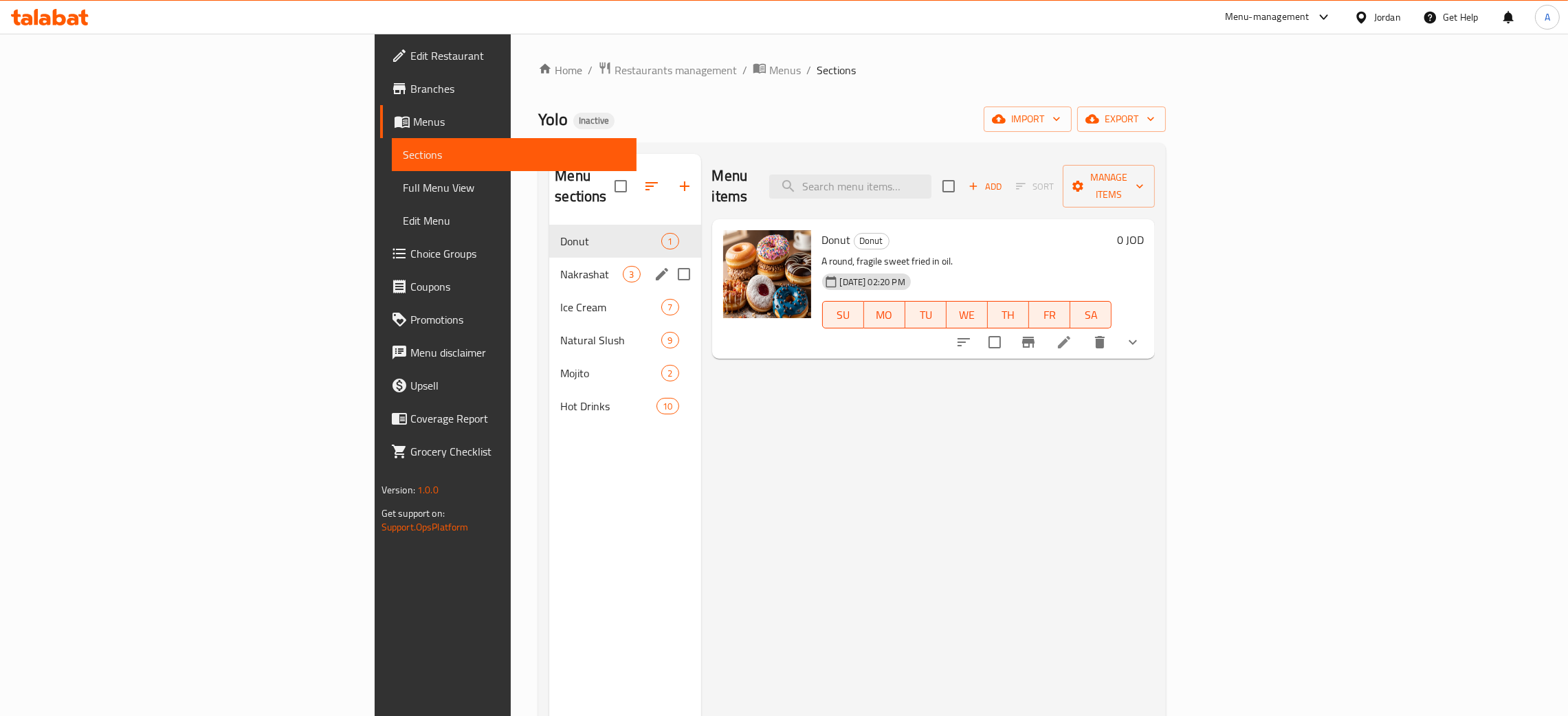
click at [550, 258] on div "Nakrashat 3" at bounding box center [625, 274] width 151 height 33
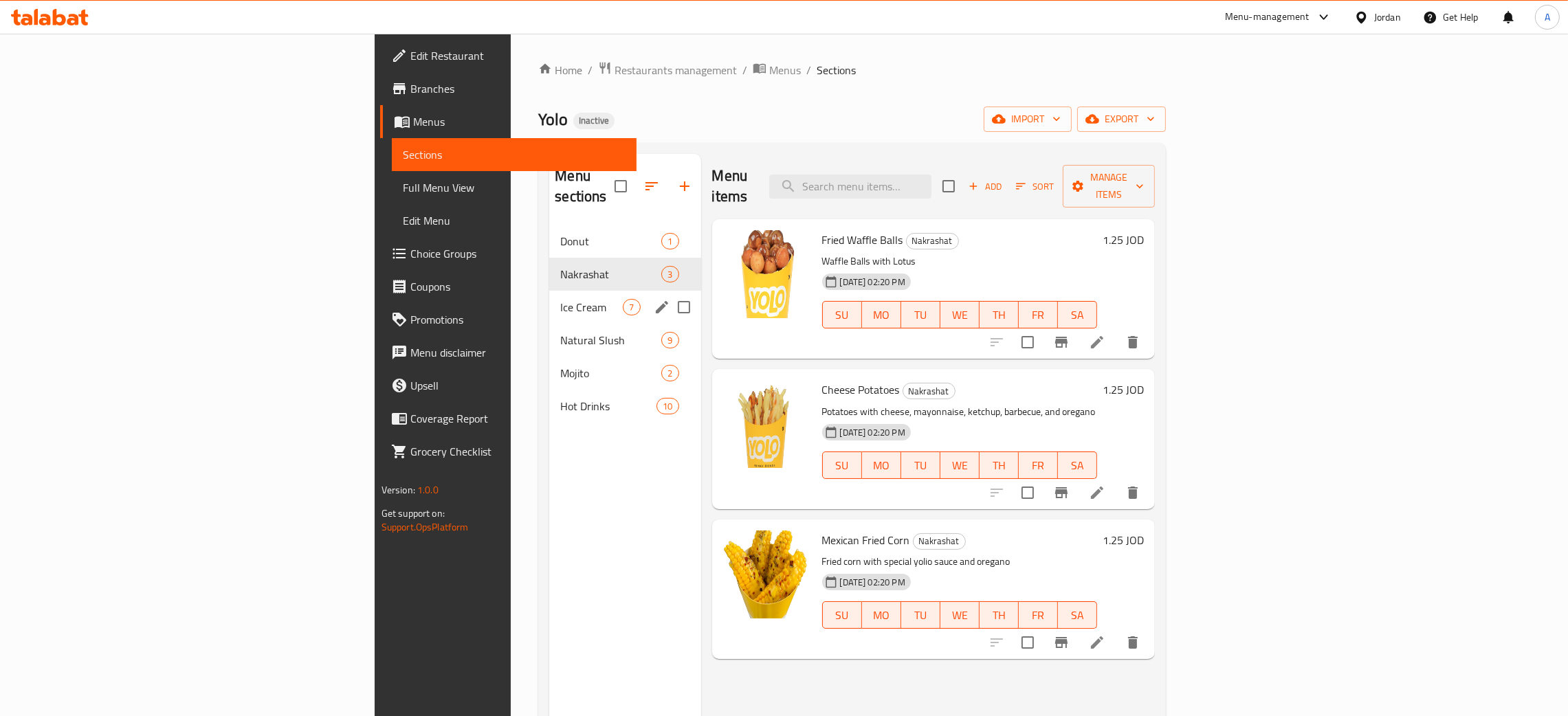
click at [550, 290] on div "Ice Cream 7" at bounding box center [625, 307] width 151 height 33
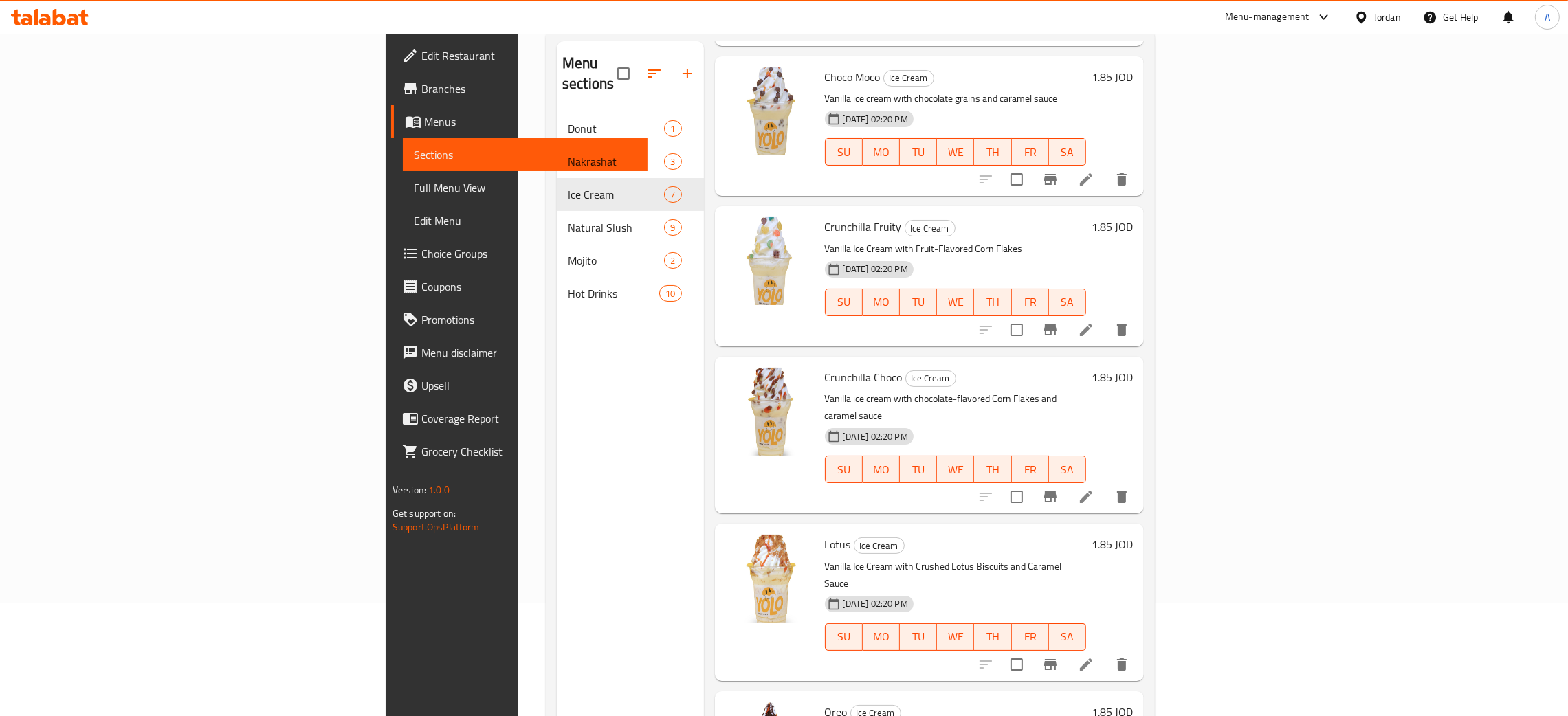
scroll to position [194, 0]
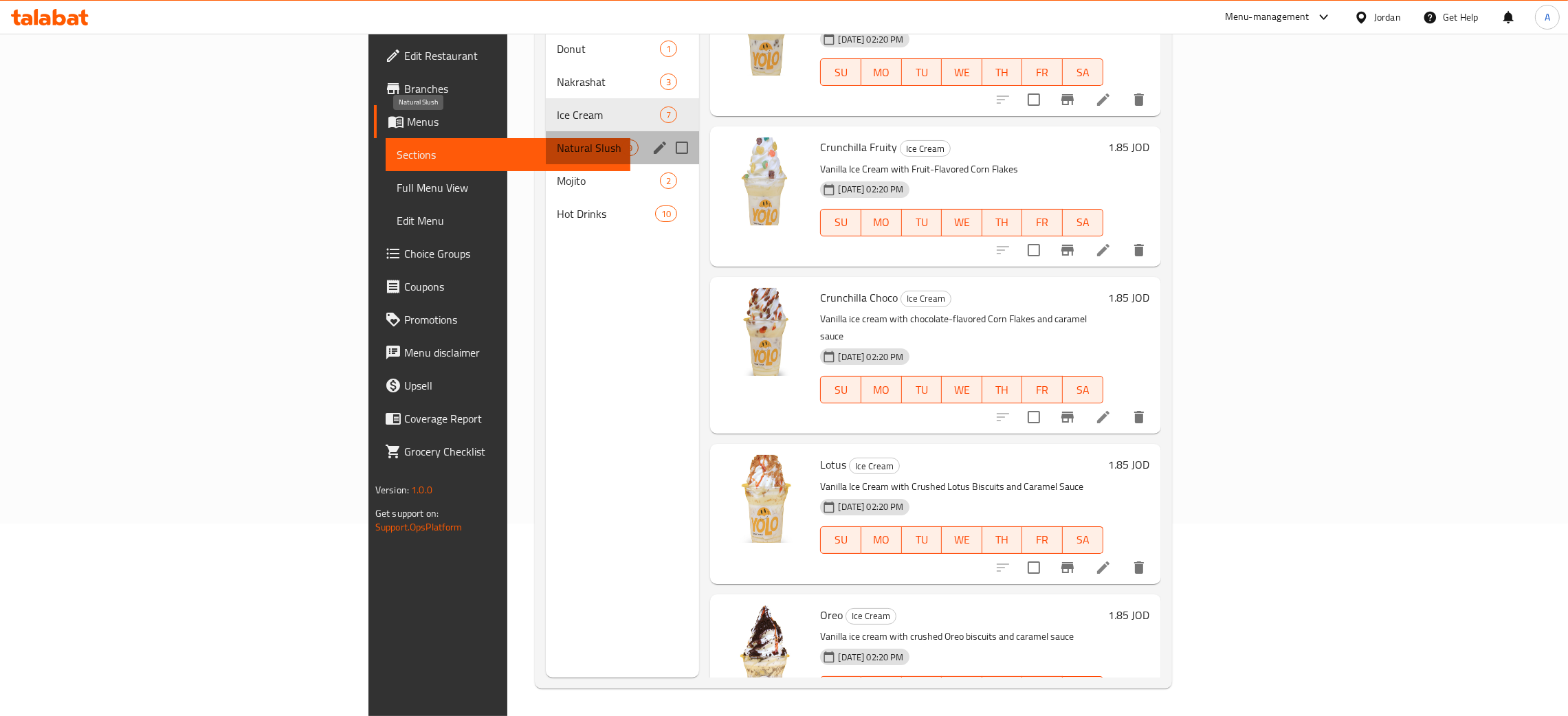
click at [557, 139] on span "Natural Slush" at bounding box center [589, 147] width 65 height 16
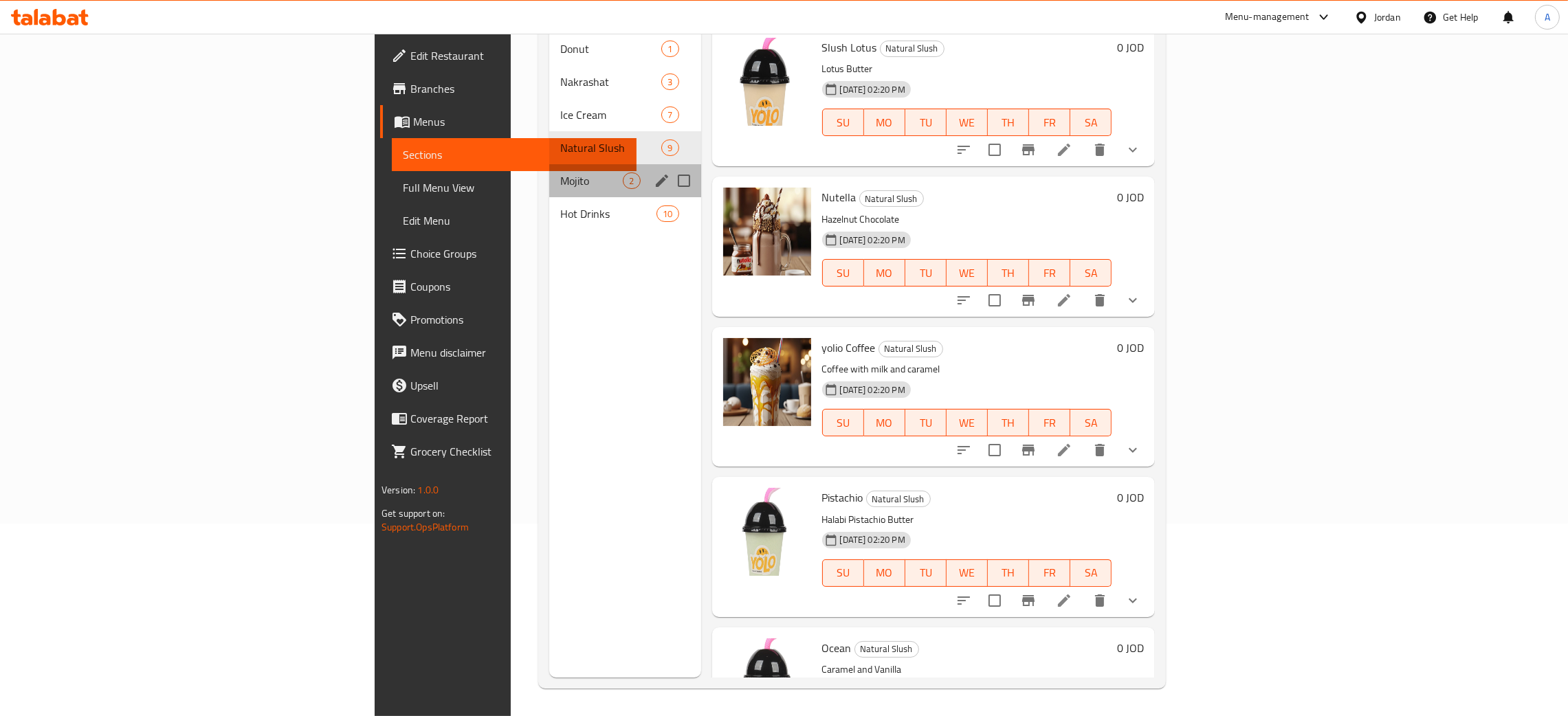
click at [561, 172] on span "Mojito" at bounding box center [592, 180] width 63 height 16
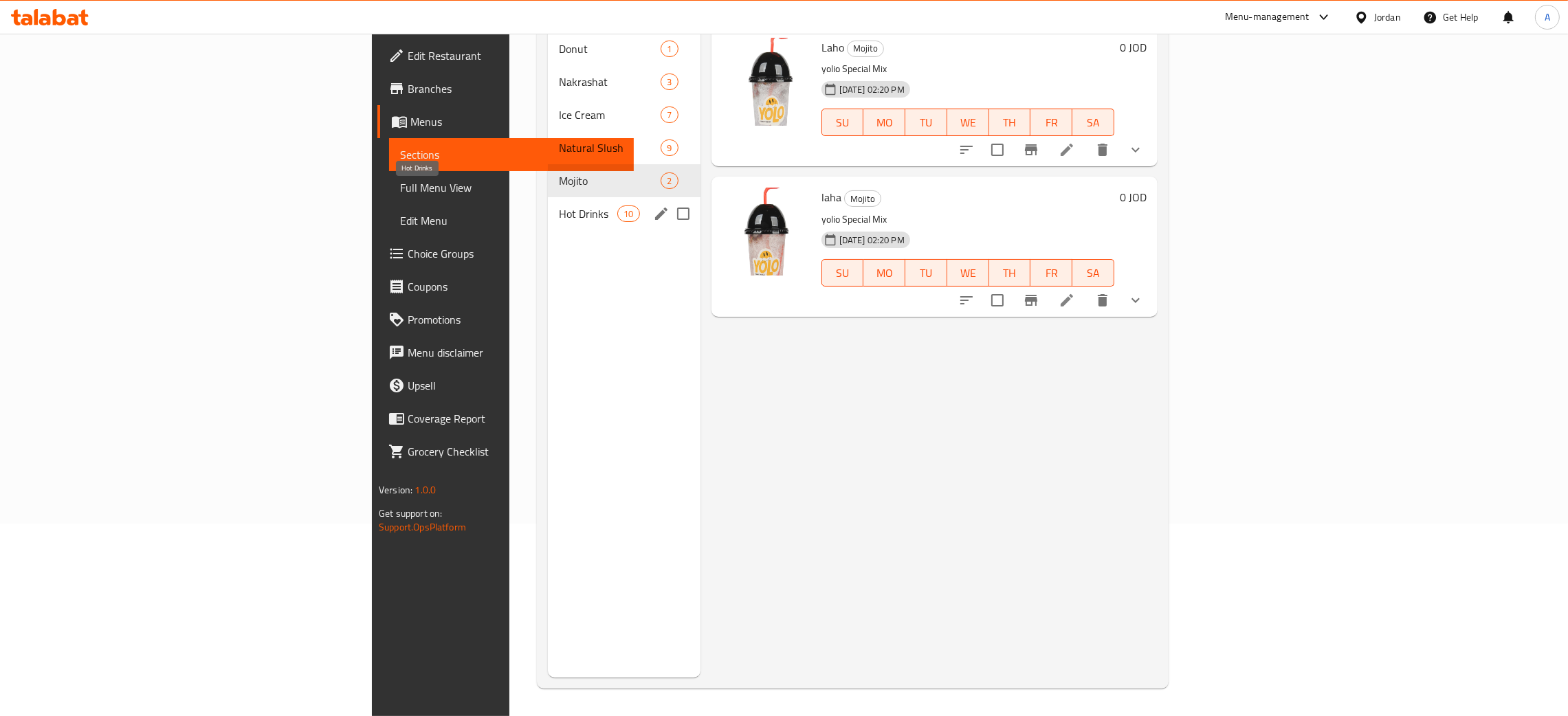
click at [559, 206] on span "Hot Drinks" at bounding box center [588, 213] width 59 height 16
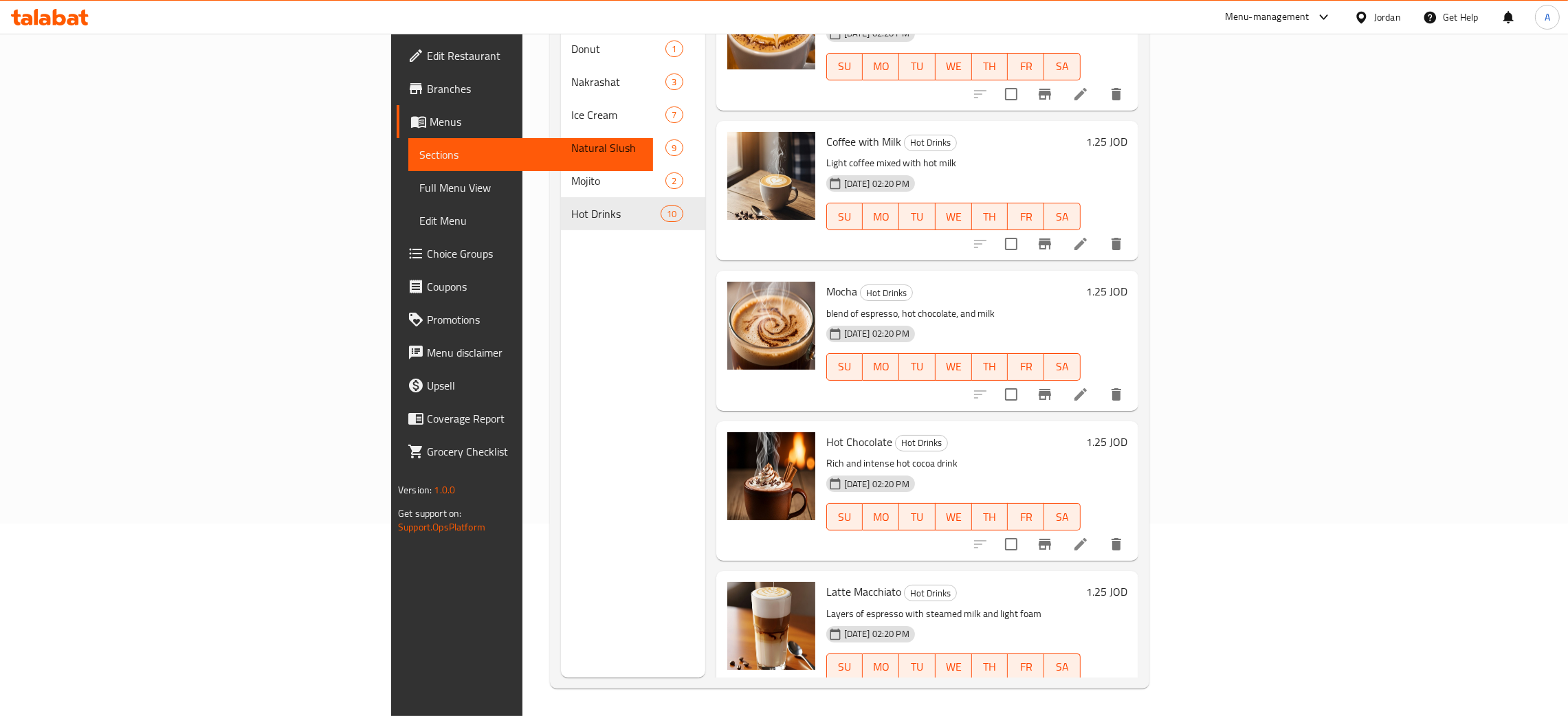
scroll to position [818, 0]
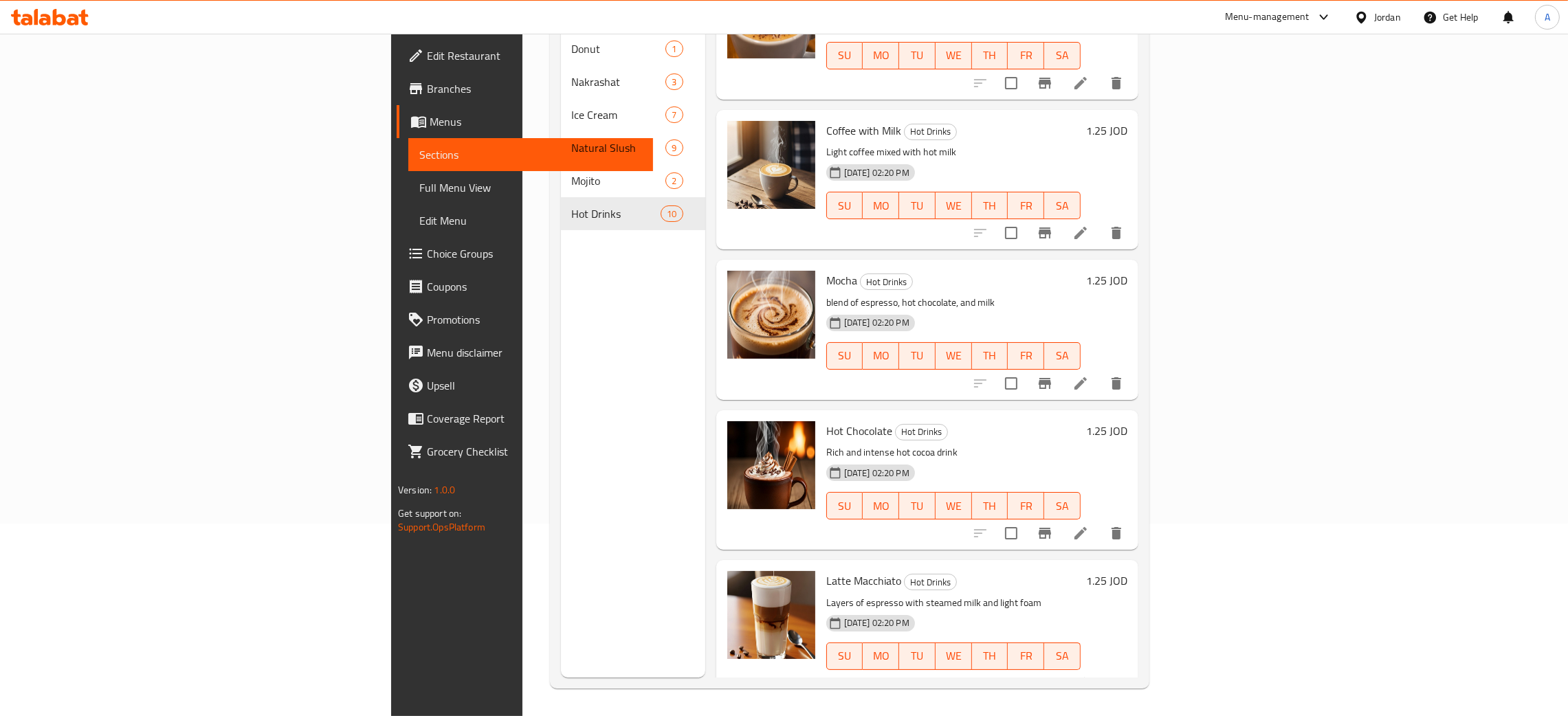
click at [1384, 10] on div "Jordan" at bounding box center [1388, 17] width 27 height 15
click at [1239, 257] on div "Oman" at bounding box center [1297, 266] width 206 height 31
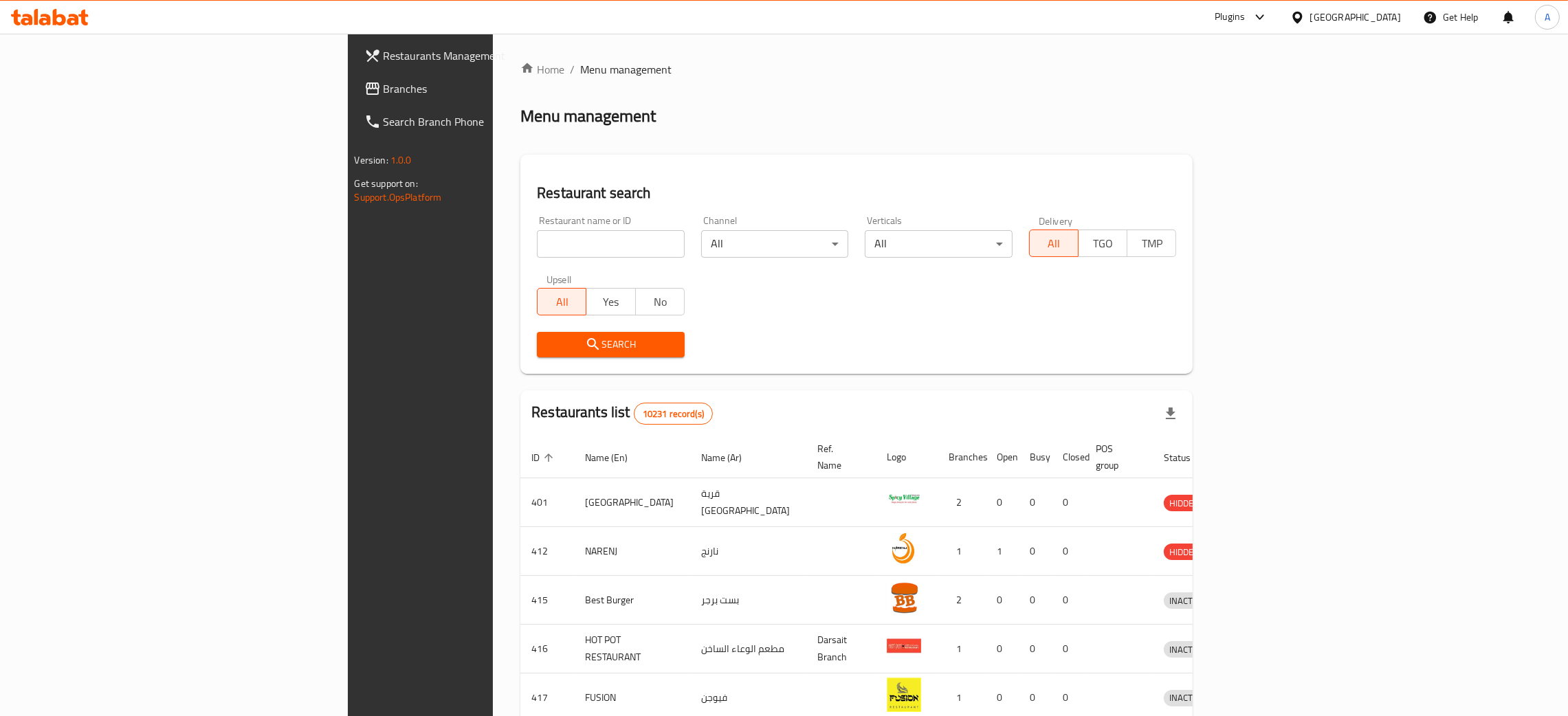
click at [537, 236] on input "search" at bounding box center [611, 244] width 148 height 27
paste input "ALWINS"
type input "ALWINS"
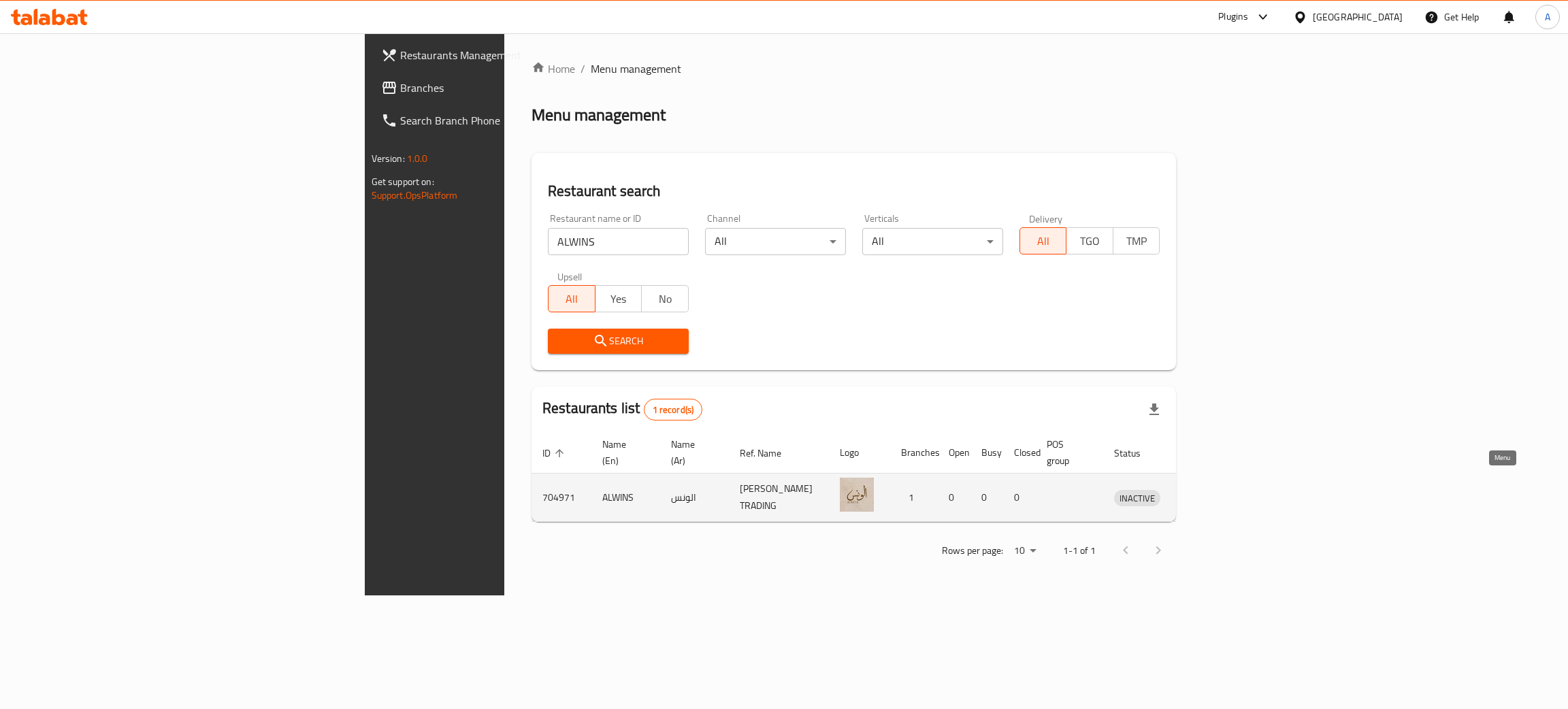
click at [1203, 493] on icon "enhanced table" at bounding box center [1196, 499] width 15 height 12
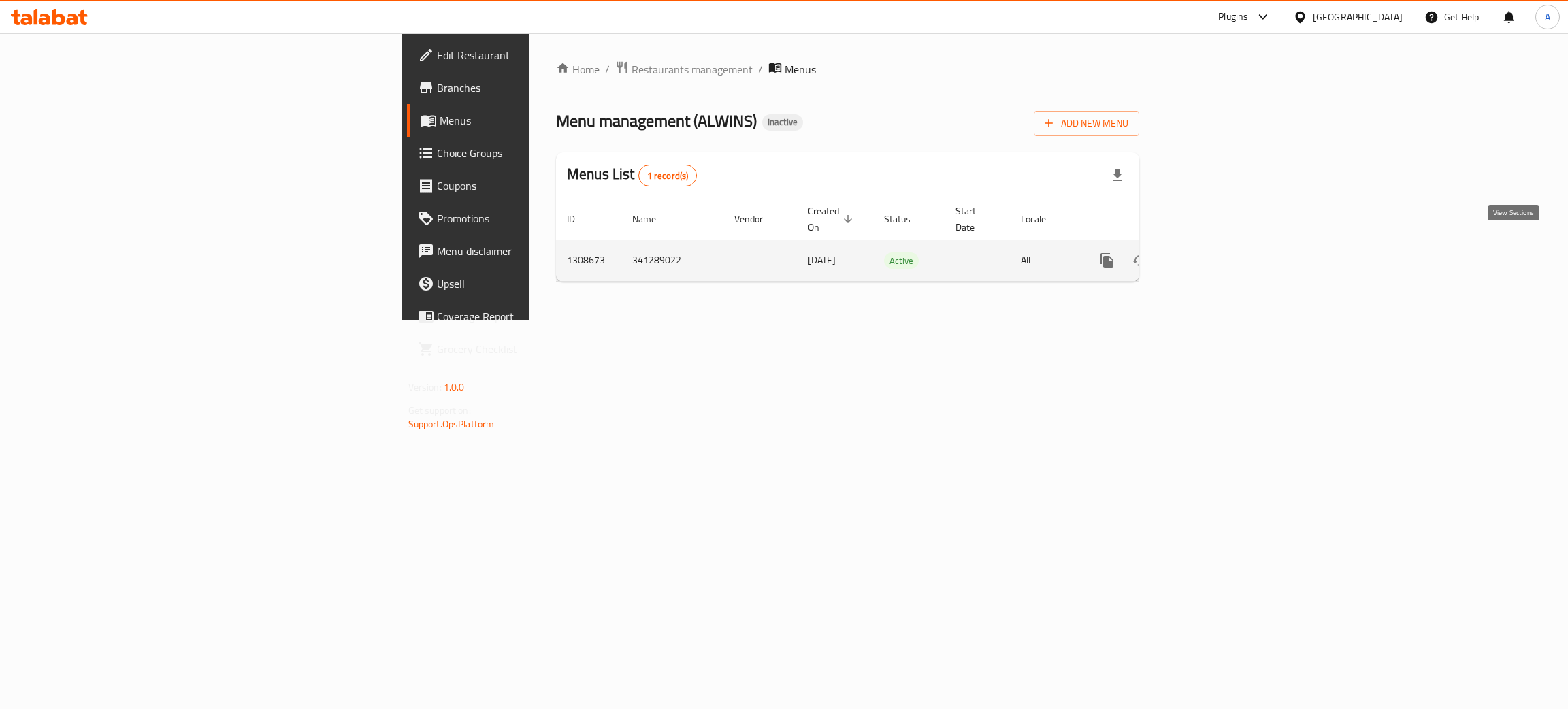
click at [1213, 252] on icon "enhanced table" at bounding box center [1205, 260] width 16 height 16
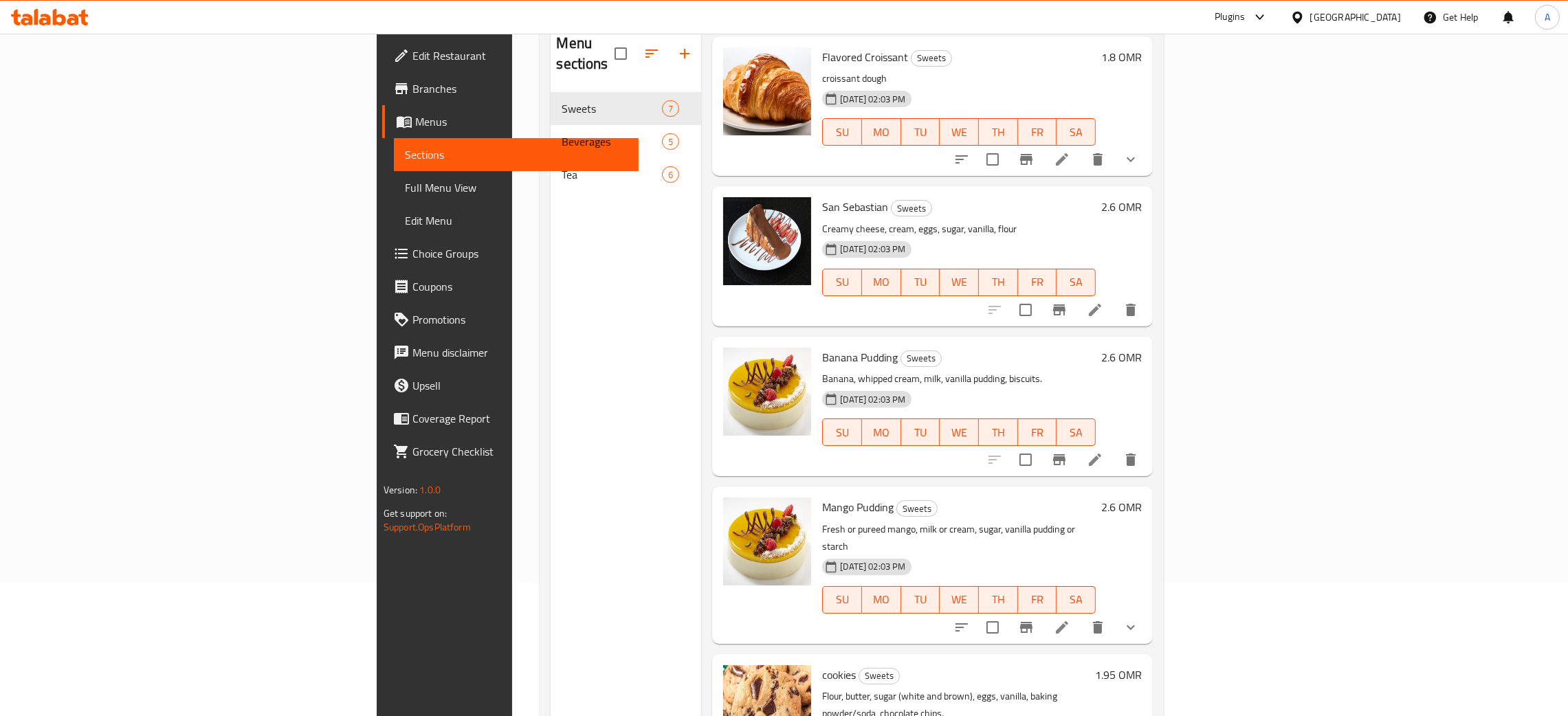
scroll to position [194, 0]
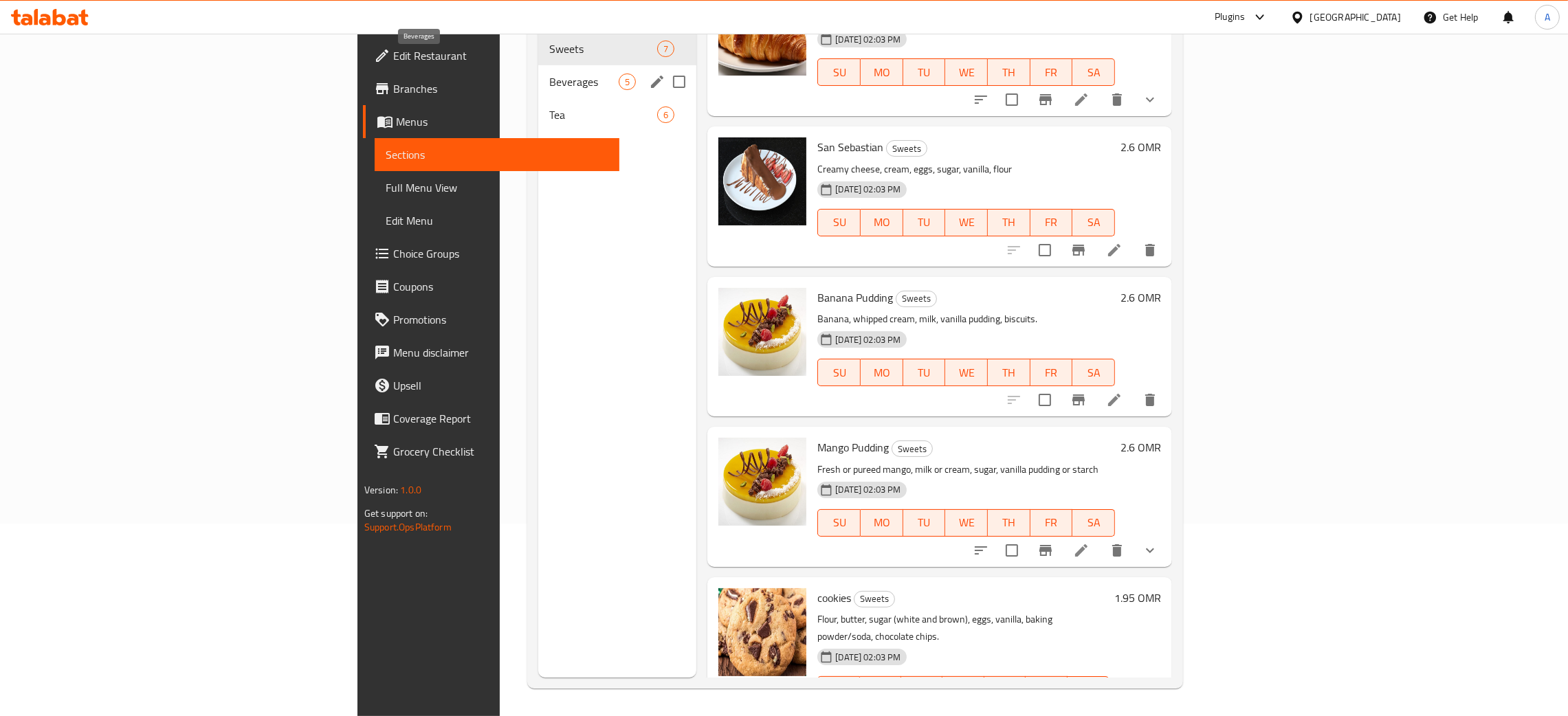
click at [550, 74] on span "Beverages" at bounding box center [584, 82] width 70 height 16
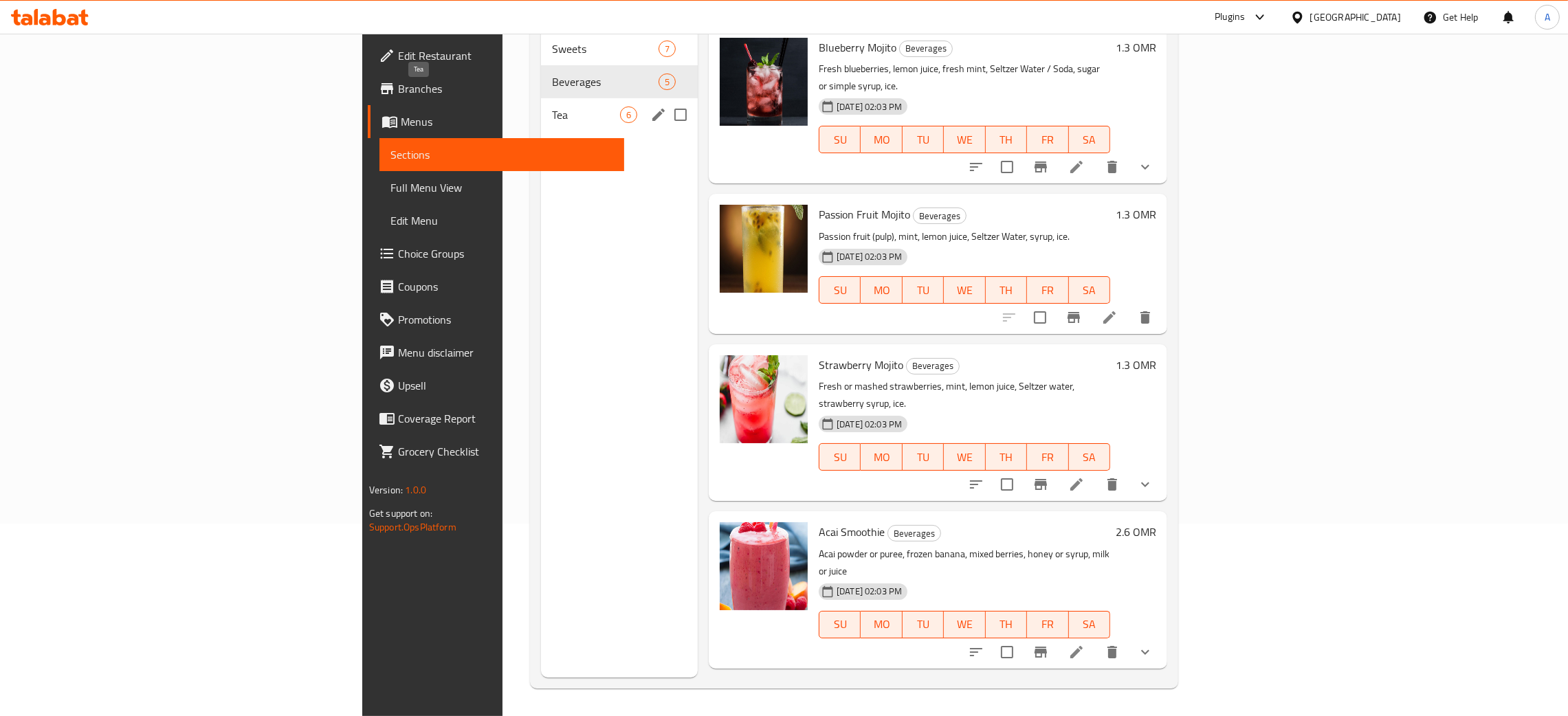
click at [552, 106] on span "Tea" at bounding box center [586, 114] width 68 height 16
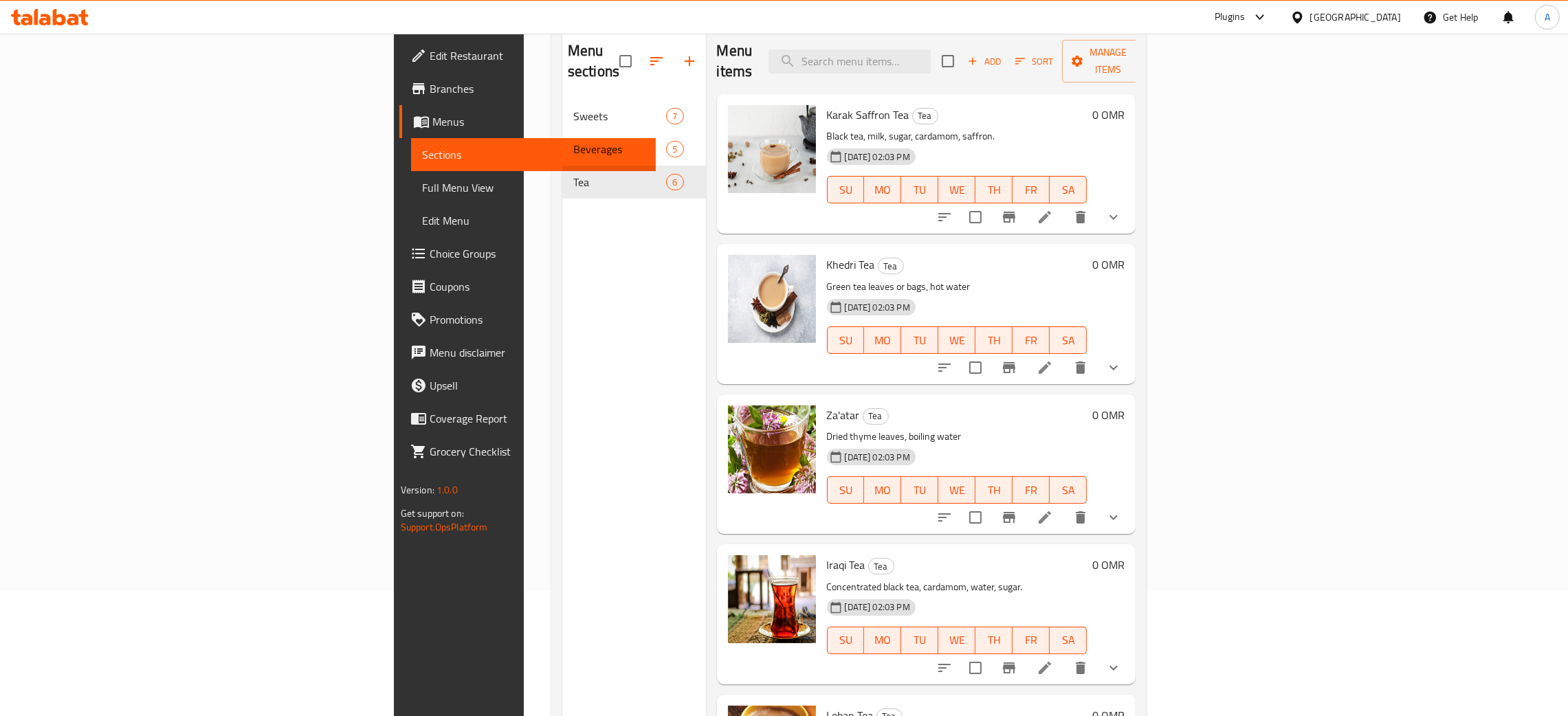
scroll to position [91, 0]
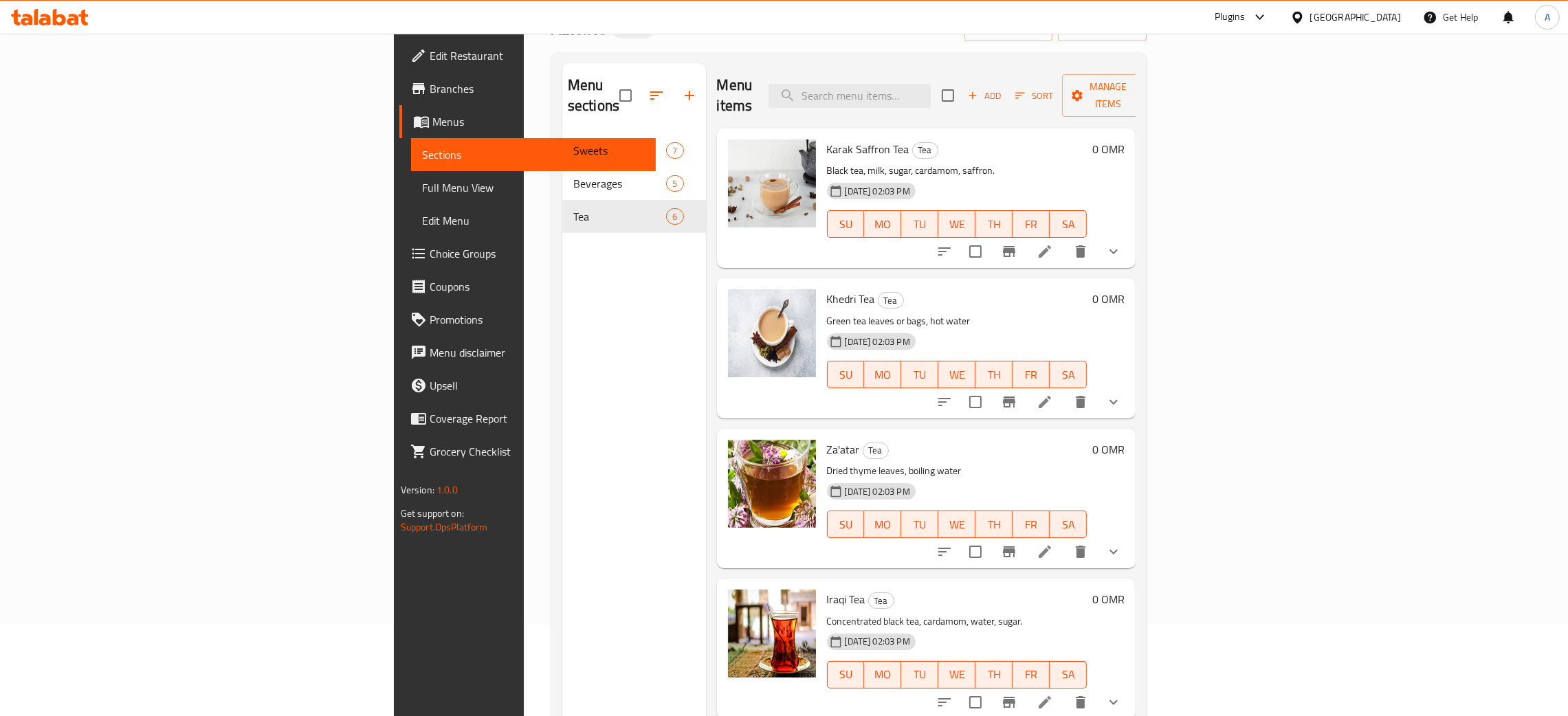
click at [430, 49] on span "Edit Restaurant" at bounding box center [537, 55] width 215 height 16
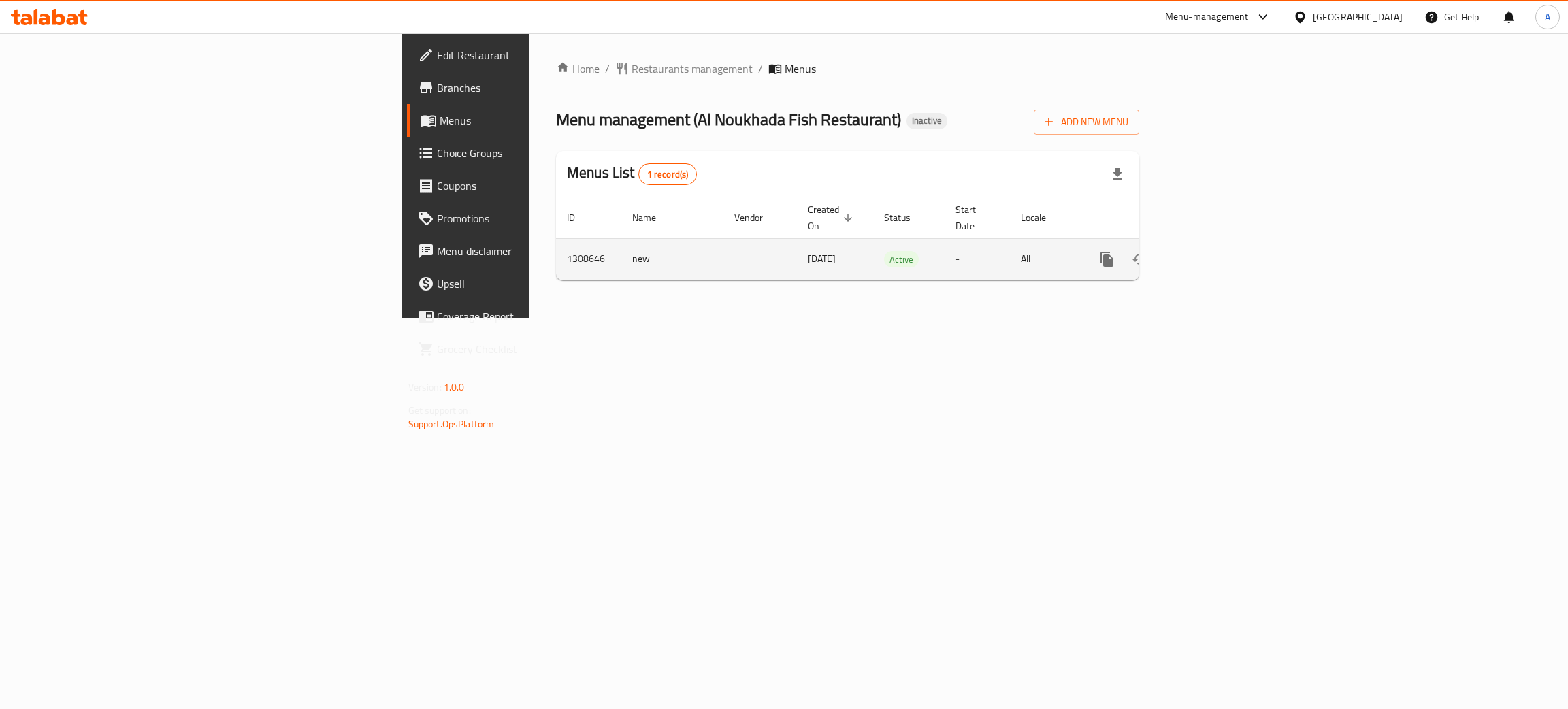
click at [1213, 251] on icon "enhanced table" at bounding box center [1205, 259] width 16 height 16
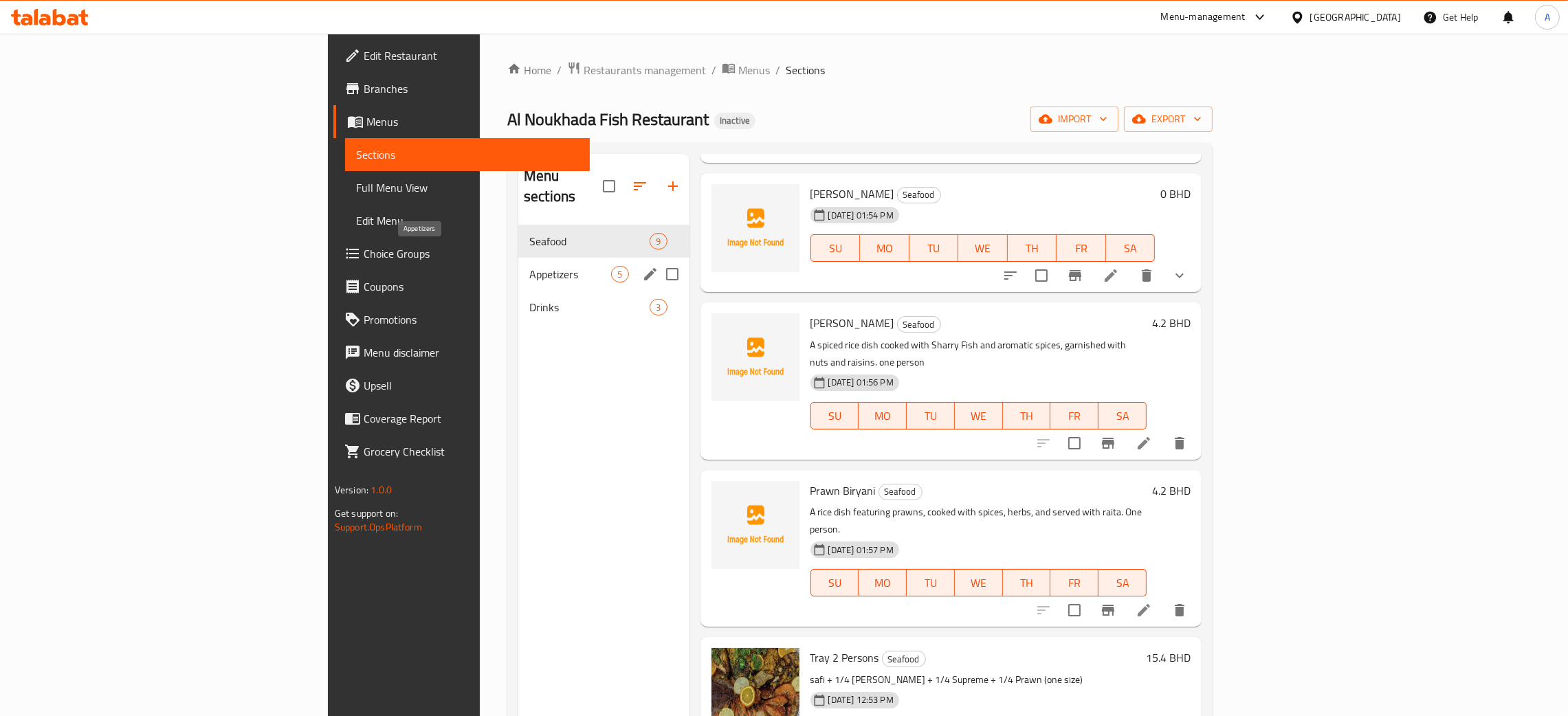
click at [529, 266] on span "Appetizers" at bounding box center [570, 273] width 82 height 16
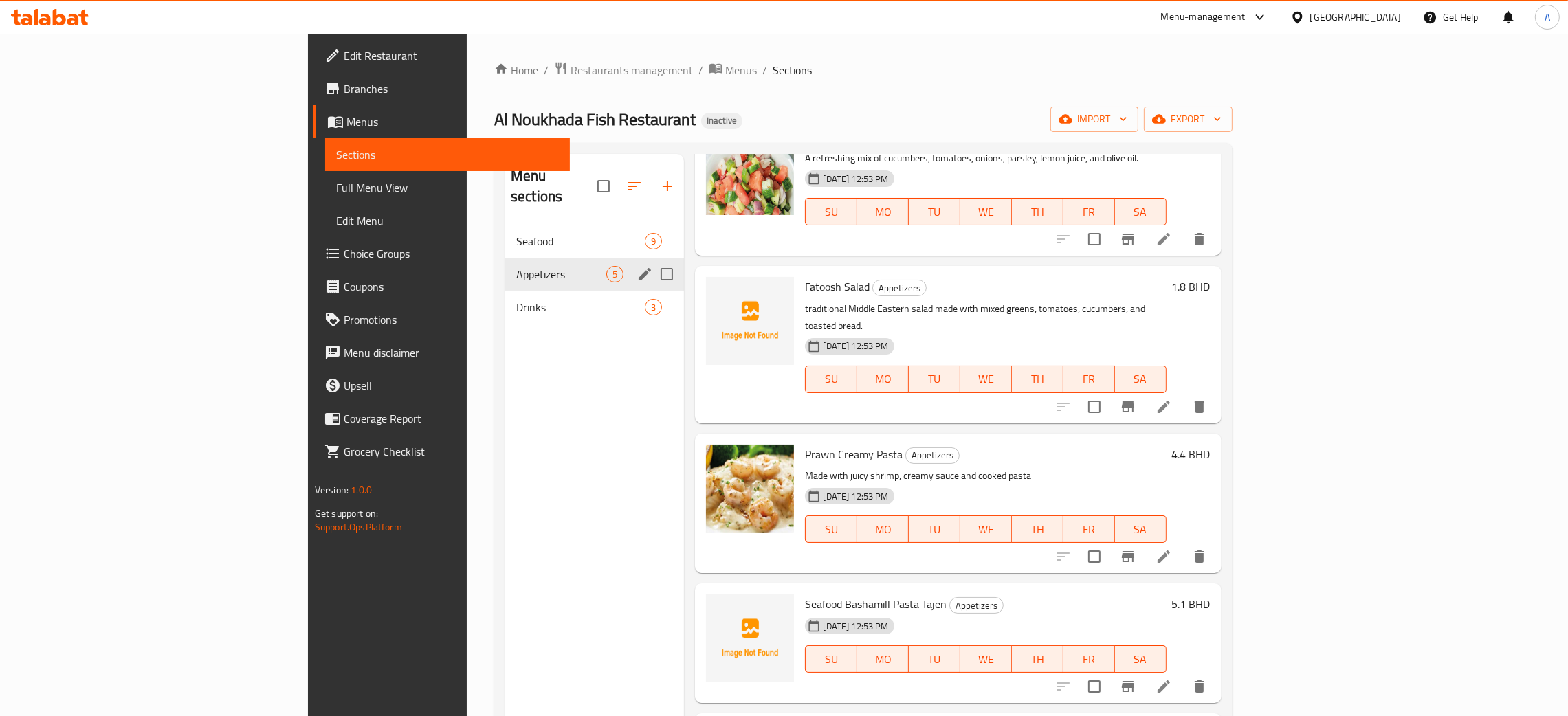
scroll to position [48, 0]
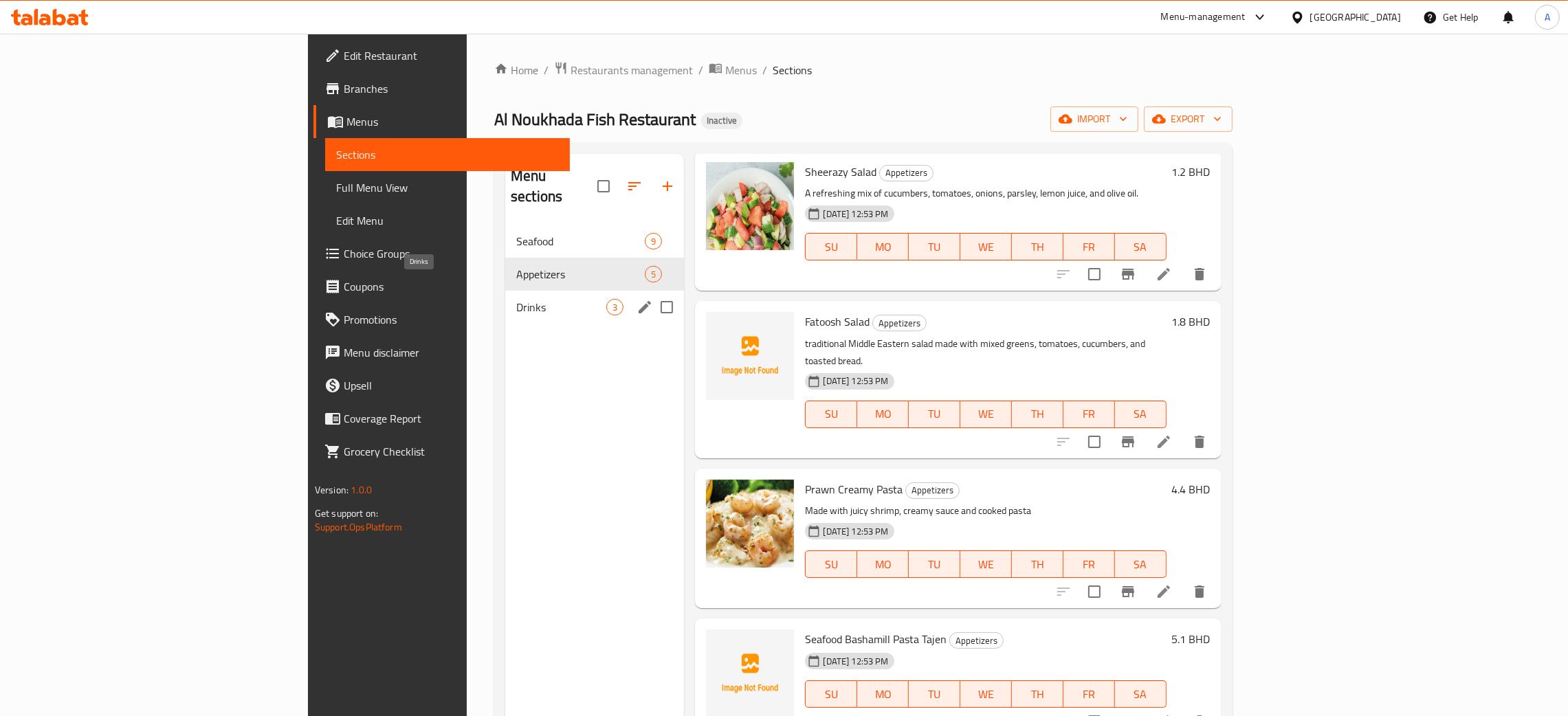
click at [516, 299] on span "Drinks" at bounding box center [561, 307] width 90 height 16
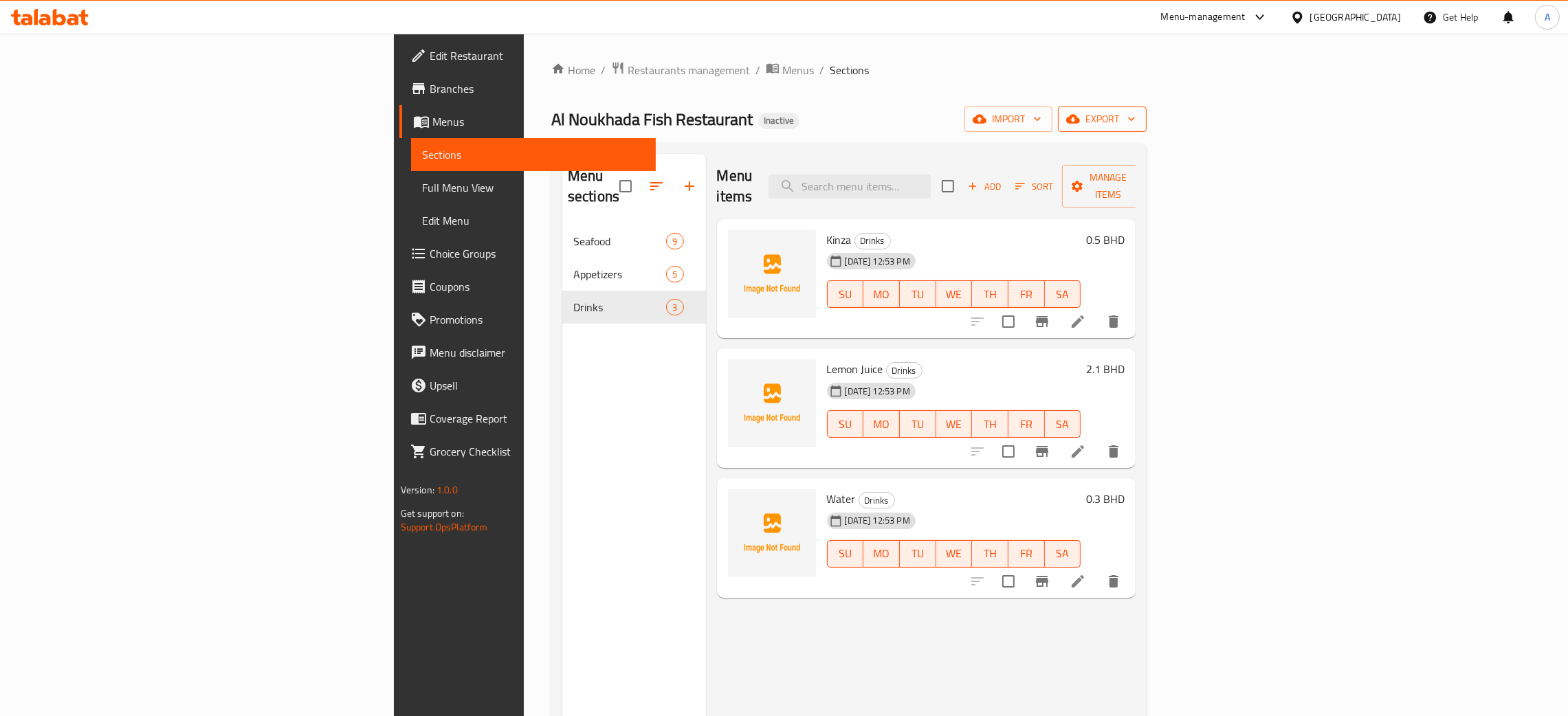
click at [1139, 114] on icon "button" at bounding box center [1131, 119] width 14 height 14
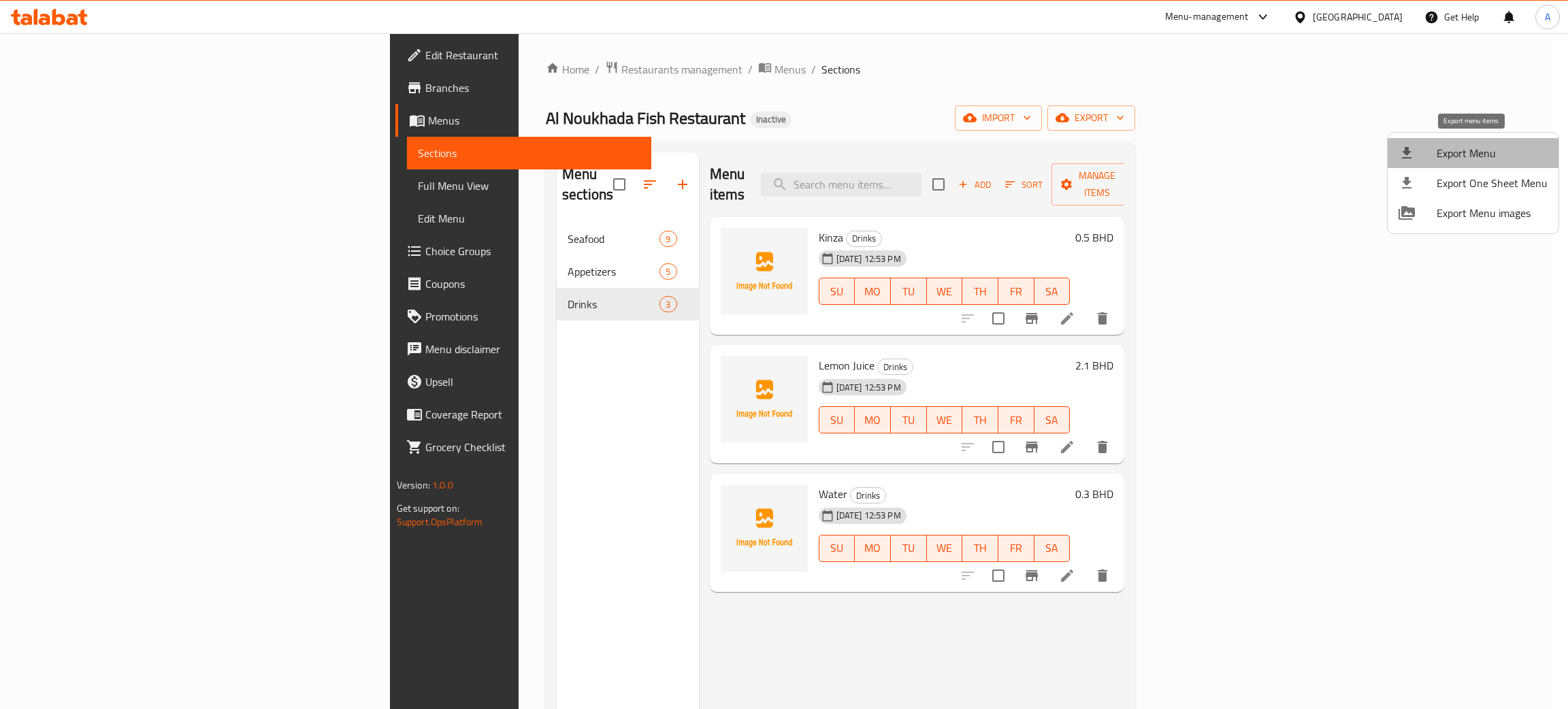
click at [1477, 150] on span "Export Menu" at bounding box center [1492, 152] width 111 height 16
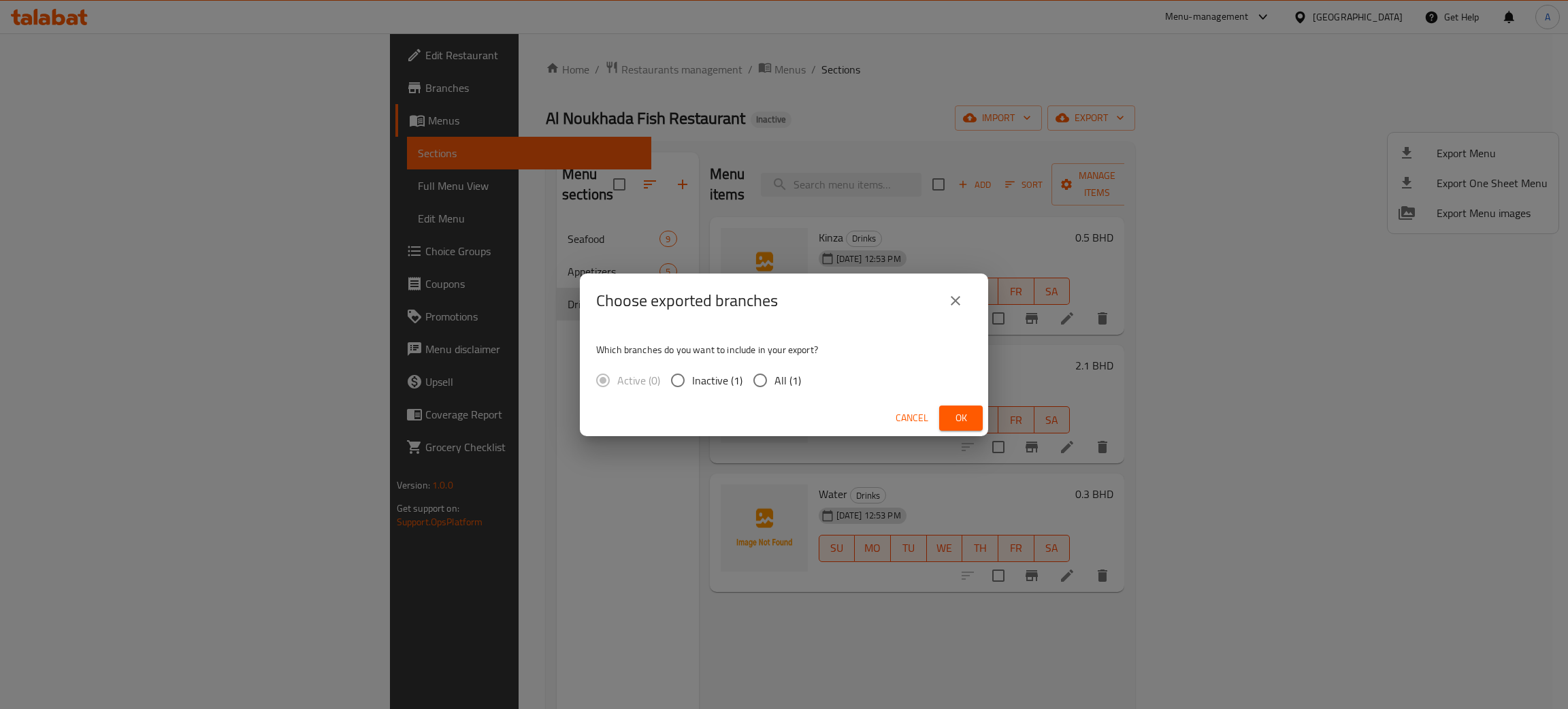
click at [958, 422] on span "Ok" at bounding box center [961, 418] width 22 height 17
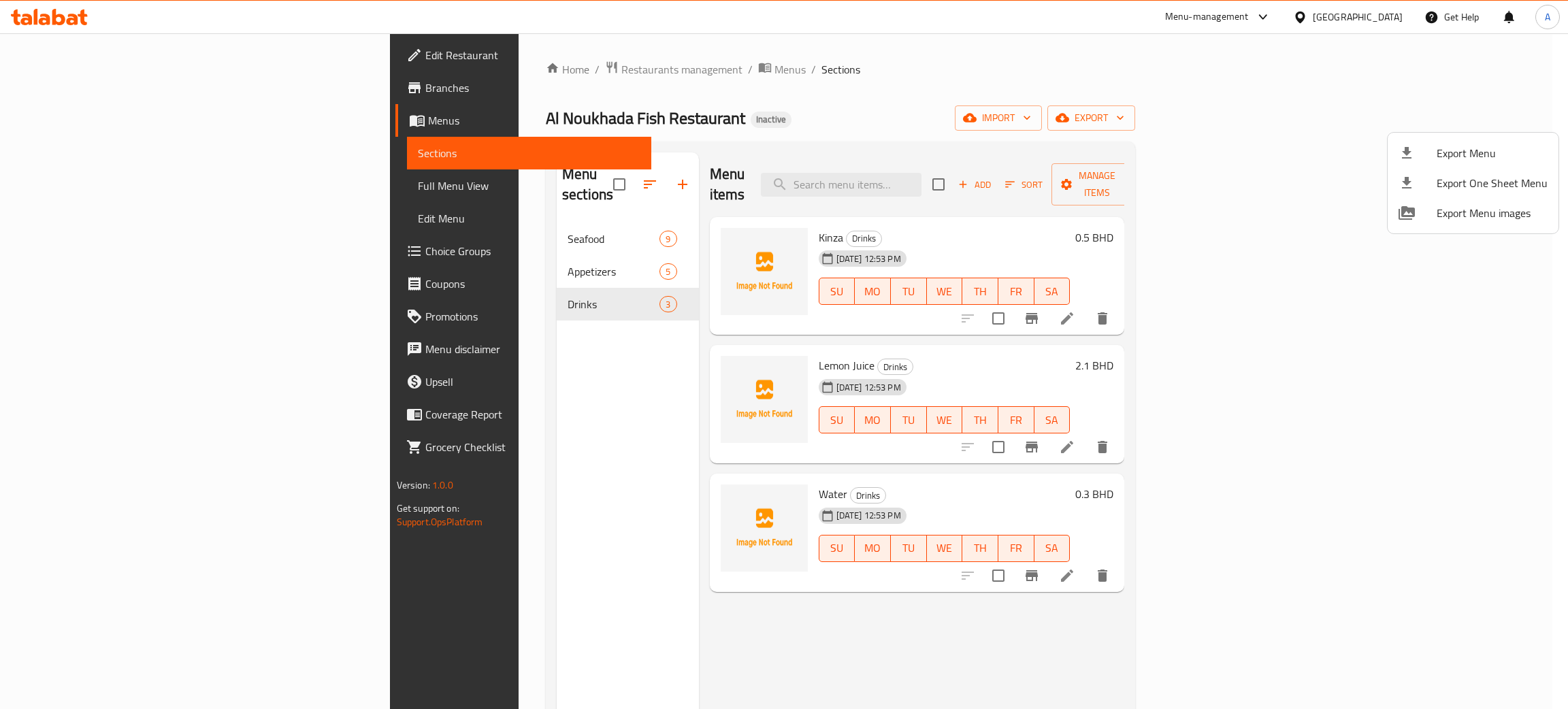
click at [643, 224] on div at bounding box center [784, 354] width 1568 height 709
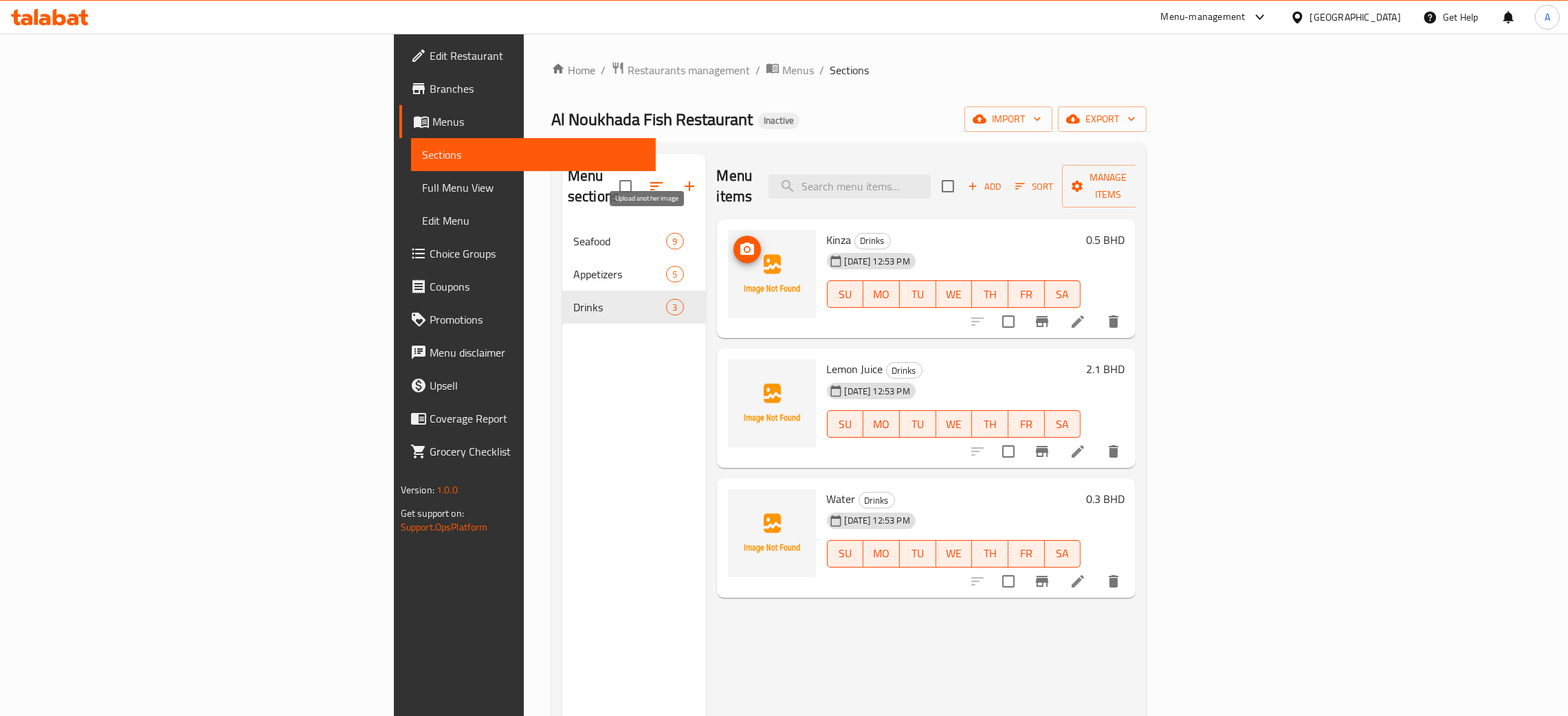
click at [745, 247] on circle "upload picture" at bounding box center [747, 249] width 4 height 4
click at [739, 370] on icon "upload picture" at bounding box center [747, 378] width 16 height 16
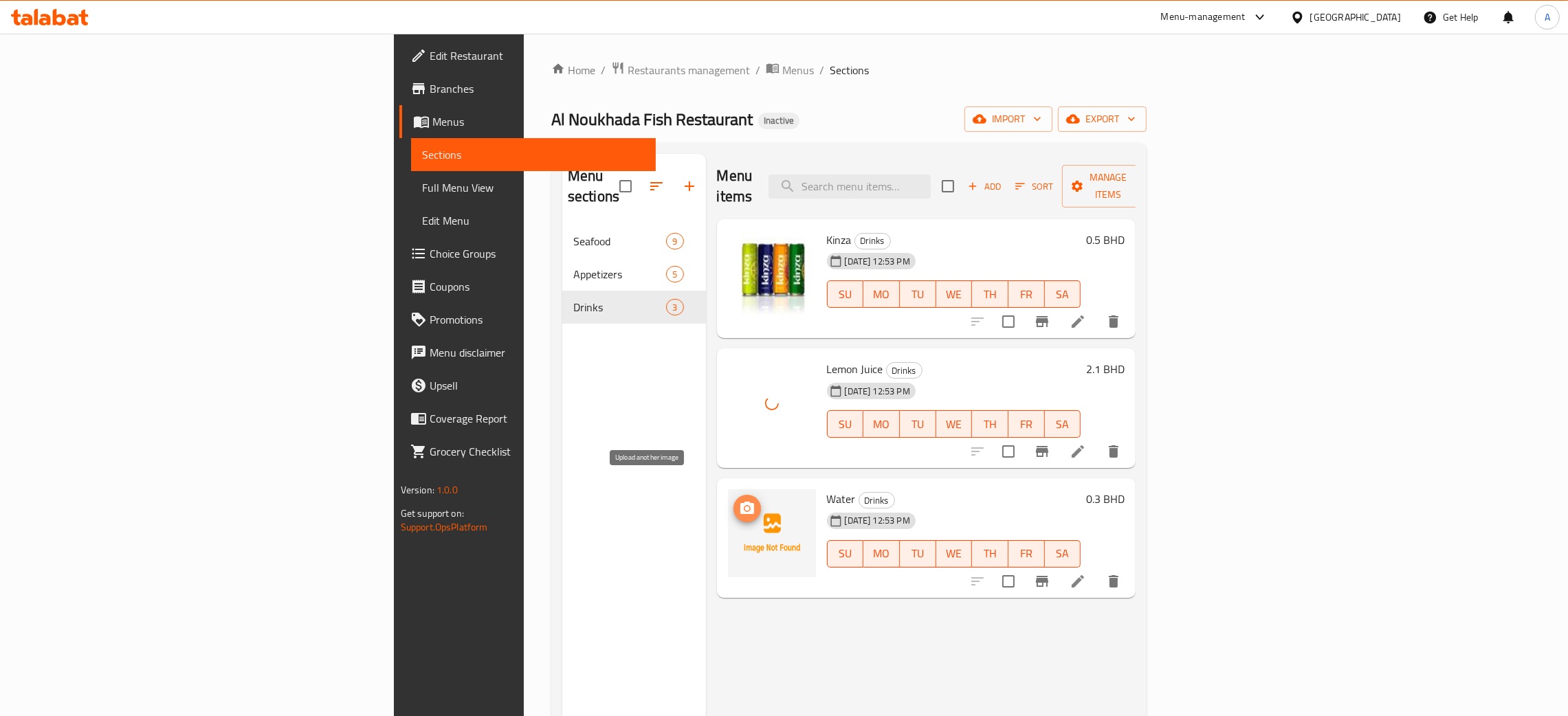
click at [741, 502] on icon "upload picture" at bounding box center [747, 508] width 14 height 13
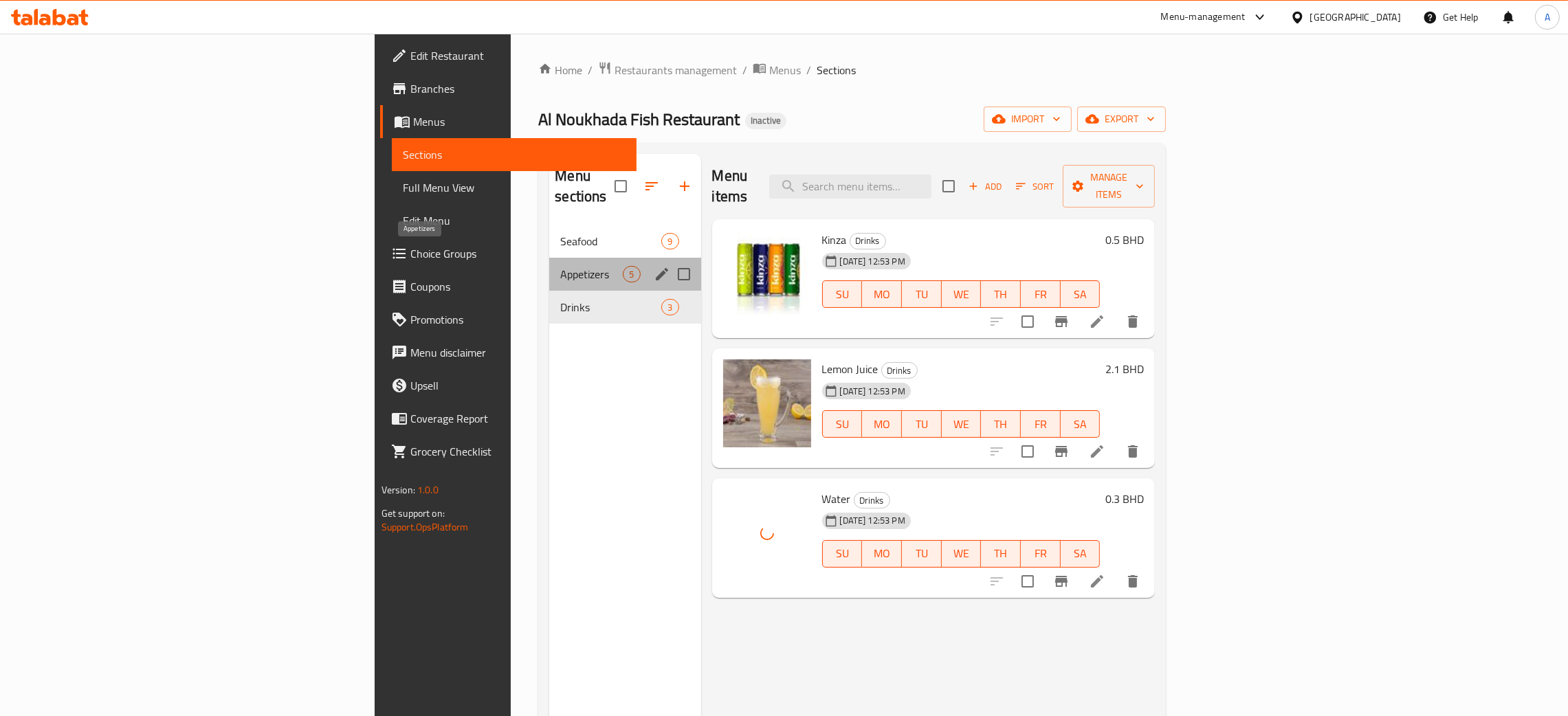
click at [561, 266] on span "Appetizers" at bounding box center [592, 273] width 63 height 16
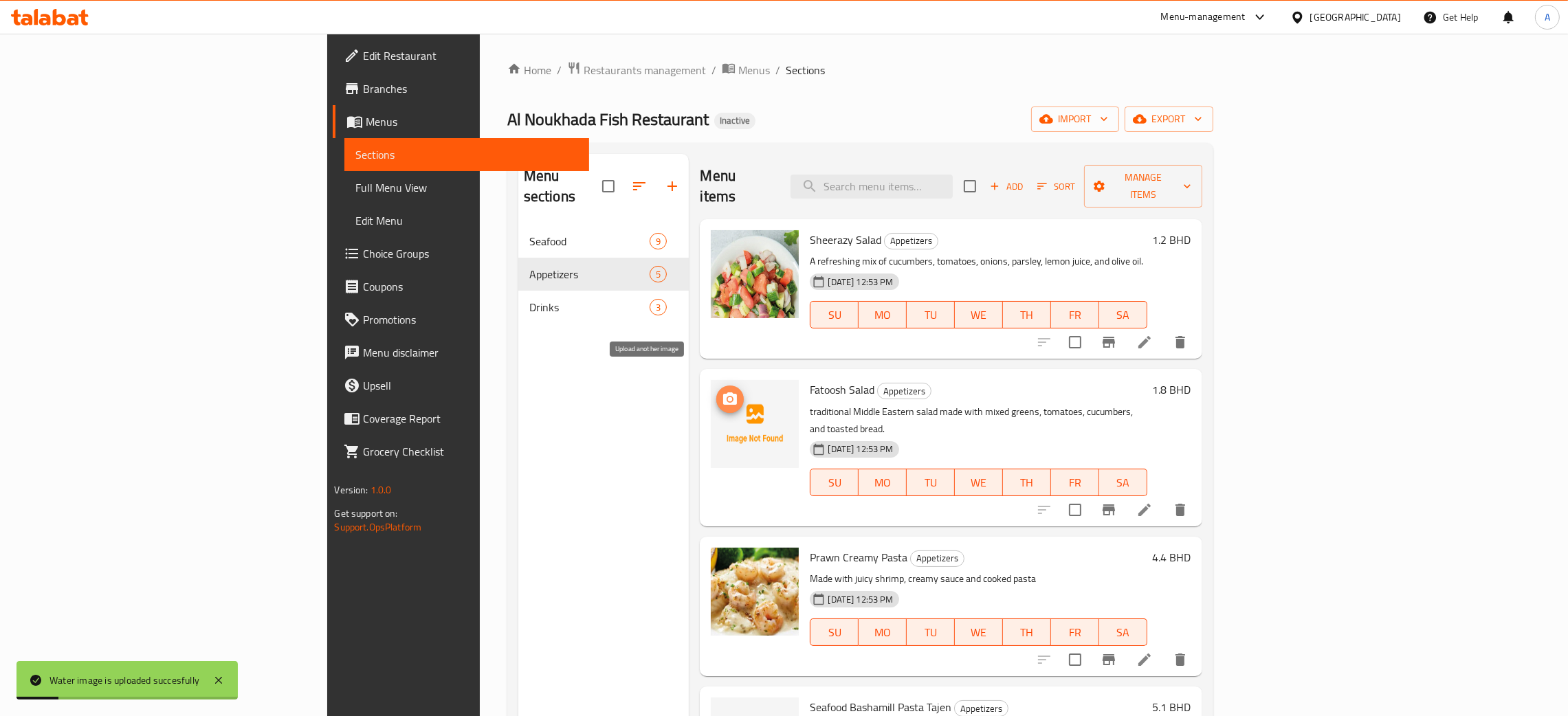
click at [724, 392] on icon "upload picture" at bounding box center [730, 398] width 14 height 13
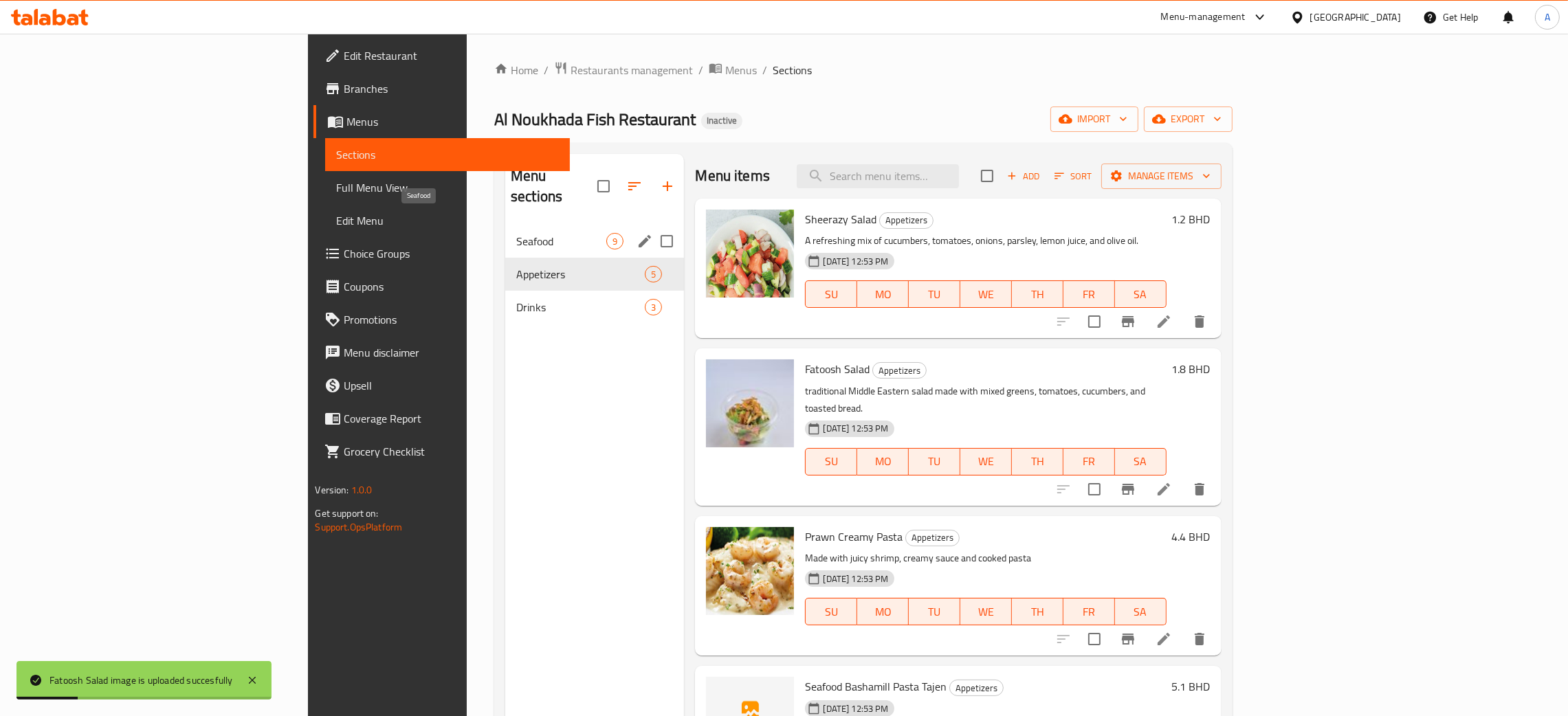
click at [516, 233] on span "Seafood" at bounding box center [561, 240] width 90 height 16
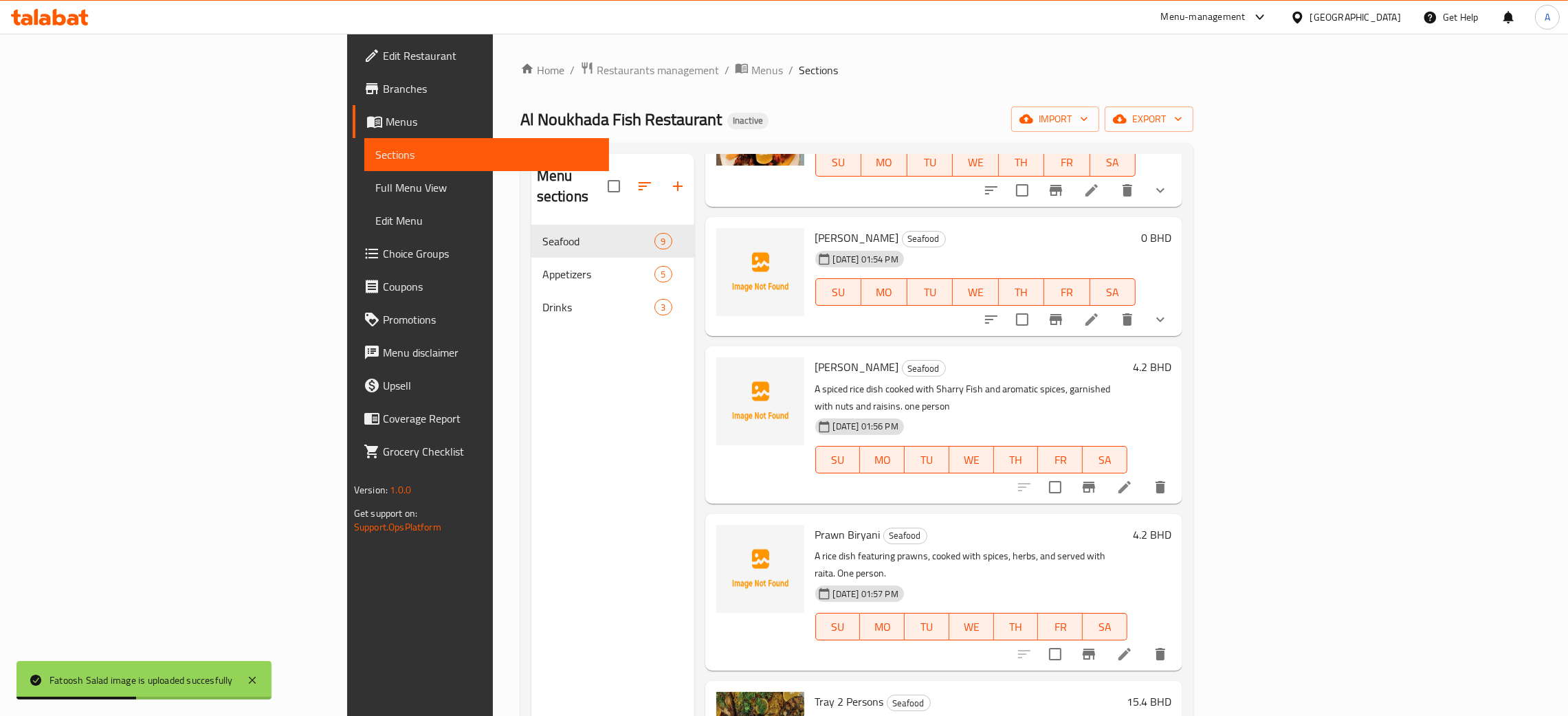
scroll to position [618, 0]
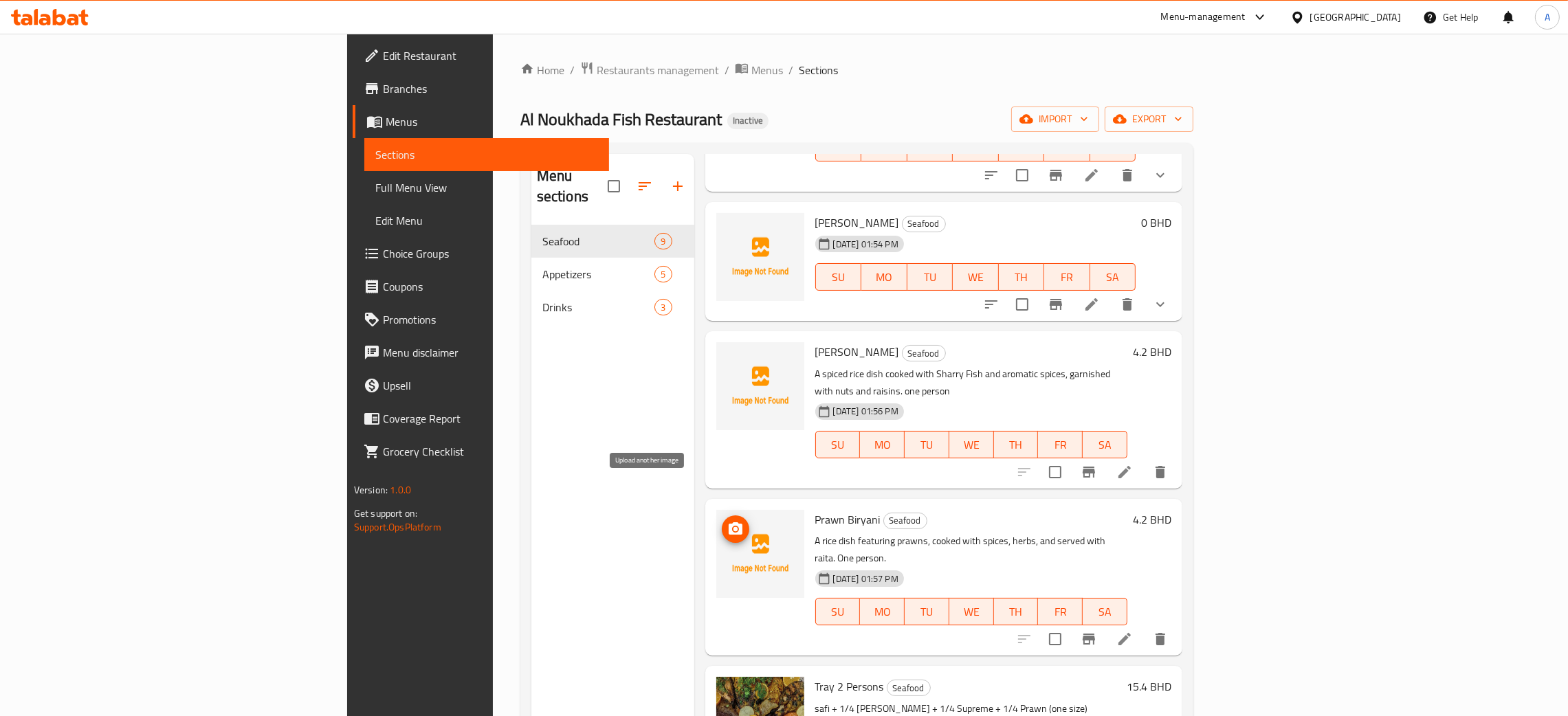
click at [733, 527] on circle "upload picture" at bounding box center [735, 529] width 4 height 4
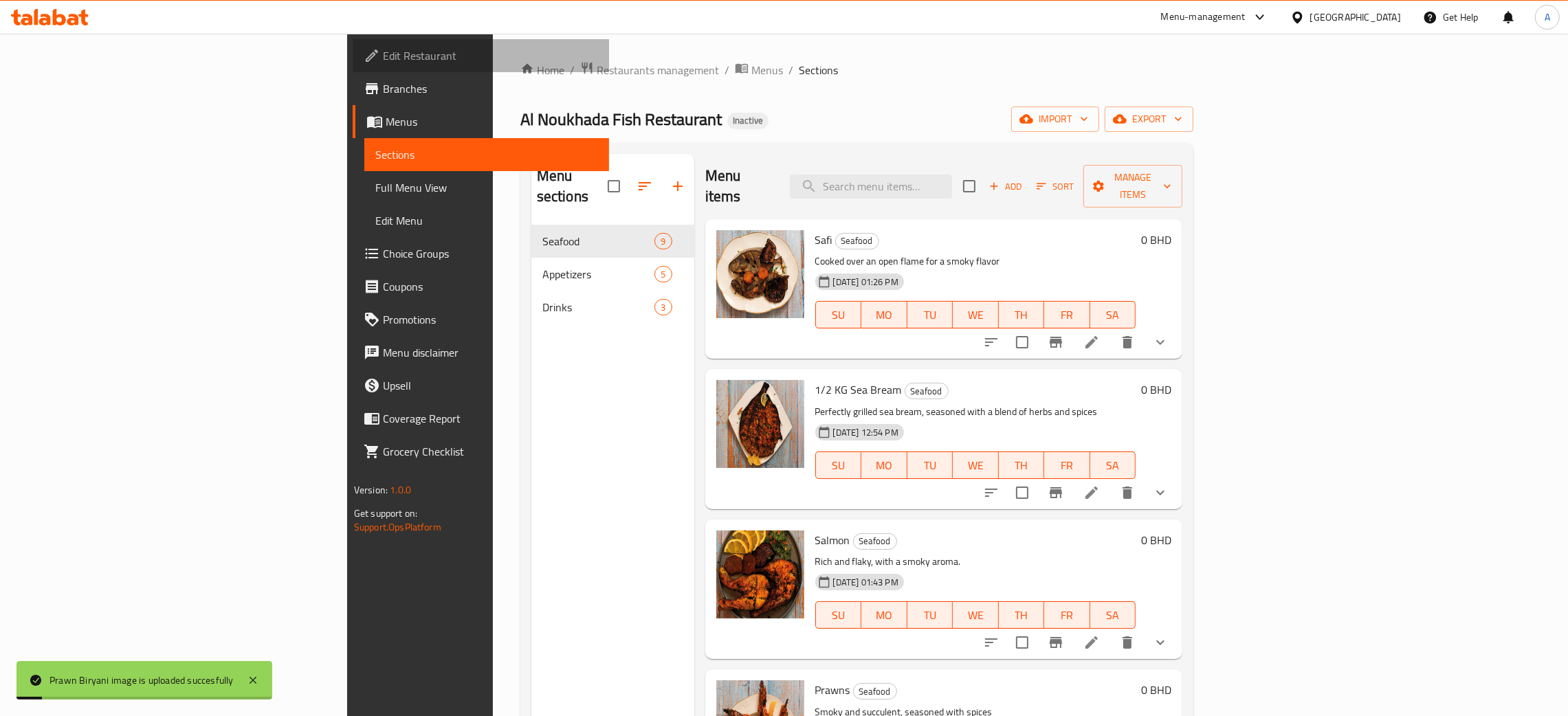
click at [383, 57] on span "Edit Restaurant" at bounding box center [490, 55] width 215 height 16
